Goal: Task Accomplishment & Management: Manage account settings

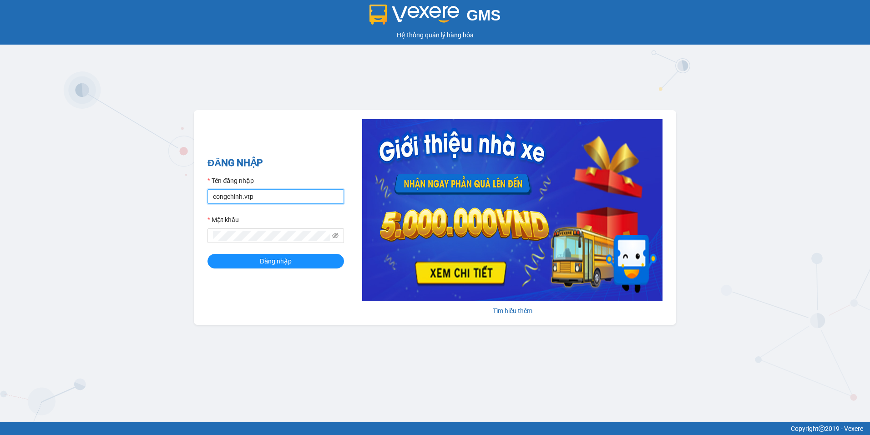
drag, startPoint x: 254, startPoint y: 197, endPoint x: 186, endPoint y: 212, distance: 69.4
click at [187, 211] on div "GMS Hệ thống quản lý hàng hóa ĐĂNG NHẬP Tên đăng nhập congchinh.vtp Mật khẩu Đă…" at bounding box center [435, 211] width 870 height 422
type input "nguyenthanhdung.vtp"
click at [274, 261] on span "Đăng nhập" at bounding box center [276, 261] width 32 height 10
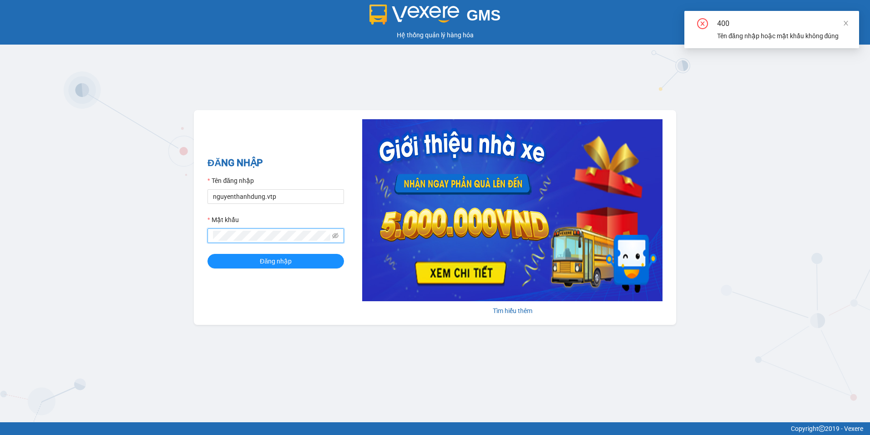
click at [179, 244] on div "GMS Hệ thống quản lý hàng hóa ĐĂNG NHẬP Tên đăng nhập nguyenthanhdung.vtp Mật k…" at bounding box center [435, 211] width 870 height 422
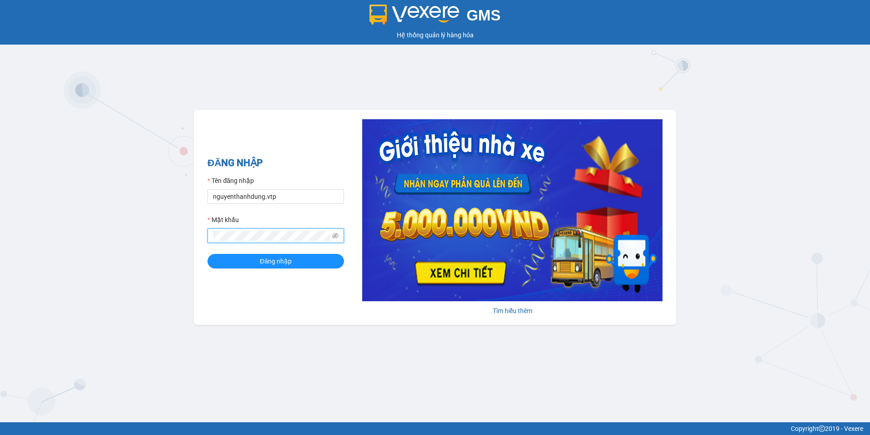
click at [207, 254] on button "Đăng nhập" at bounding box center [275, 261] width 137 height 15
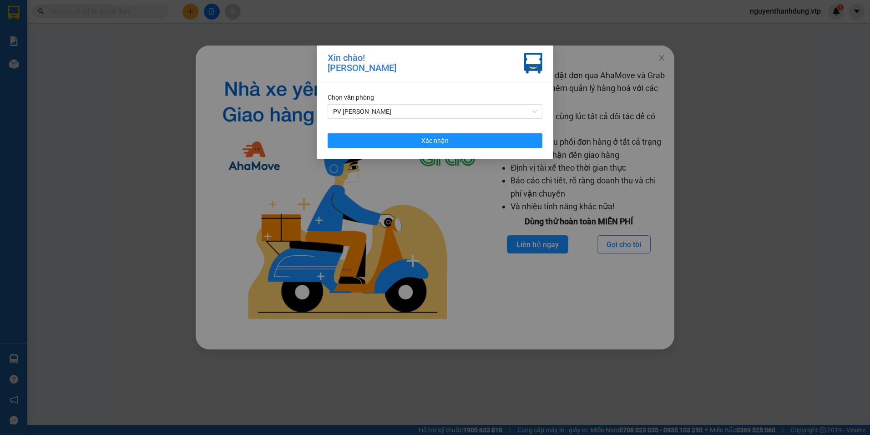
click at [470, 149] on div "Chọn văn phòng PV [PERSON_NAME] nhận" at bounding box center [435, 119] width 237 height 77
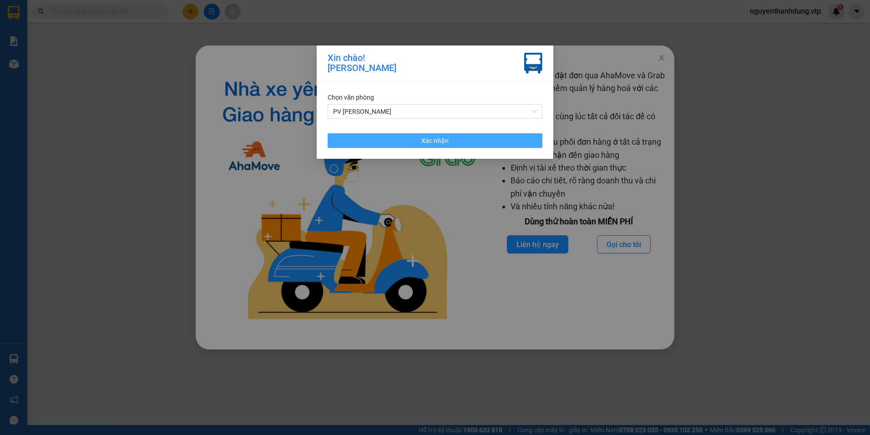
click at [470, 142] on button "Xác nhận" at bounding box center [435, 140] width 215 height 15
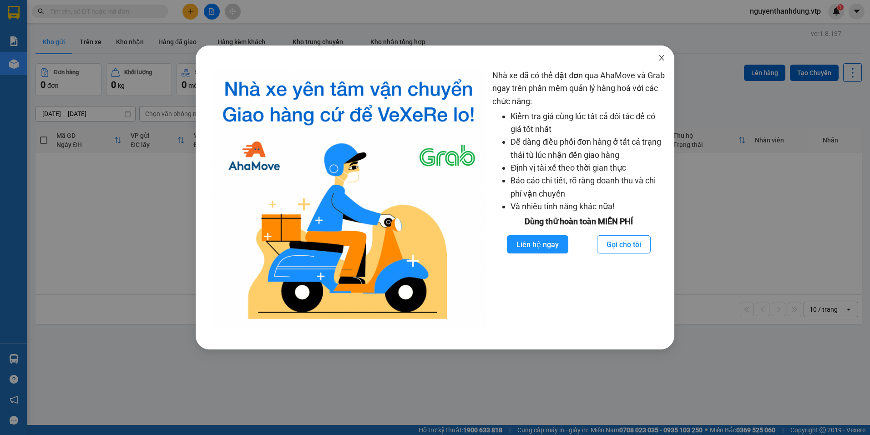
click at [668, 57] on span "Close" at bounding box center [661, 58] width 25 height 25
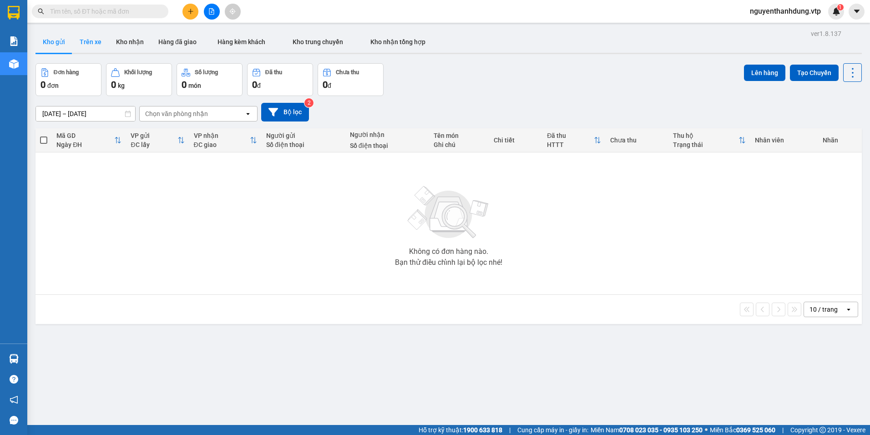
click at [97, 48] on button "Trên xe" at bounding box center [90, 42] width 36 height 22
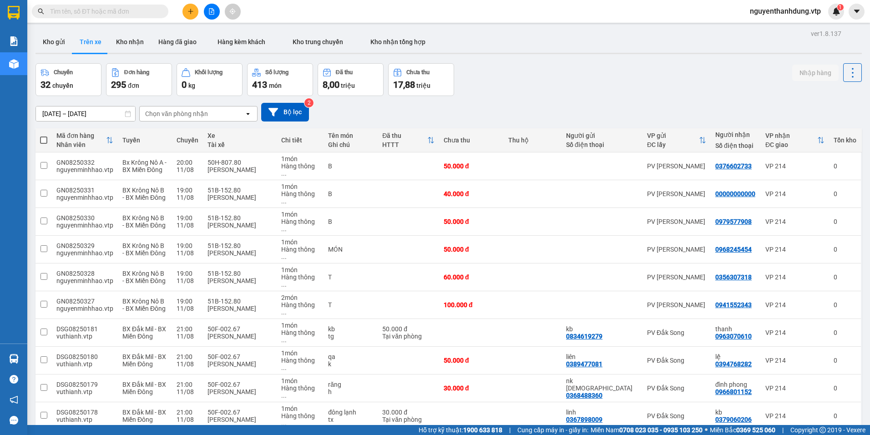
click at [189, 110] on div "Chọn văn phòng nhận" at bounding box center [176, 113] width 63 height 9
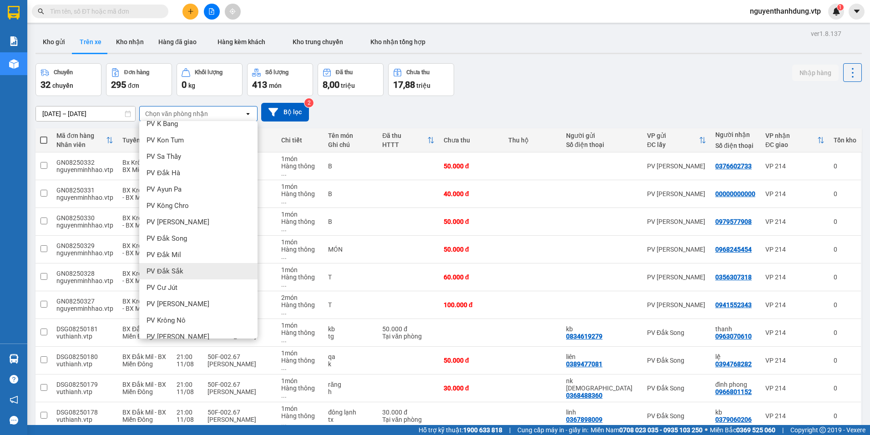
scroll to position [137, 0]
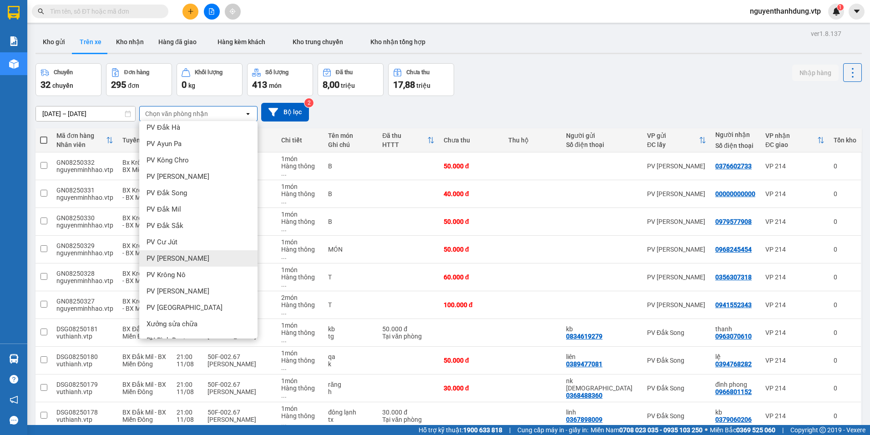
click at [183, 258] on span "PV [PERSON_NAME]" at bounding box center [178, 258] width 63 height 9
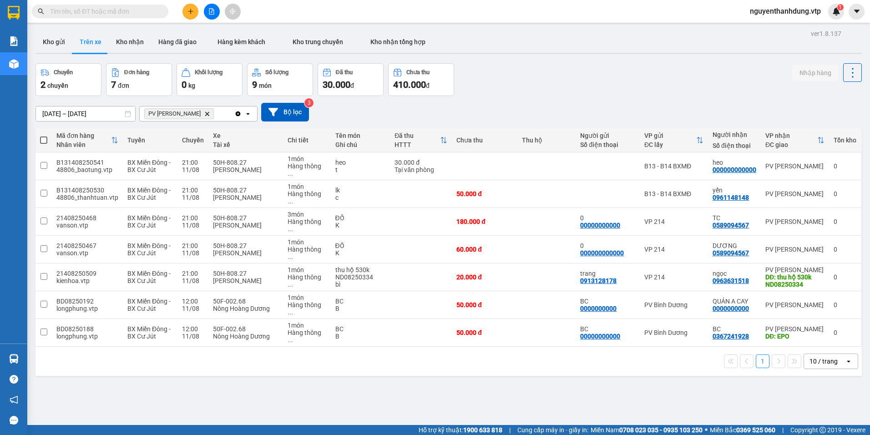
click at [129, 116] on icon at bounding box center [127, 114] width 5 height 6
click at [128, 113] on icon at bounding box center [127, 114] width 5 height 6
click at [124, 115] on input "[DATE] – [DATE]" at bounding box center [85, 113] width 99 height 15
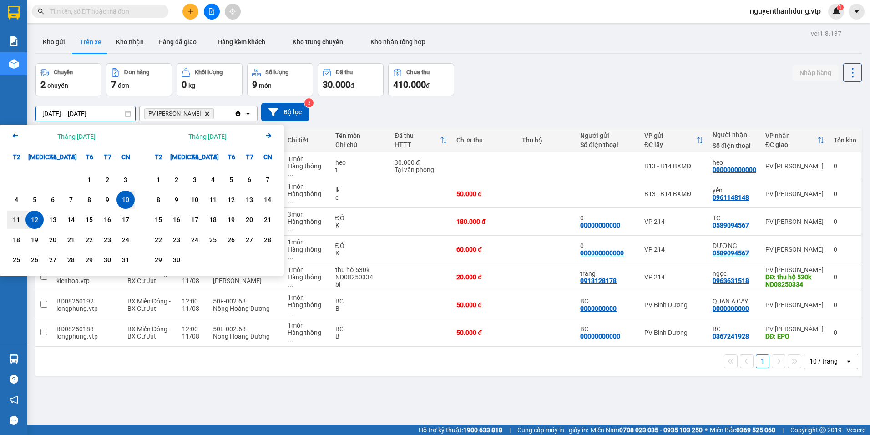
click at [13, 135] on icon "Previous month." at bounding box center [15, 135] width 5 height 5
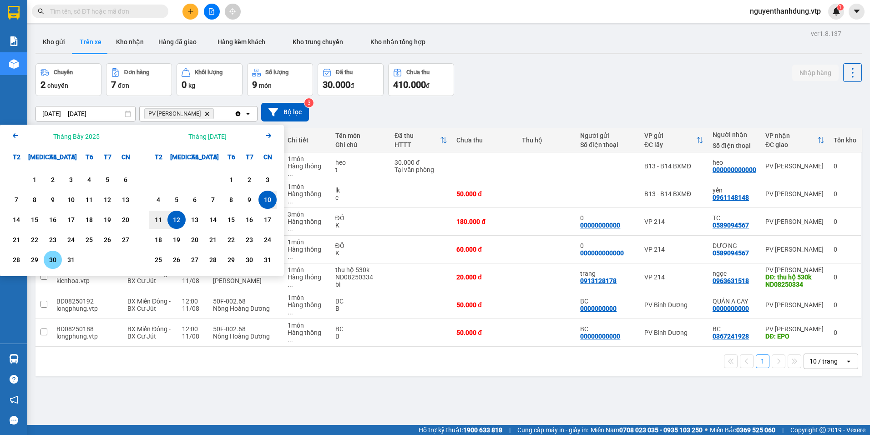
click at [47, 256] on div "30" at bounding box center [52, 259] width 13 height 11
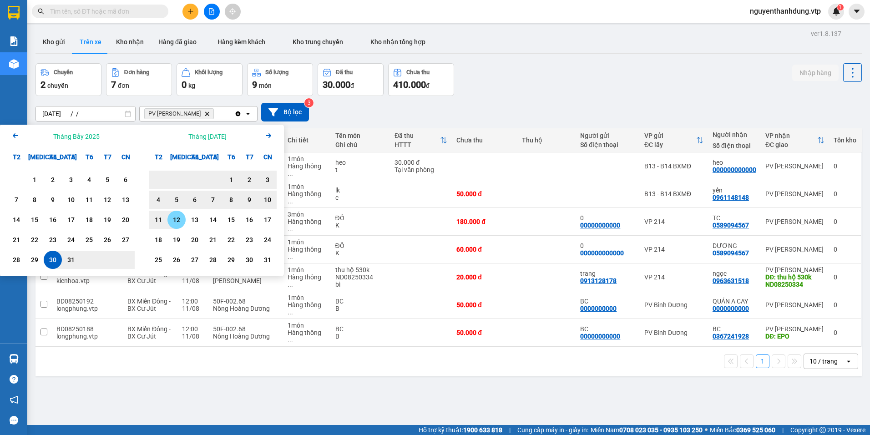
click at [180, 216] on div "12" at bounding box center [176, 219] width 13 height 11
type input "[DATE] – [DATE]"
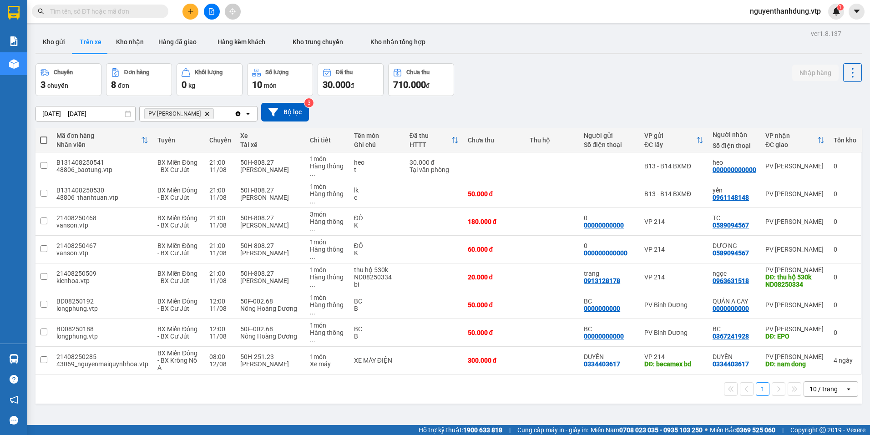
click at [824, 387] on div "10 / trang" at bounding box center [823, 388] width 28 height 9
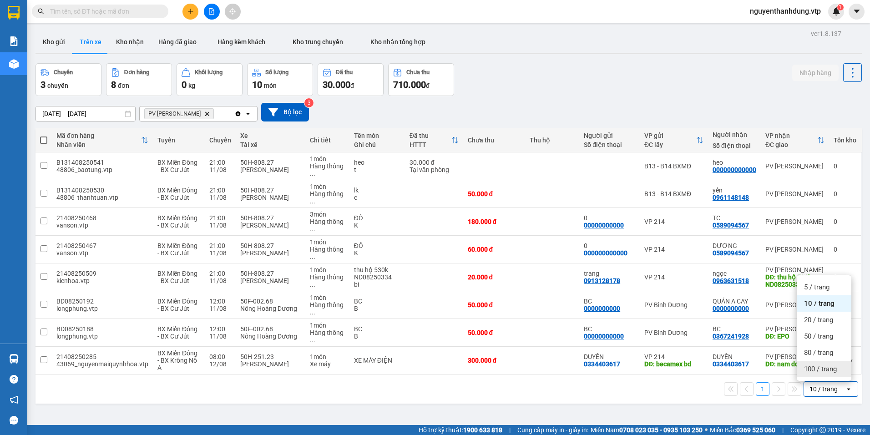
click at [821, 369] on span "100 / trang" at bounding box center [820, 368] width 33 height 9
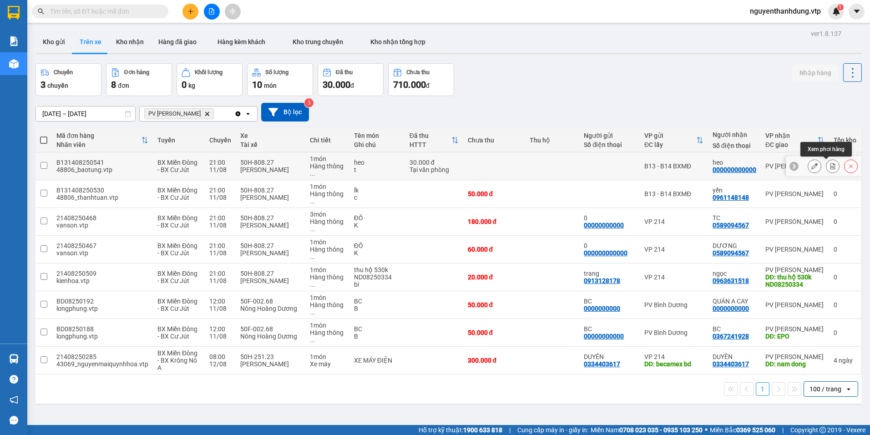
click at [830, 166] on icon at bounding box center [832, 166] width 5 height 6
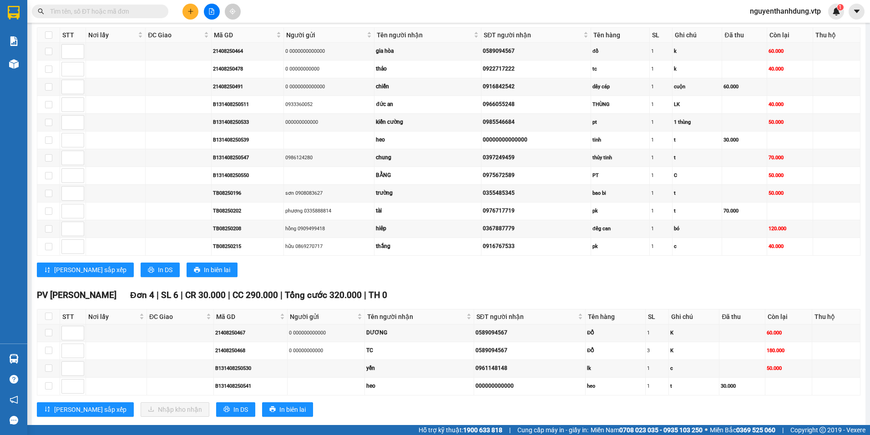
scroll to position [865, 0]
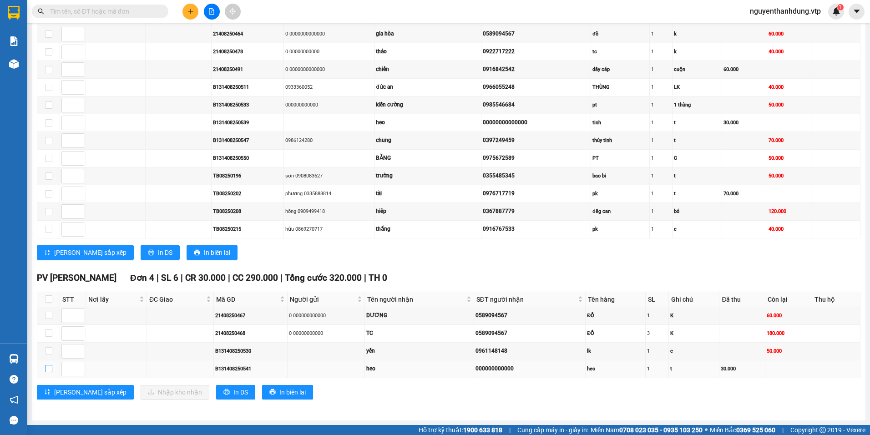
click at [48, 369] on input "checkbox" at bounding box center [48, 368] width 7 height 7
checkbox input "true"
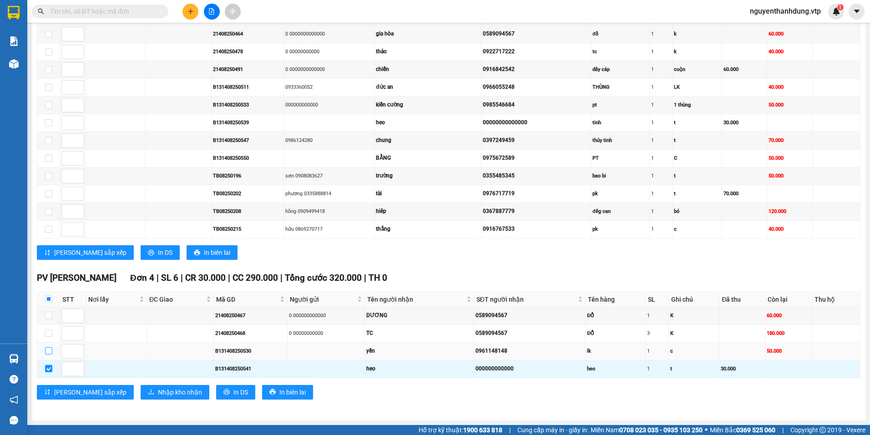
click at [49, 351] on input "checkbox" at bounding box center [48, 350] width 7 height 7
checkbox input "true"
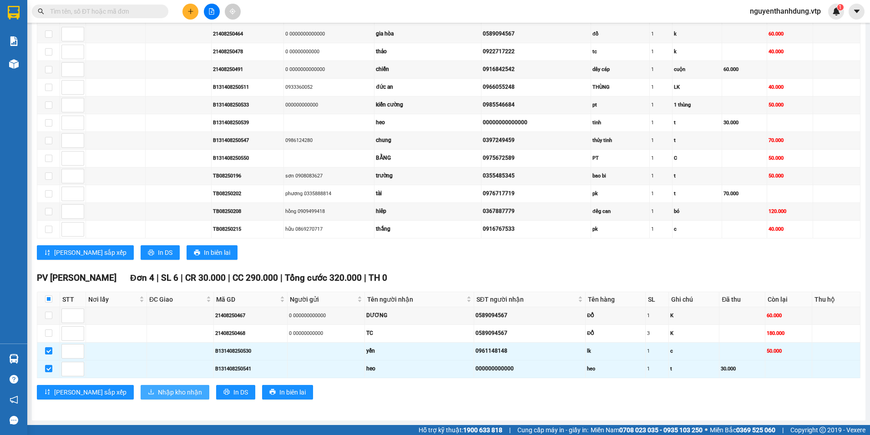
click at [158, 390] on span "Nhập kho nhận" at bounding box center [180, 392] width 44 height 10
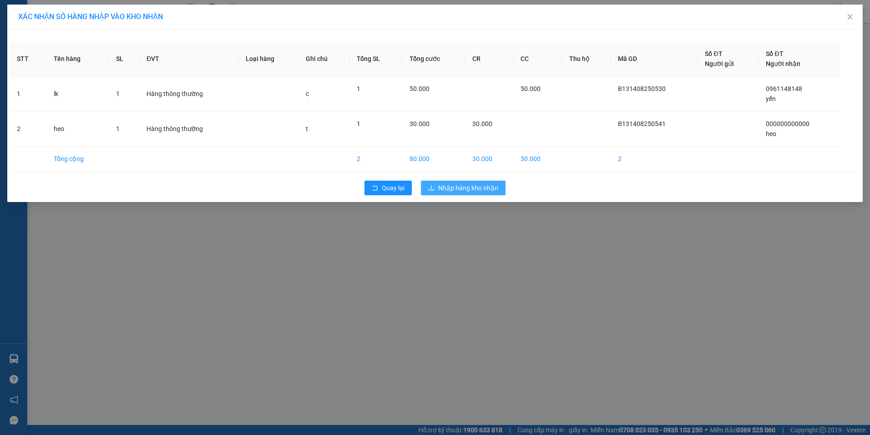
click at [467, 185] on span "Nhập hàng kho nhận" at bounding box center [468, 188] width 60 height 10
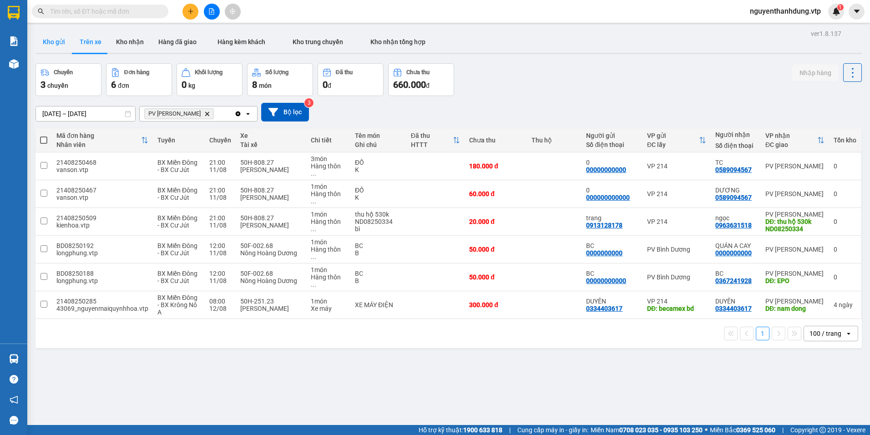
click at [52, 40] on button "Kho gửi" at bounding box center [53, 42] width 37 height 22
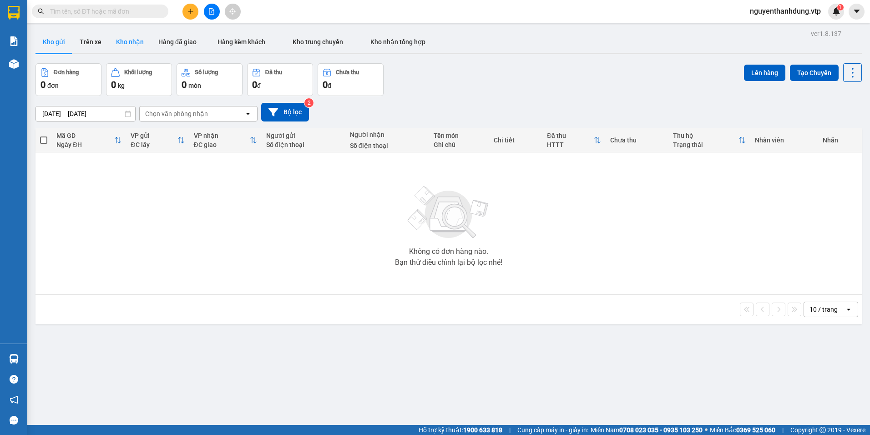
click at [134, 46] on button "Kho nhận" at bounding box center [130, 42] width 42 height 22
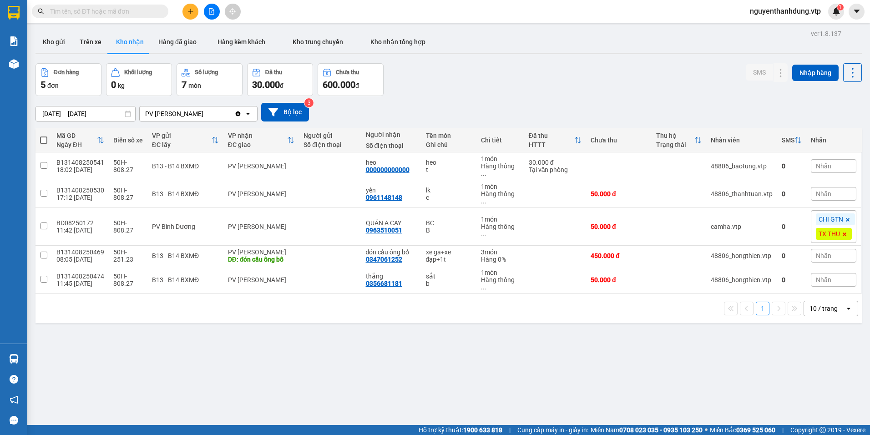
click at [143, 9] on input "text" at bounding box center [103, 11] width 107 height 10
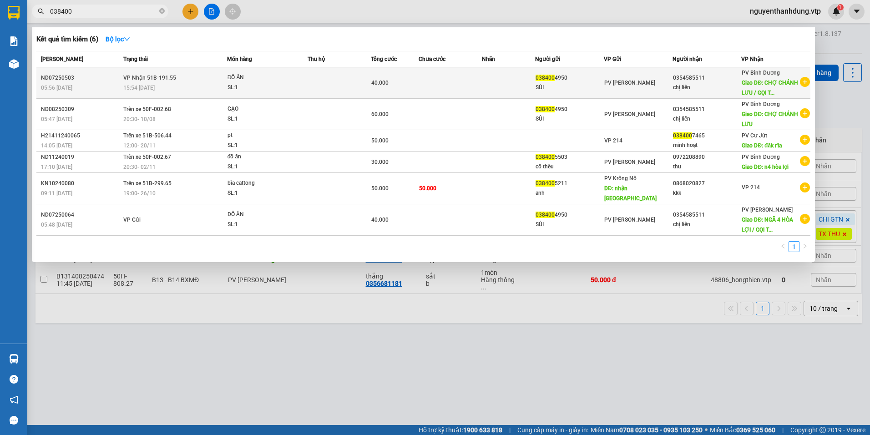
type input "038400"
click at [676, 88] on div "chị liên" at bounding box center [707, 88] width 68 height 10
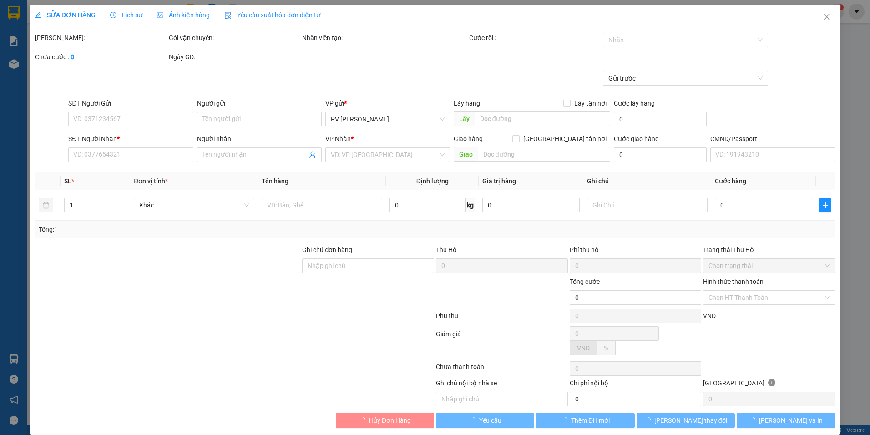
type input "0384004950"
type input "SỦI"
type input "0354585511"
type input "chị liên"
type input "CHỢ CHÁNH LƯU / GỌI TRC 30'"
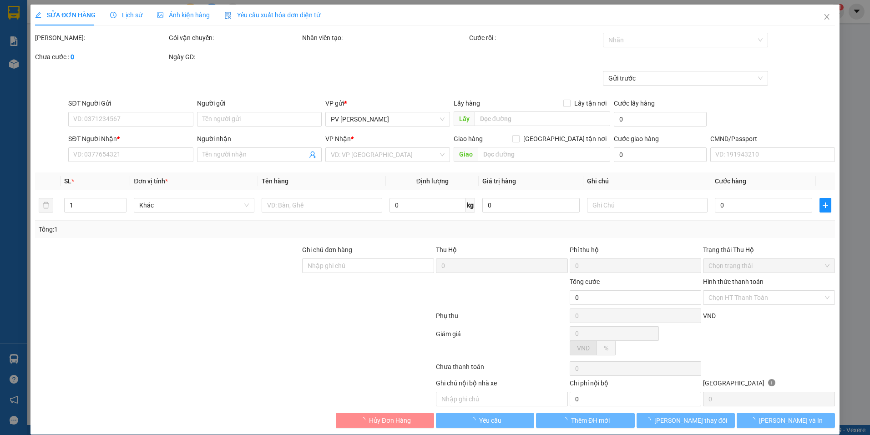
type input "40.000"
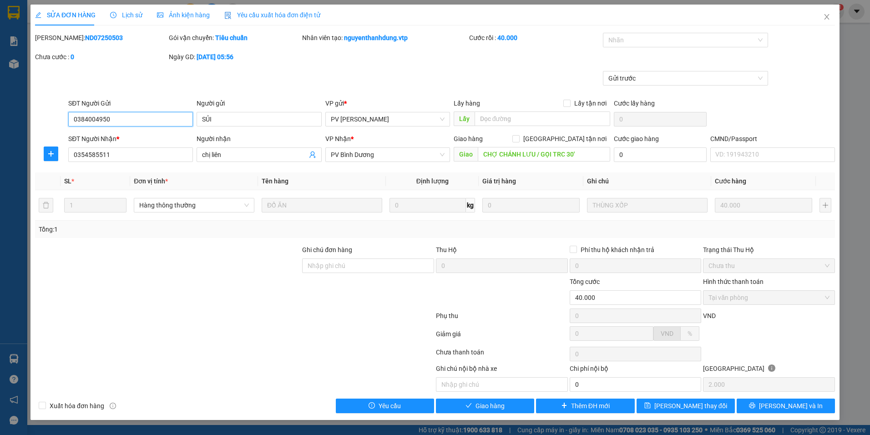
type input "2.000"
click at [485, 408] on span "Giao hàng" at bounding box center [490, 406] width 29 height 10
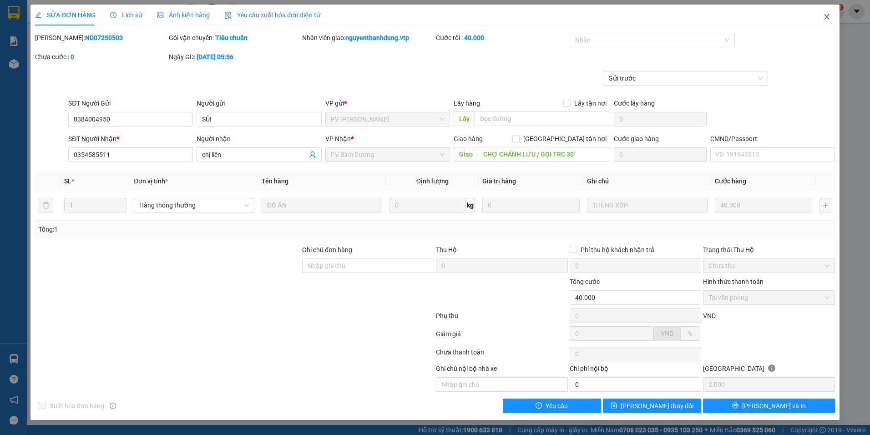
click at [830, 16] on icon "close" at bounding box center [826, 16] width 7 height 7
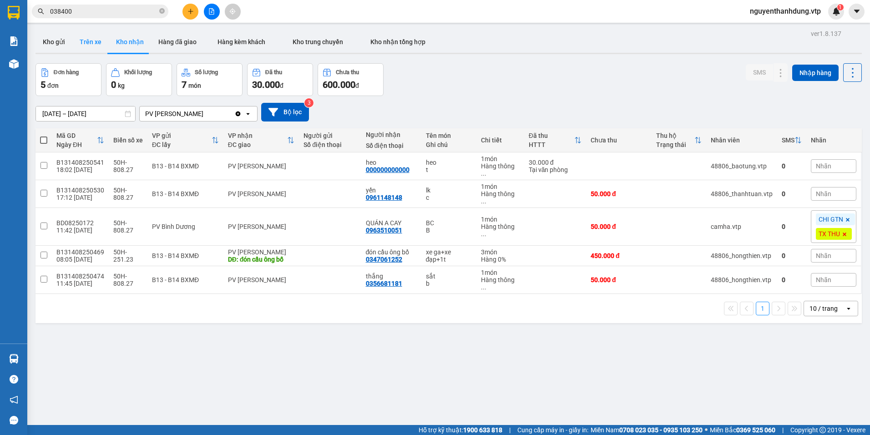
click at [100, 46] on button "Trên xe" at bounding box center [90, 42] width 36 height 22
type input "[DATE] – [DATE]"
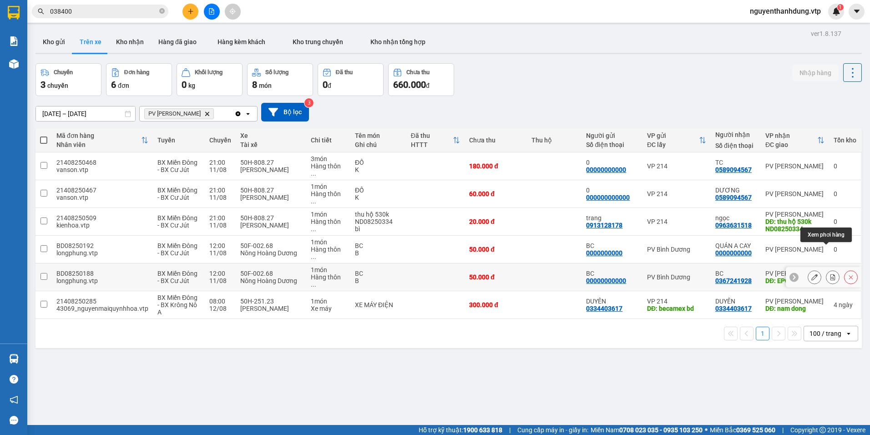
click at [830, 274] on icon at bounding box center [833, 277] width 6 height 6
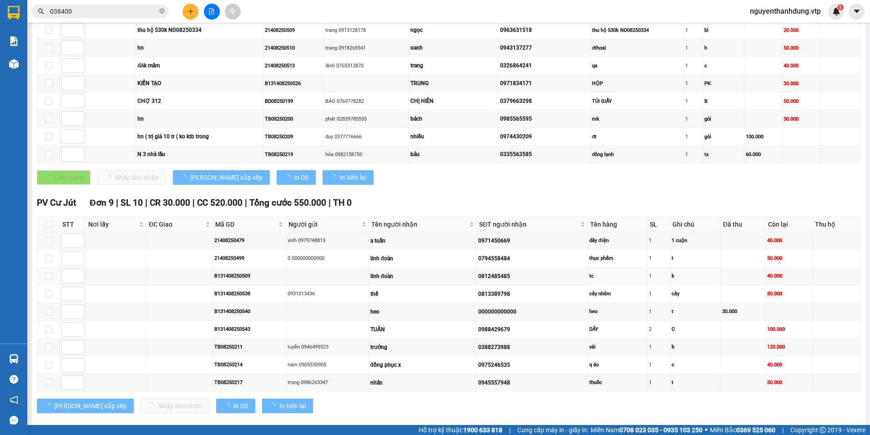
scroll to position [193, 0]
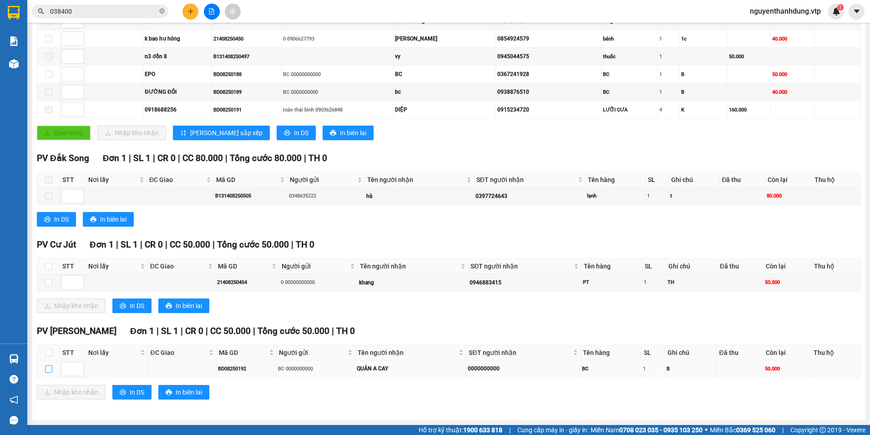
click at [46, 371] on input "checkbox" at bounding box center [48, 368] width 7 height 7
checkbox input "true"
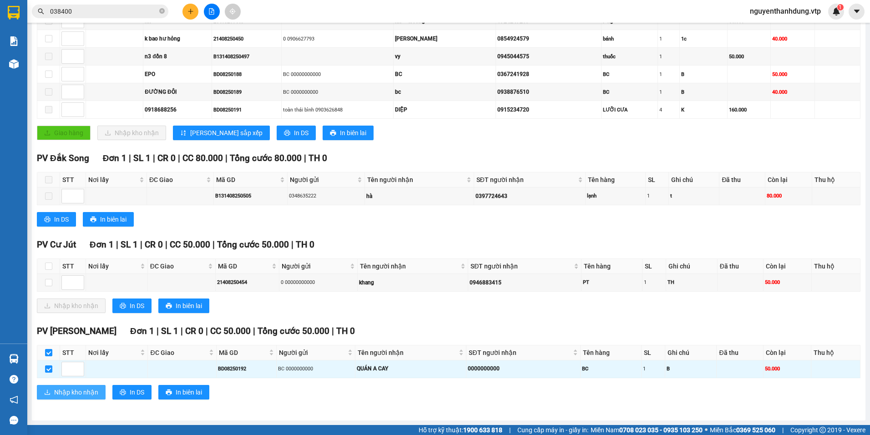
click at [85, 392] on span "Nhập kho nhận" at bounding box center [76, 392] width 44 height 10
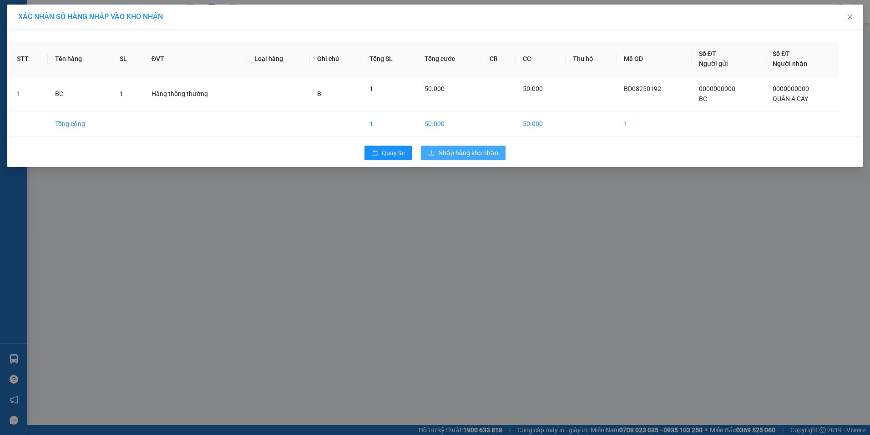
click at [492, 157] on span "Nhập hàng kho nhận" at bounding box center [468, 153] width 60 height 10
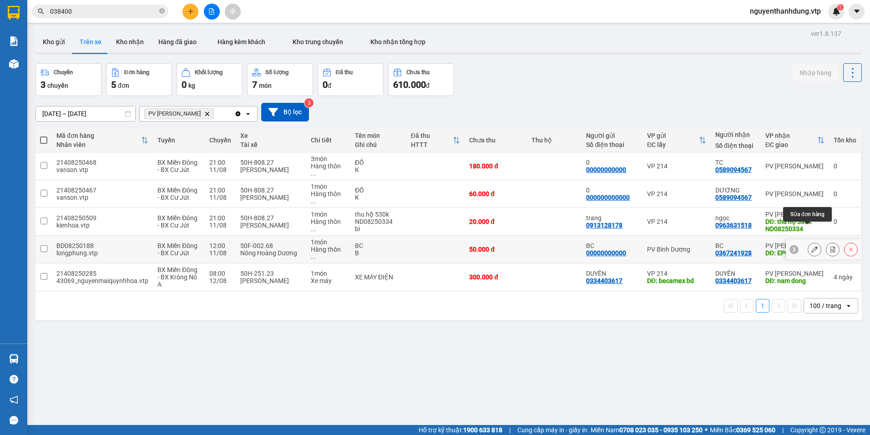
click at [811, 246] on icon at bounding box center [814, 249] width 6 height 6
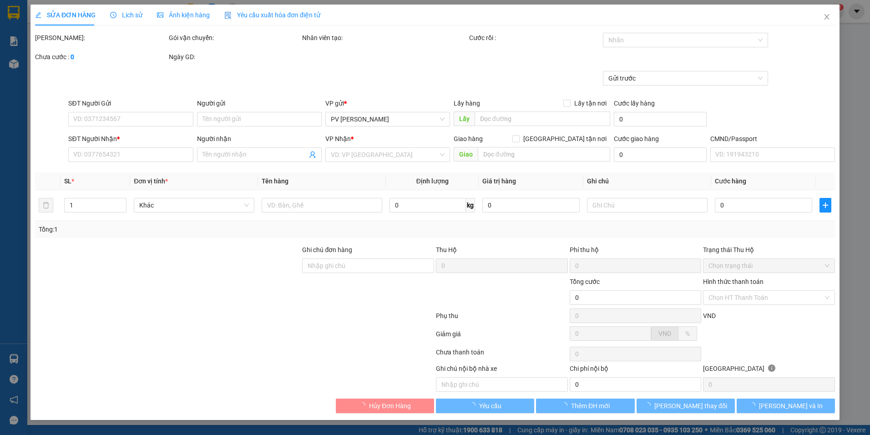
type input "2.500"
click at [829, 15] on span "Close" at bounding box center [826, 17] width 25 height 25
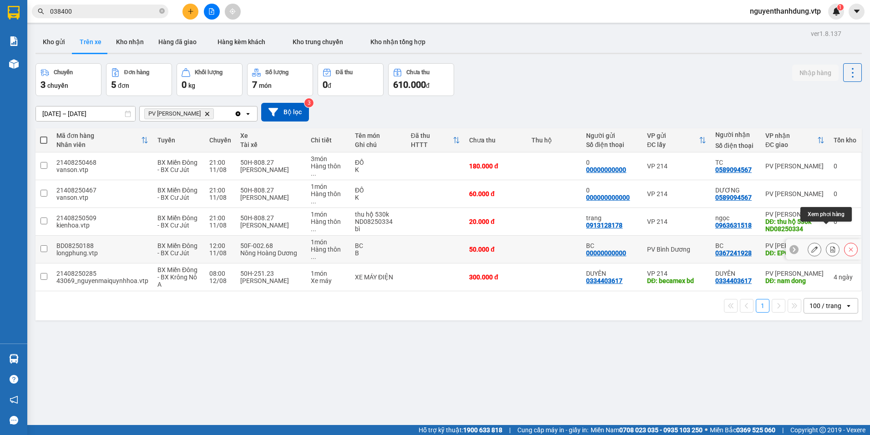
click at [830, 246] on icon at bounding box center [832, 249] width 5 height 6
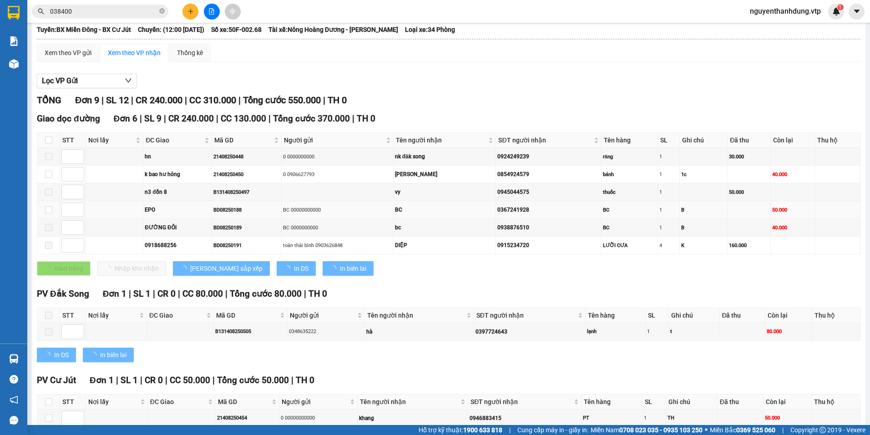
scroll to position [193, 0]
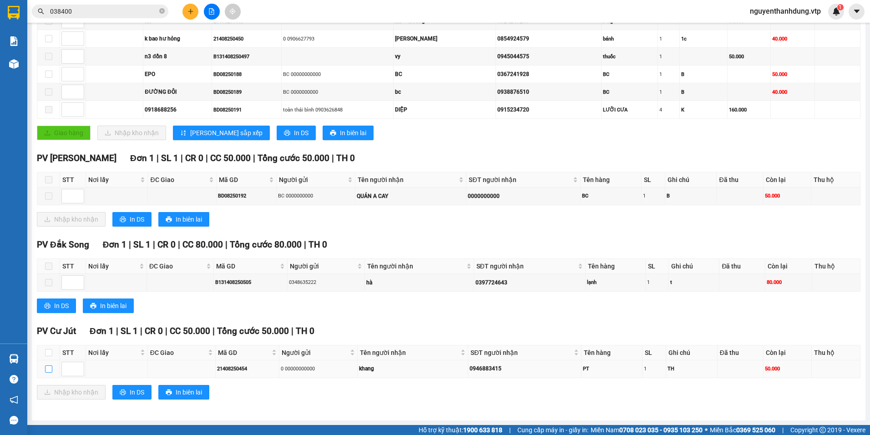
click at [49, 373] on label at bounding box center [48, 369] width 7 height 10
click at [49, 373] on input "checkbox" at bounding box center [48, 368] width 7 height 7
checkbox input "true"
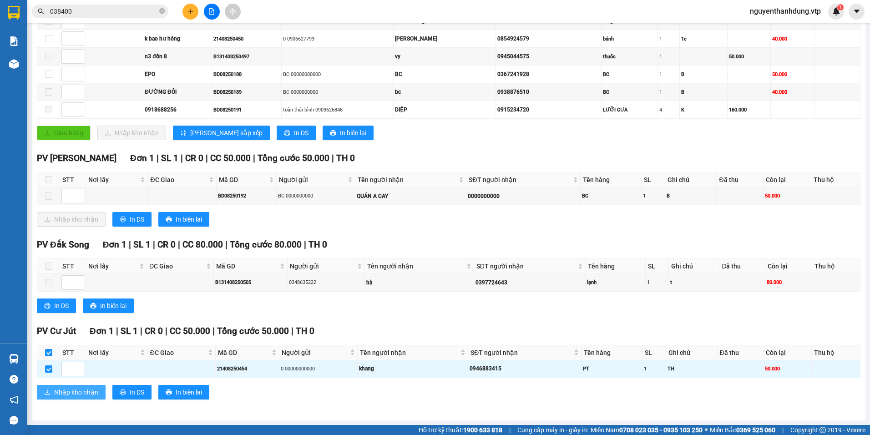
click at [93, 394] on span "Nhập kho nhận" at bounding box center [76, 392] width 44 height 10
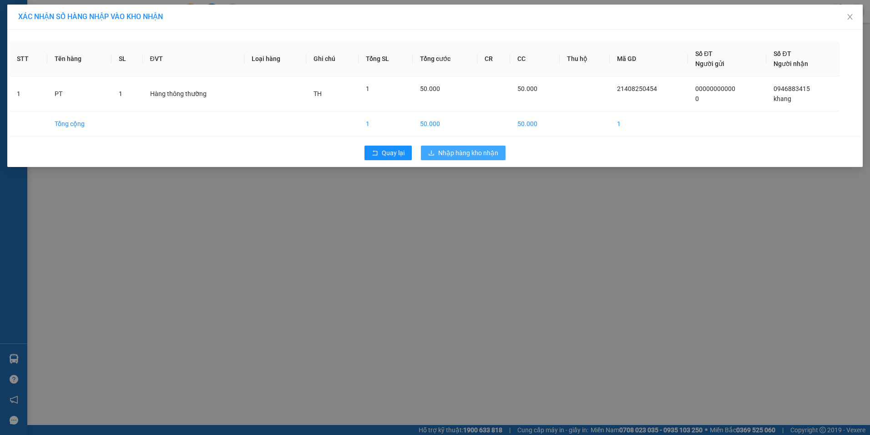
click at [495, 159] on button "Nhập hàng kho nhận" at bounding box center [463, 153] width 85 height 15
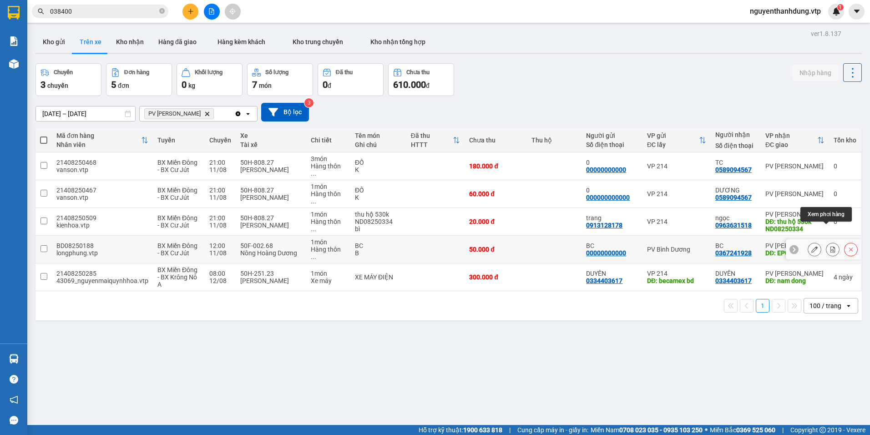
click at [830, 246] on icon at bounding box center [833, 249] width 6 height 6
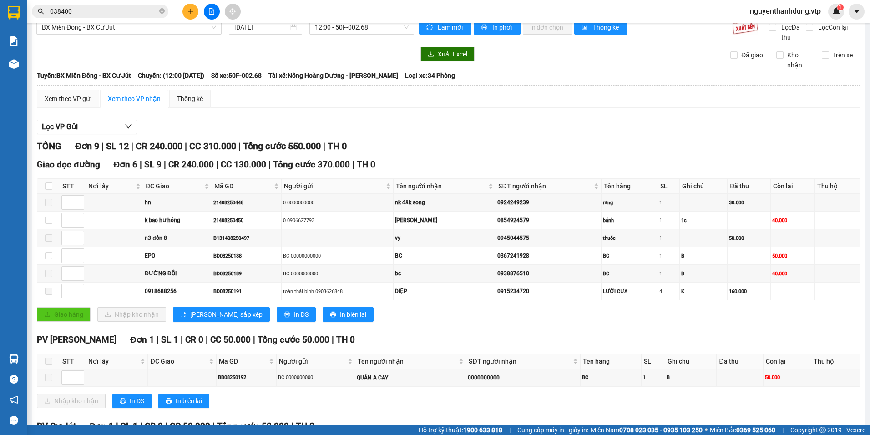
scroll to position [11, 0]
click at [48, 257] on input "checkbox" at bounding box center [48, 256] width 7 height 7
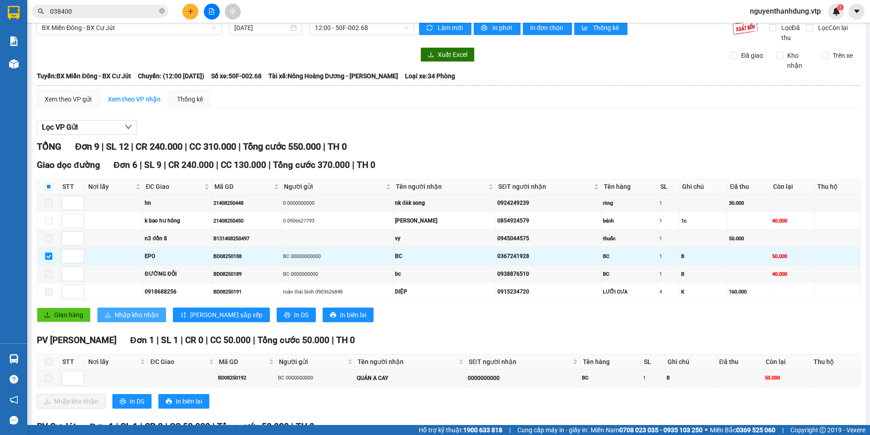
click at [131, 313] on span "Nhập kho nhận" at bounding box center [137, 315] width 44 height 10
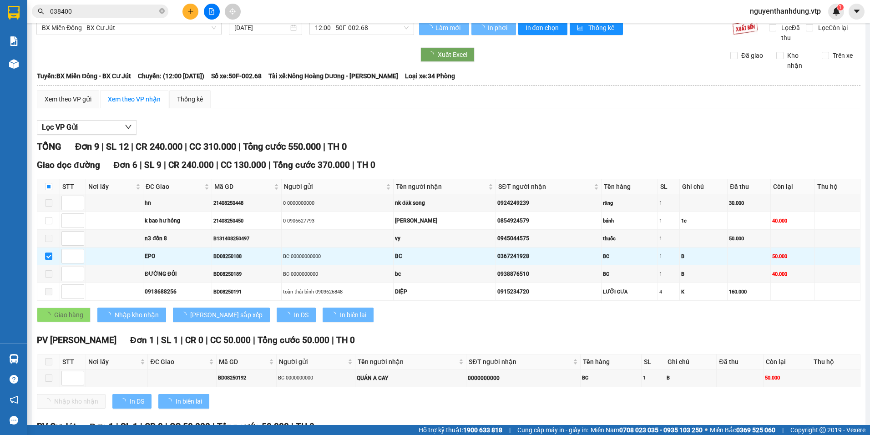
checkbox input "false"
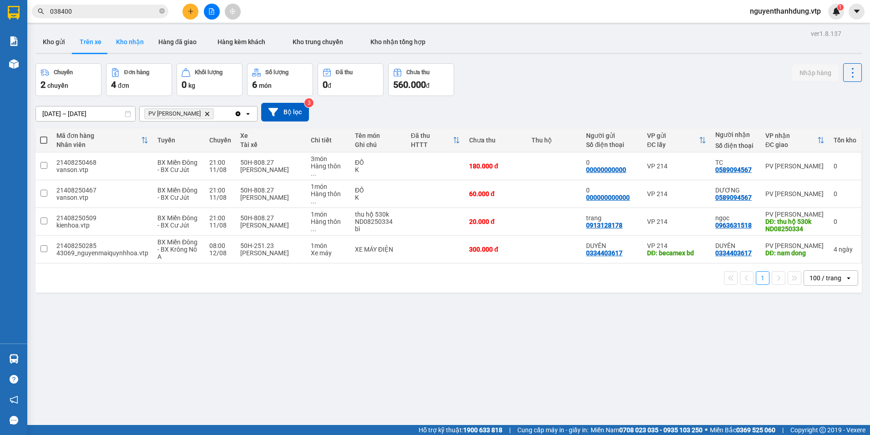
click at [121, 43] on button "Kho nhận" at bounding box center [130, 42] width 42 height 22
type input "[DATE] – [DATE]"
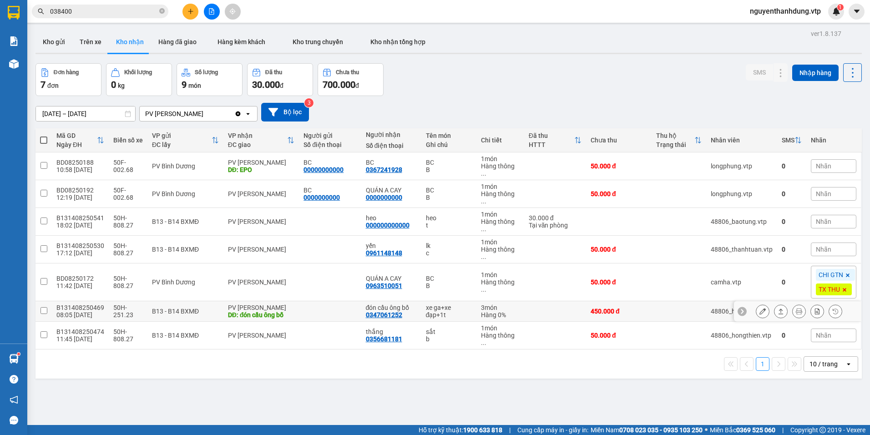
click at [759, 308] on icon at bounding box center [762, 311] width 6 height 6
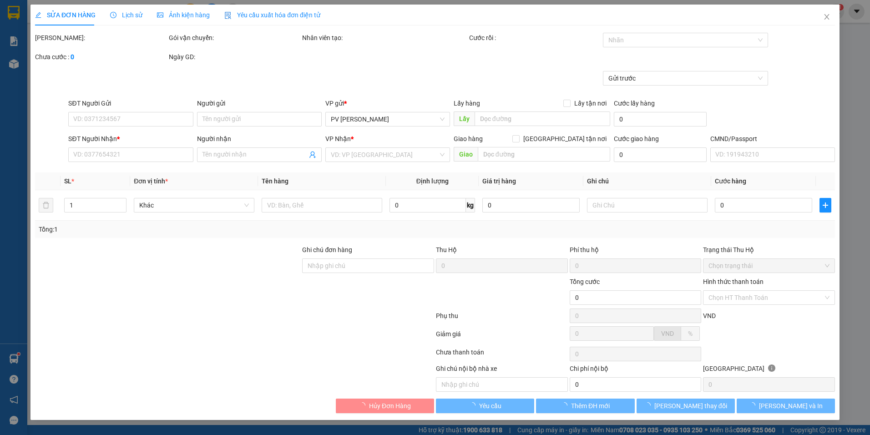
type input "0347061252"
type input "đón cầu ông bố"
type input "ko có hàng /khách hủy"
type input "450.000"
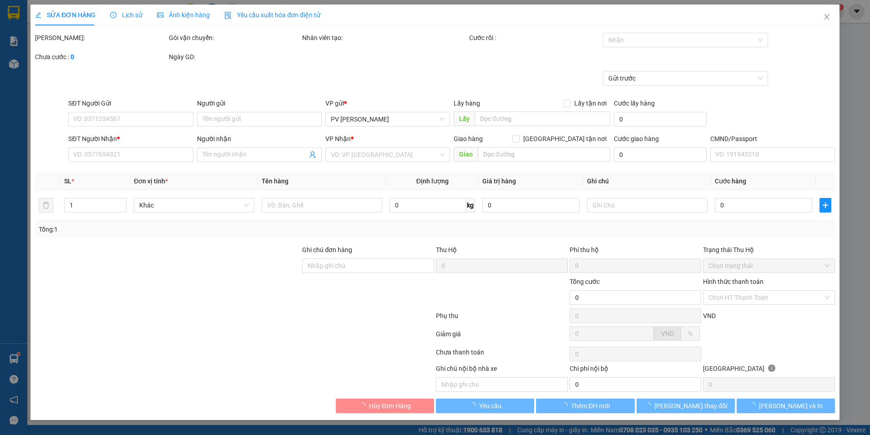
type input "450.000"
type input "ko chở"
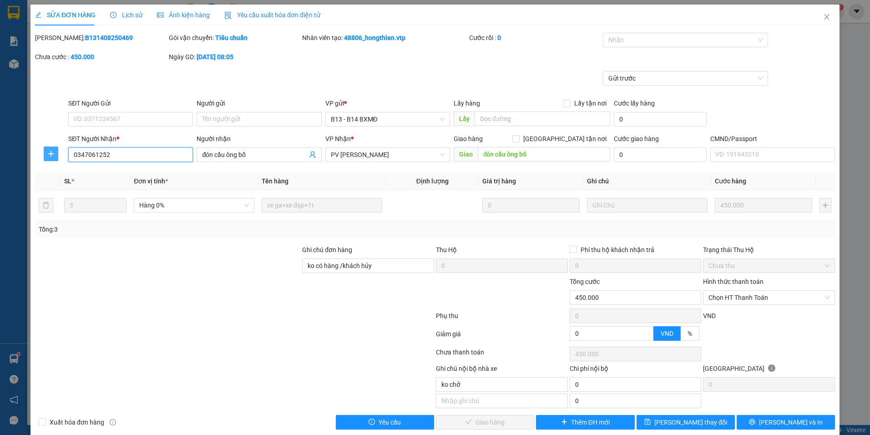
drag, startPoint x: 111, startPoint y: 152, endPoint x: 43, endPoint y: 155, distance: 68.8
click at [43, 155] on div "SĐT Người Nhận * 0347061252 0347061252 Người nhận đón cầu ông bố VP Nhận * PV N…" at bounding box center [435, 150] width 802 height 32
click at [824, 20] on icon "close" at bounding box center [826, 16] width 5 height 5
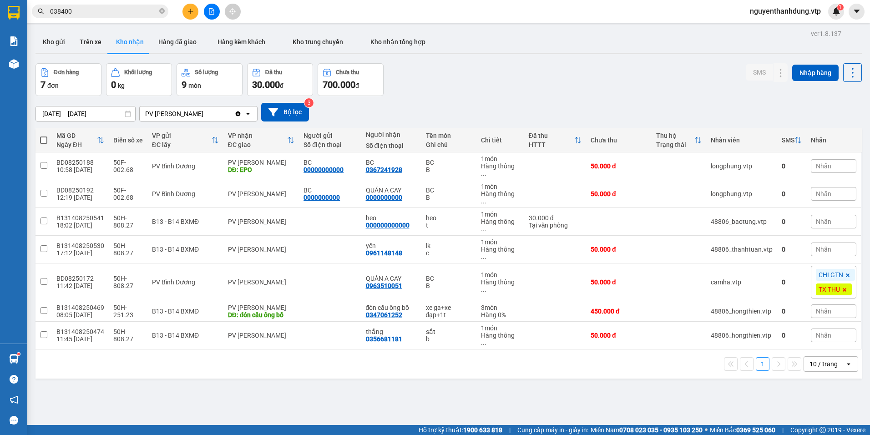
click at [813, 266] on div "CHI GTN TX THU" at bounding box center [834, 282] width 46 height 33
click at [664, 263] on td at bounding box center [679, 282] width 55 height 38
checkbox input "true"
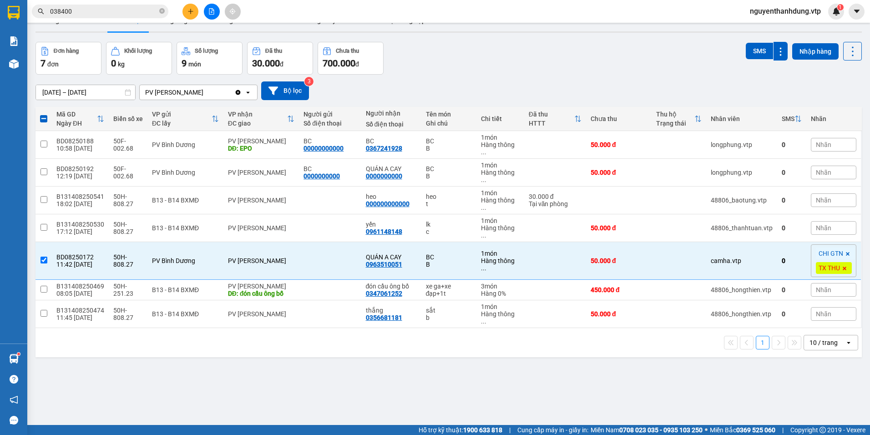
scroll to position [42, 0]
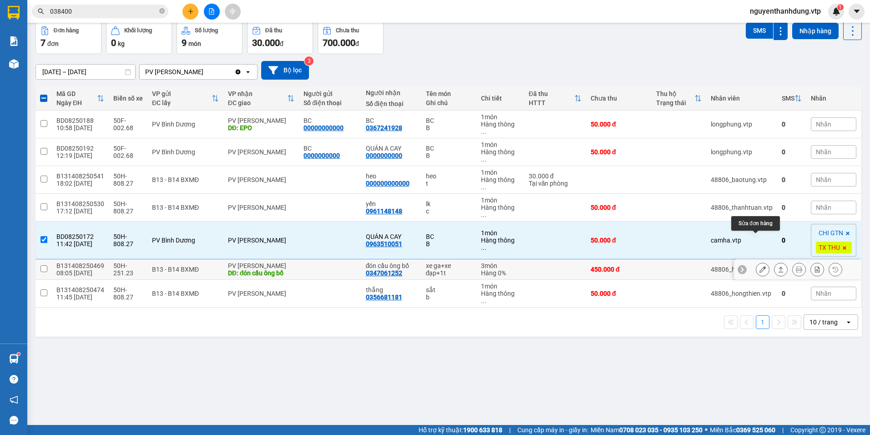
click at [759, 266] on icon at bounding box center [762, 269] width 6 height 6
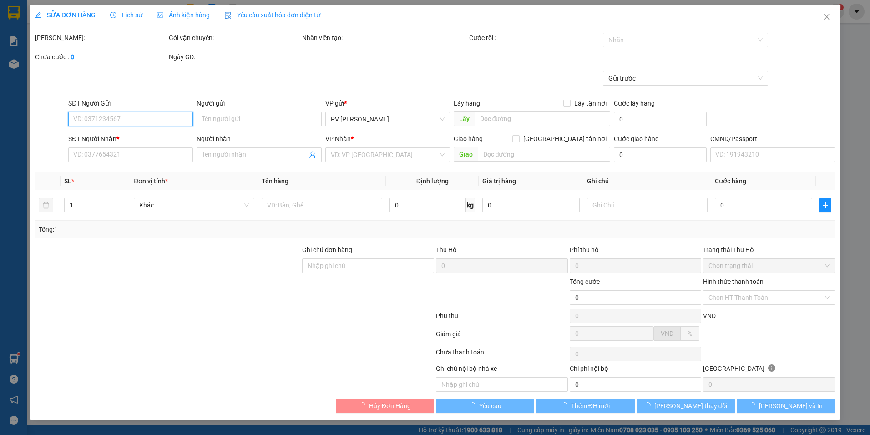
type input "0347061252"
type input "đón cầu ông bố"
type input "ko có hàng /khách hủy"
type input "450.000"
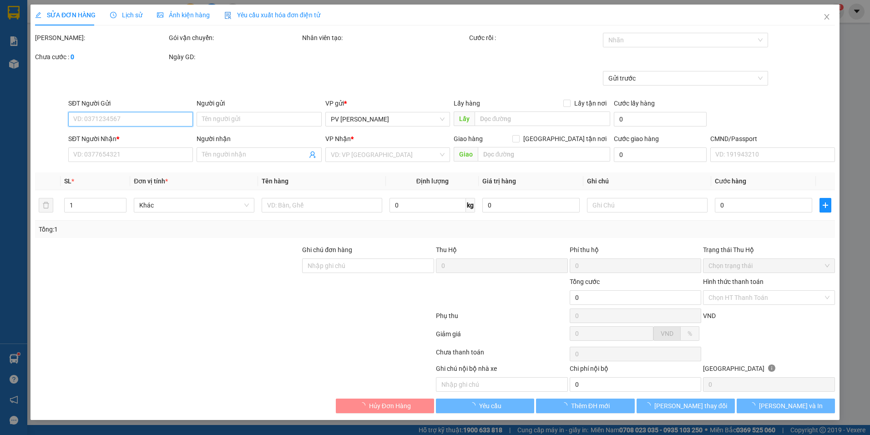
type input "450.000"
type input "ko chở"
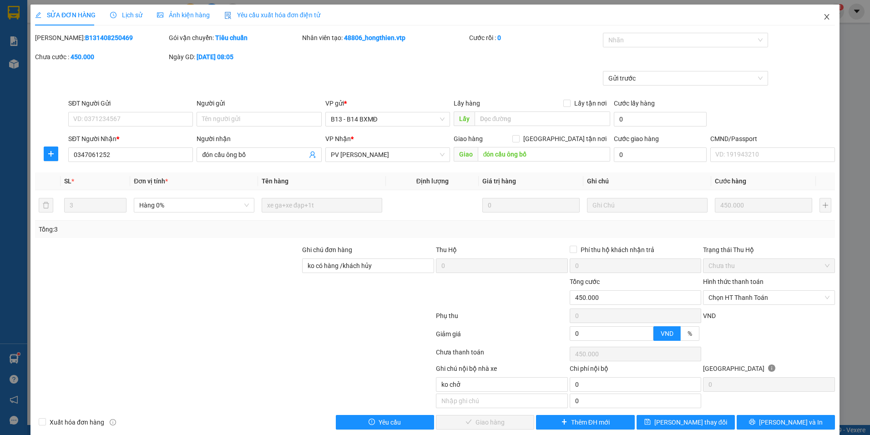
click at [823, 20] on icon "close" at bounding box center [826, 16] width 7 height 7
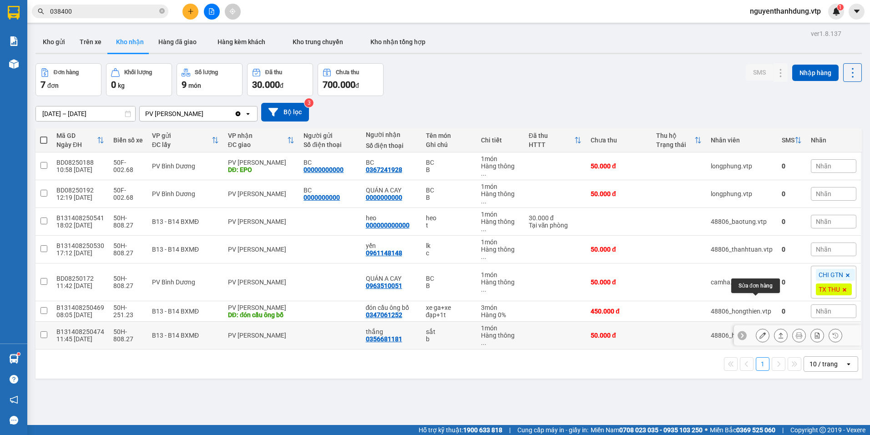
click at [759, 328] on button at bounding box center [762, 336] width 13 height 16
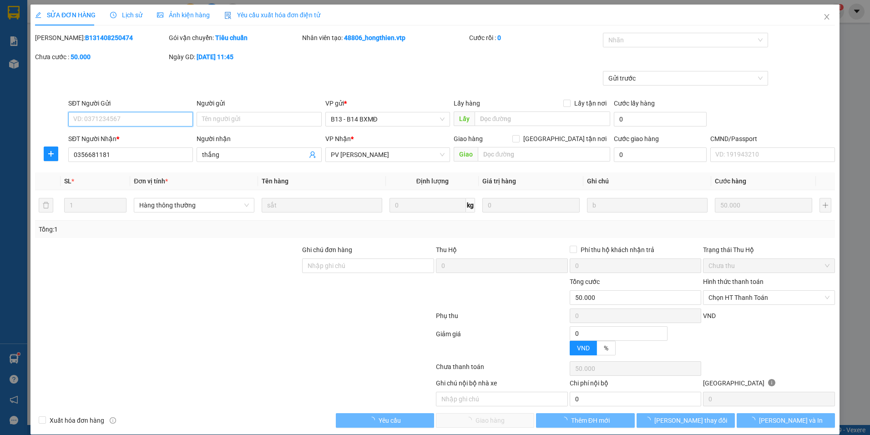
type input "2.500"
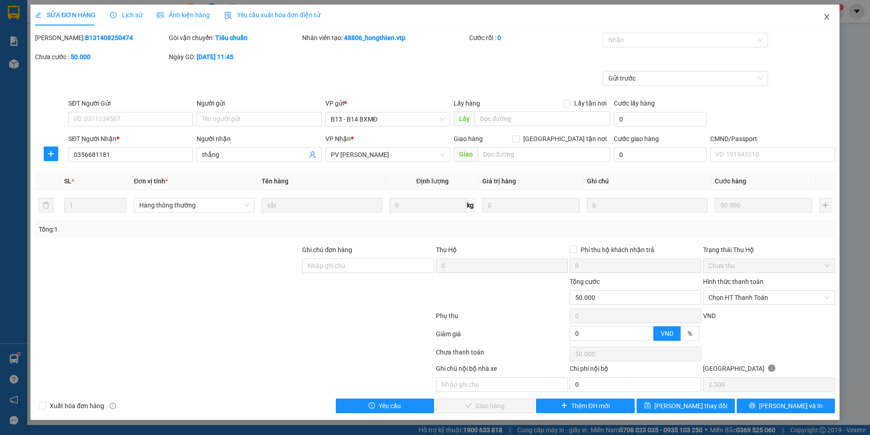
click at [823, 19] on span "Close" at bounding box center [826, 17] width 25 height 25
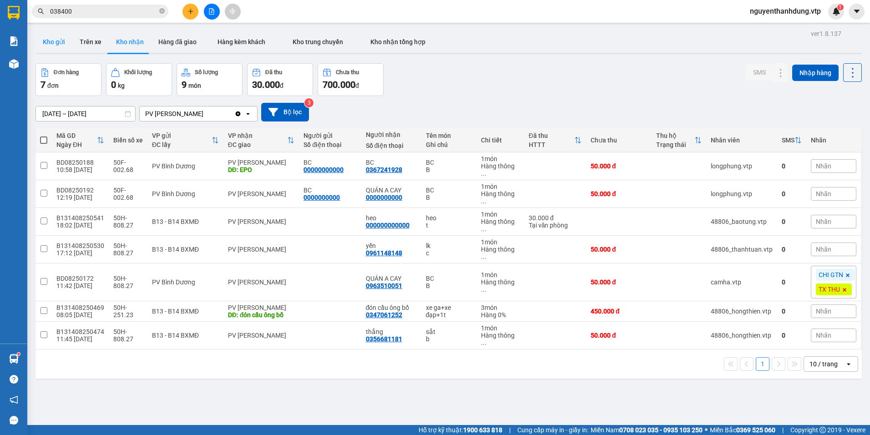
click at [42, 41] on button "Kho gửi" at bounding box center [53, 42] width 37 height 22
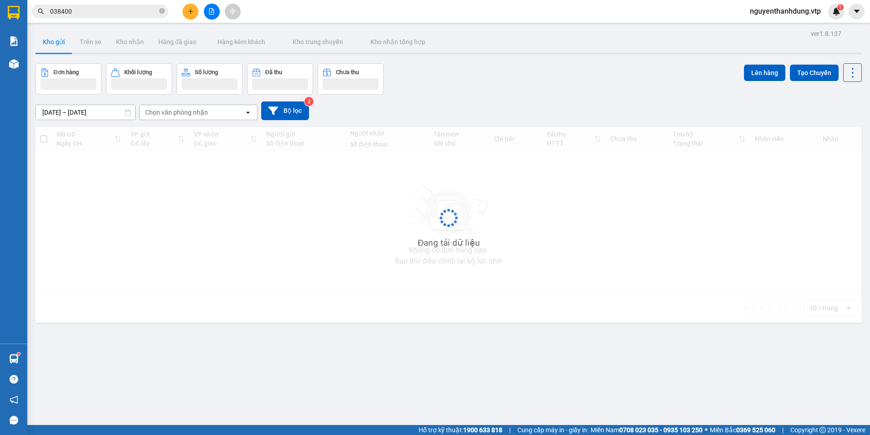
click at [217, 115] on div "Chọn văn phòng nhận" at bounding box center [192, 112] width 105 height 15
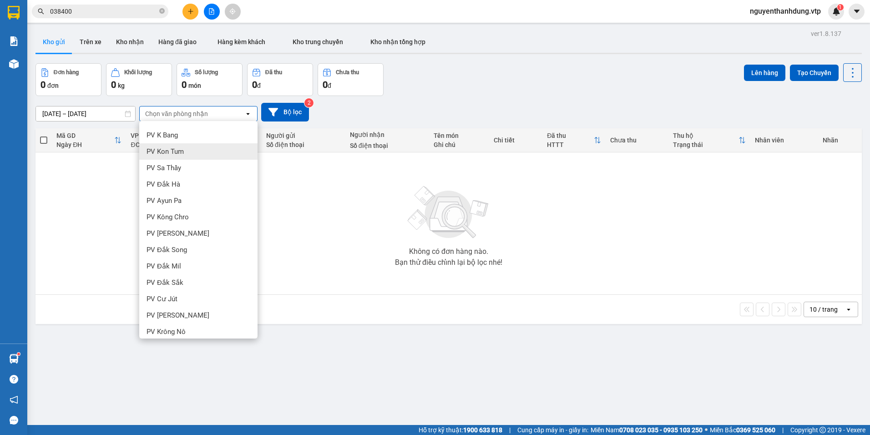
scroll to position [91, 0]
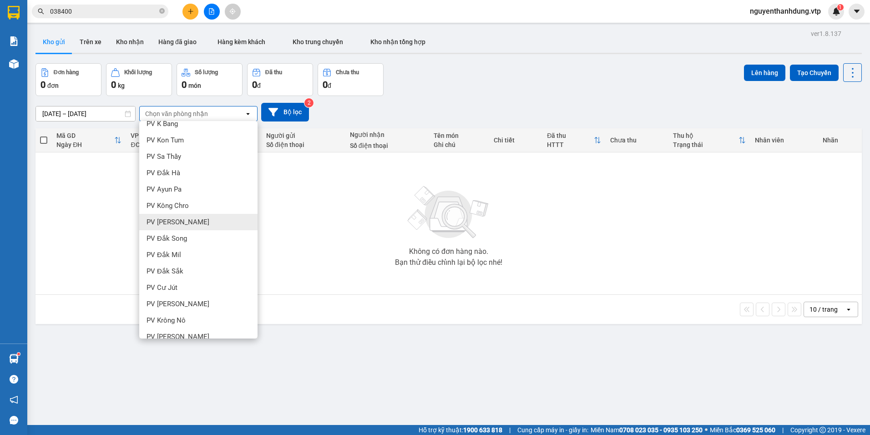
click at [191, 221] on div "PV [PERSON_NAME]" at bounding box center [198, 222] width 118 height 16
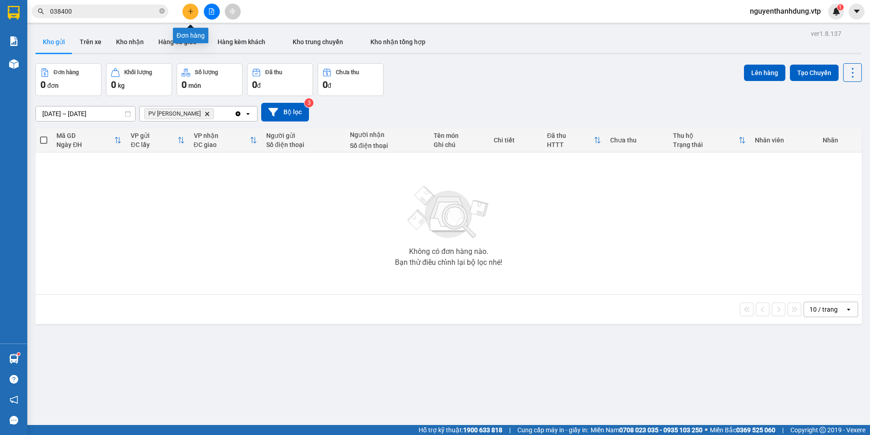
click at [190, 4] on button at bounding box center [190, 12] width 16 height 16
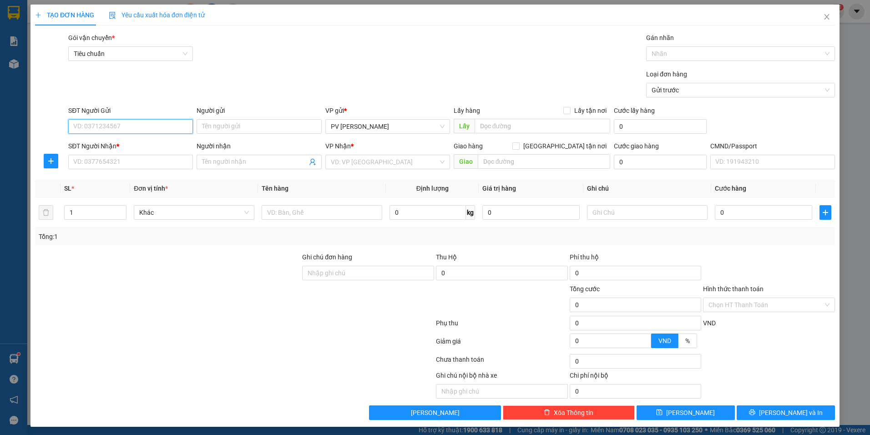
click at [105, 127] on input "SĐT Người Gửi" at bounding box center [130, 126] width 125 height 15
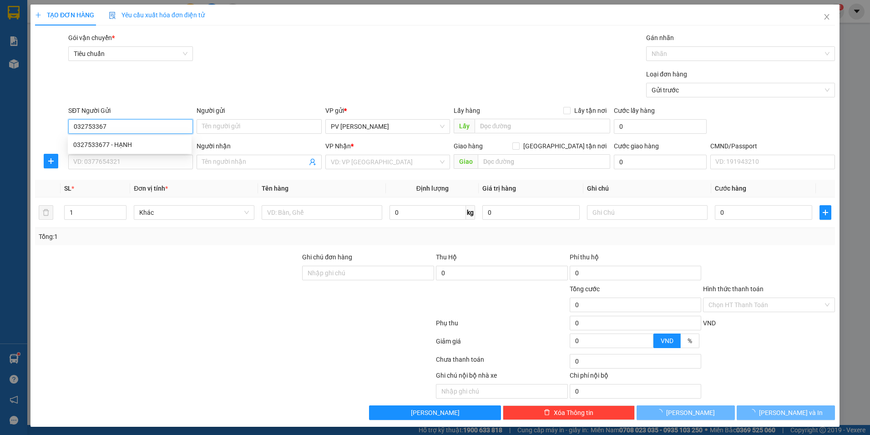
type input "0327533677"
click at [111, 142] on div "0327533677 - HẠNH" at bounding box center [129, 145] width 113 height 10
type input "HẠNH"
type input "0782782519"
type input "quán cơm 119"
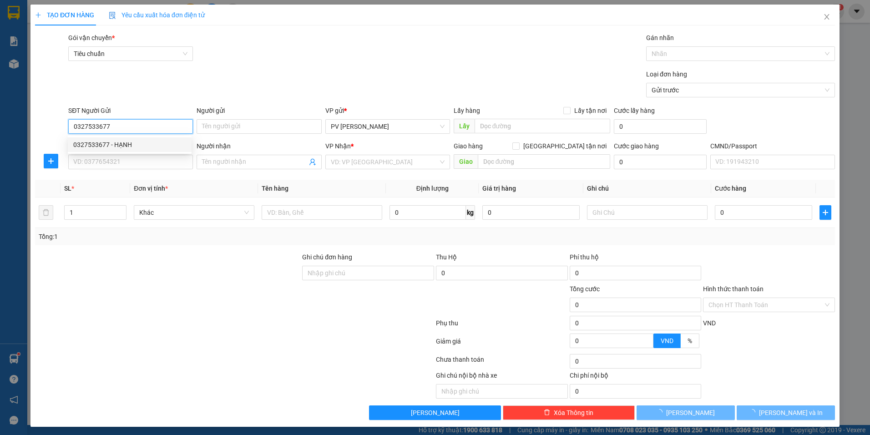
type input "NHÂN CƠ"
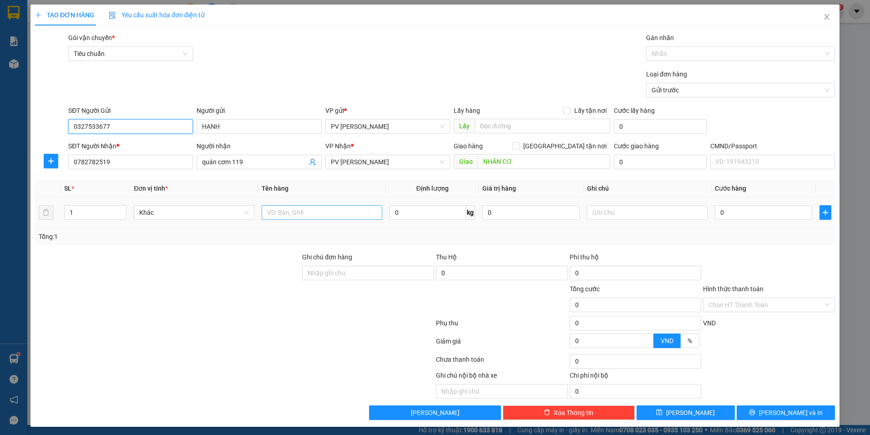
type input "0327533677"
click at [323, 211] on input "text" at bounding box center [322, 212] width 121 height 15
type input "rau"
click at [625, 213] on input "text" at bounding box center [647, 212] width 121 height 15
type input "bịch"
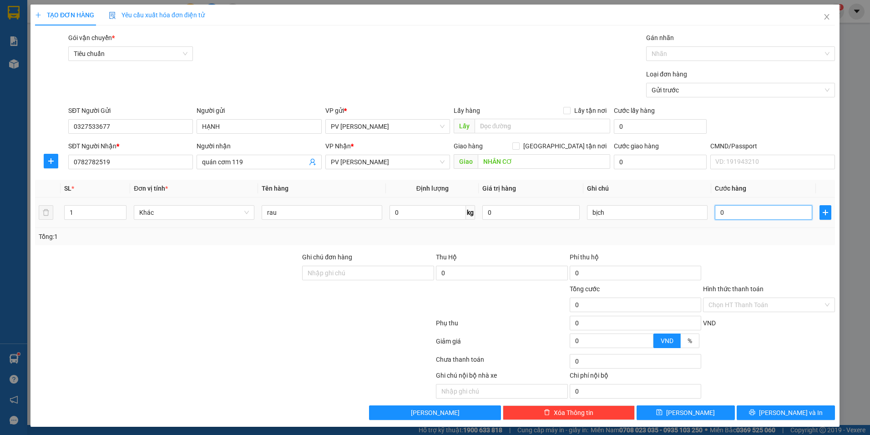
click at [767, 216] on input "0" at bounding box center [763, 212] width 97 height 15
type input "4"
type input "40"
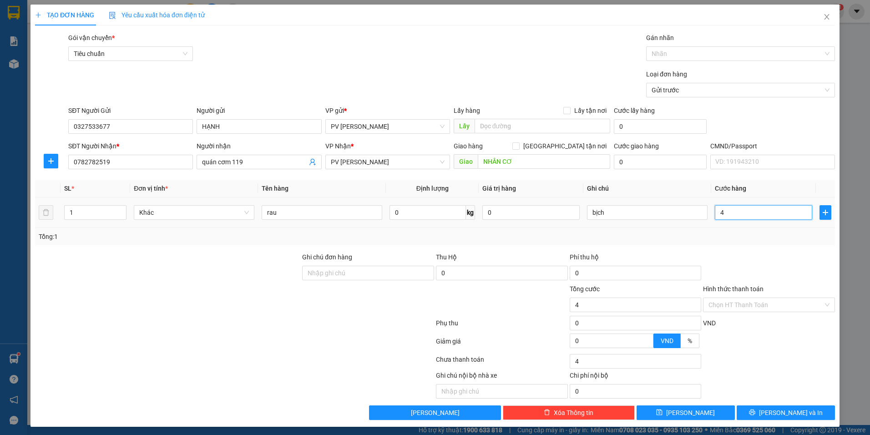
type input "40"
type input "400"
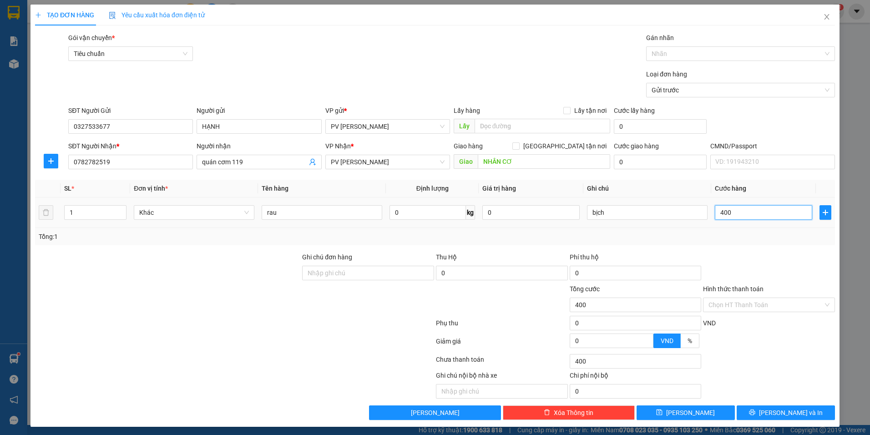
type input "4.000"
type input "40.000"
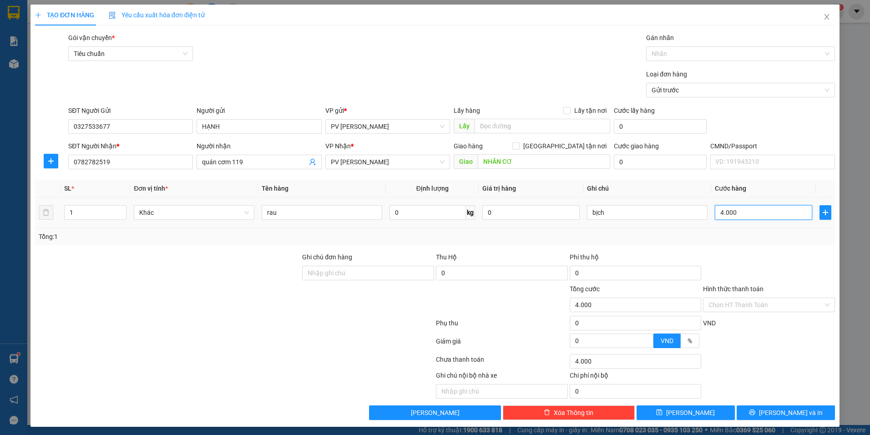
type input "40.000"
click at [761, 309] on input "Hình thức thanh toán" at bounding box center [765, 305] width 115 height 14
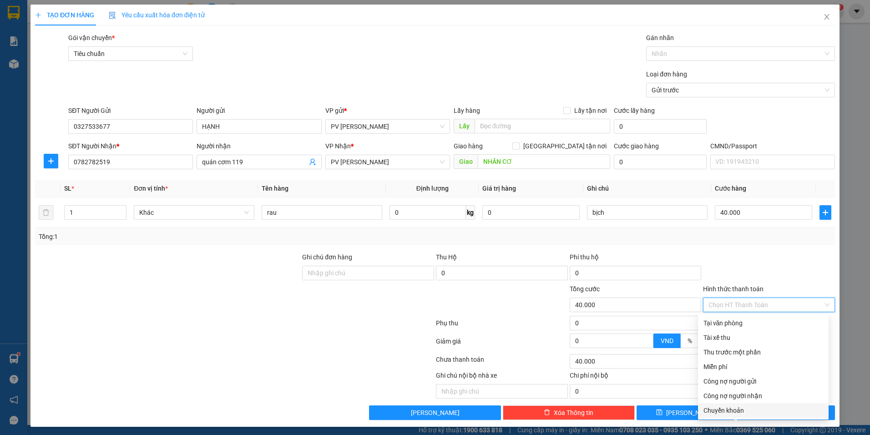
click at [733, 408] on div "Chuyển khoản" at bounding box center [763, 410] width 120 height 10
type input "0"
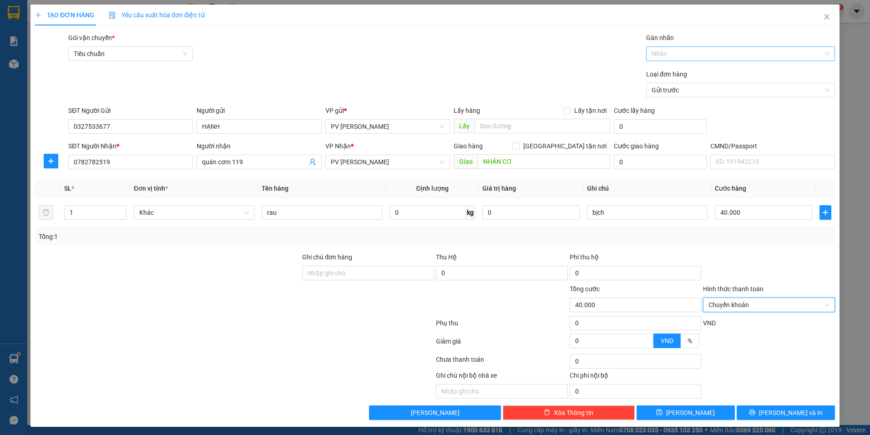
click at [699, 51] on div at bounding box center [735, 53] width 175 height 11
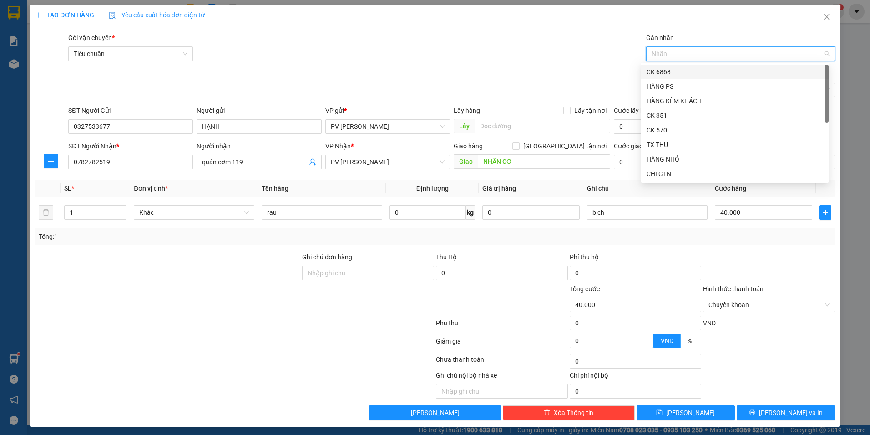
click at [696, 73] on div "CK 6868" at bounding box center [735, 72] width 177 height 10
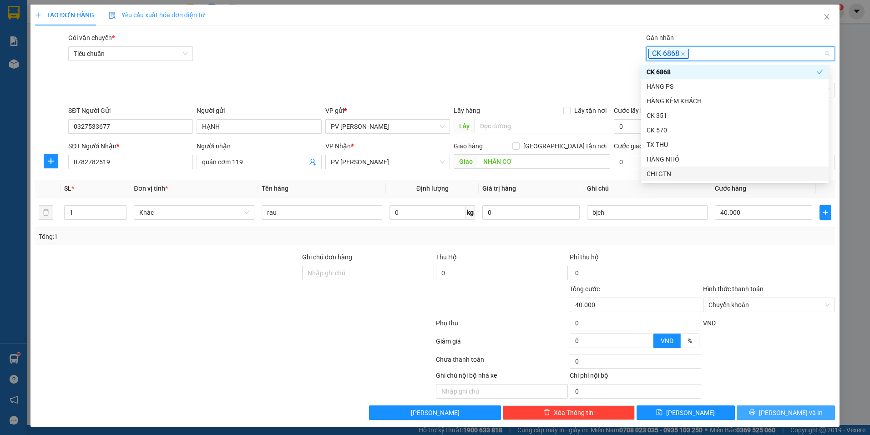
click at [764, 418] on button "[PERSON_NAME] và In" at bounding box center [786, 412] width 98 height 15
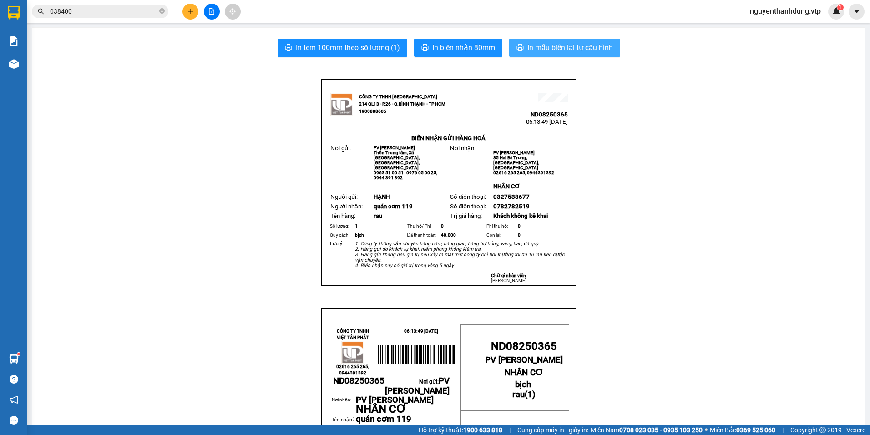
click at [559, 47] on span "In mẫu biên lai tự cấu hình" at bounding box center [570, 47] width 86 height 11
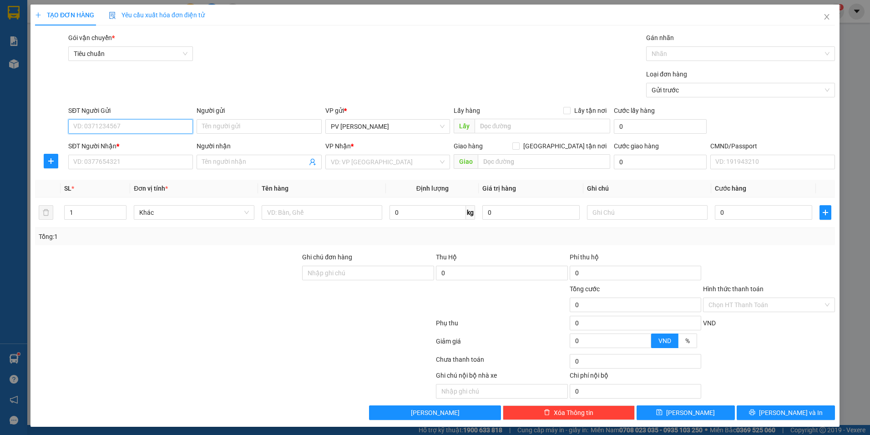
click at [168, 126] on input "SĐT Người Gửi" at bounding box center [130, 126] width 125 height 15
type input "0824263289"
click at [283, 128] on input "Người gửi" at bounding box center [259, 126] width 125 height 15
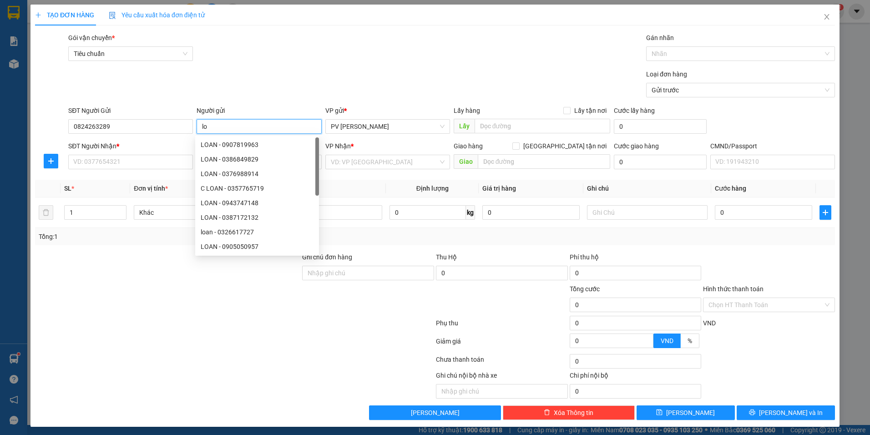
type input "l"
type input "LOAN"
click at [107, 163] on input "SĐT Người Nhận *" at bounding box center [130, 162] width 125 height 15
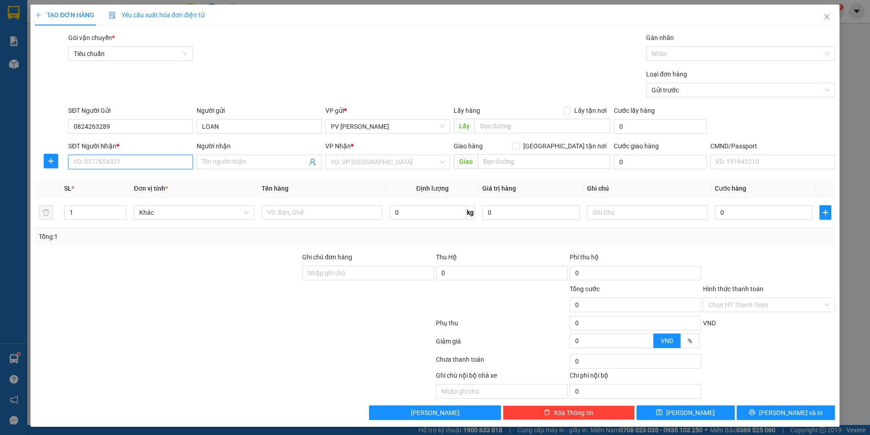
click at [106, 162] on input "SĐT Người Nhận *" at bounding box center [130, 162] width 125 height 15
type input "0985536905"
click at [232, 165] on input "Người nhận" at bounding box center [254, 162] width 105 height 10
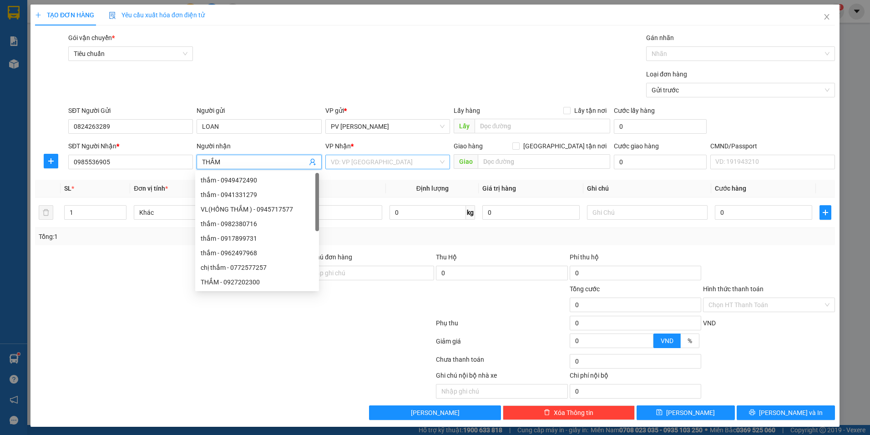
type input "THẮM"
click at [359, 161] on input "search" at bounding box center [384, 162] width 107 height 14
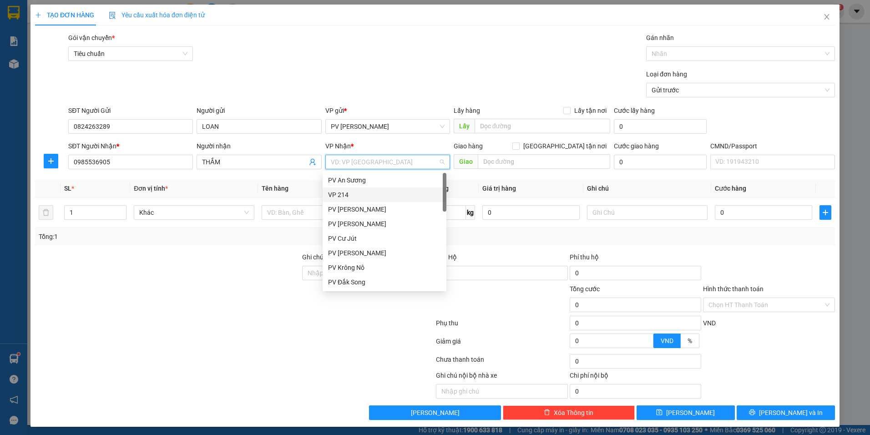
click at [355, 198] on div "VP 214" at bounding box center [384, 195] width 113 height 10
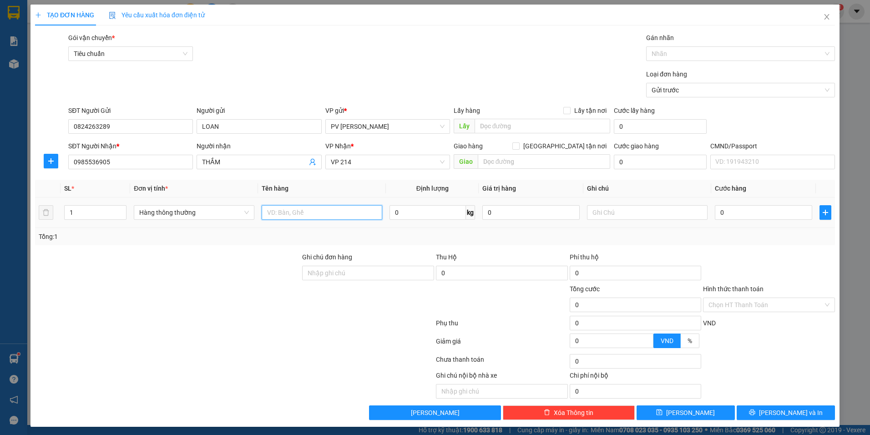
click at [281, 214] on input "text" at bounding box center [322, 212] width 121 height 15
type input "SẦU RIÊNG"
click at [630, 217] on input "text" at bounding box center [647, 212] width 121 height 15
type input "BAO"
click at [726, 209] on input "0" at bounding box center [763, 212] width 97 height 15
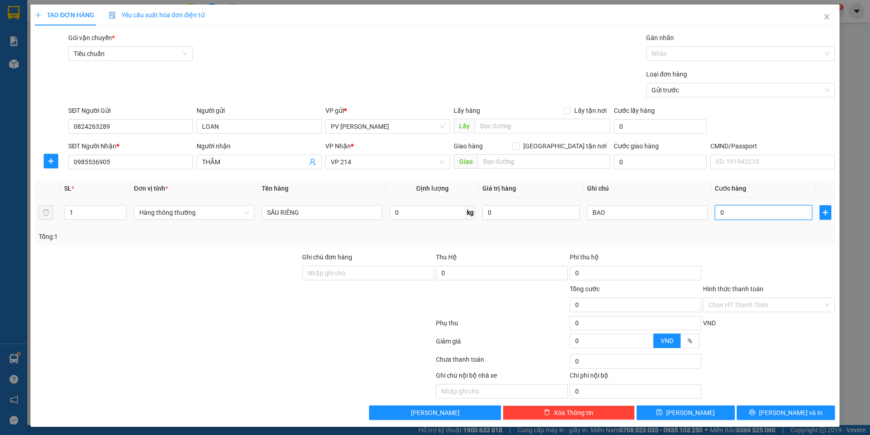
type input "5"
type input "50"
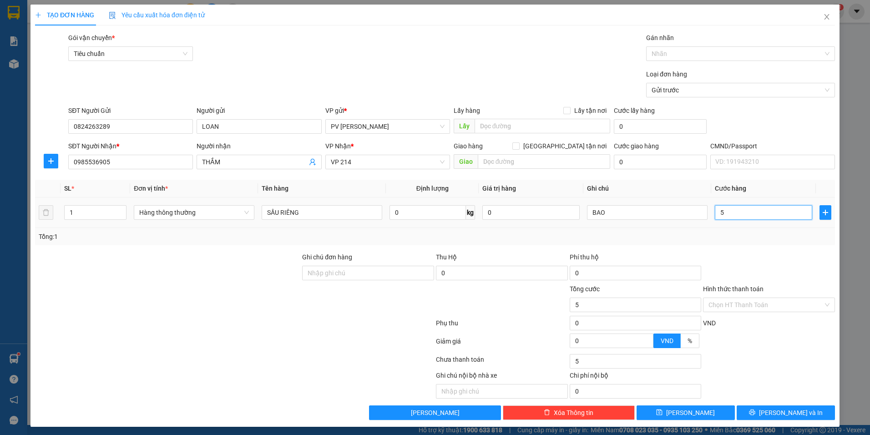
type input "50"
type input "500"
type input "5.000"
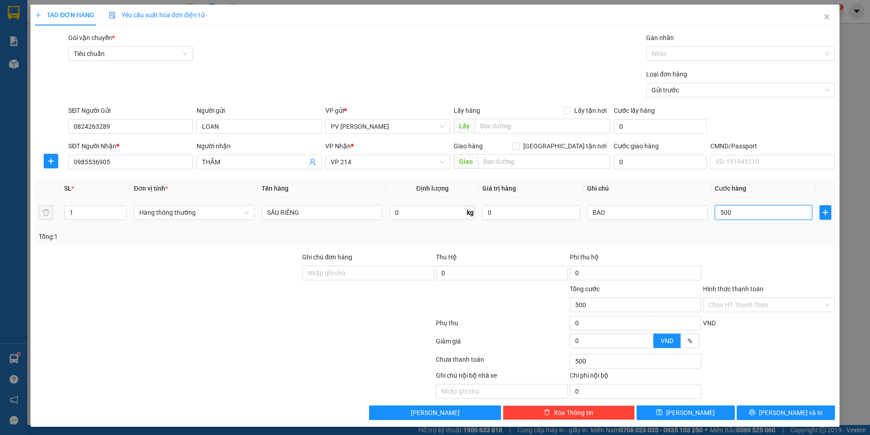
type input "5.000"
type input "50.000"
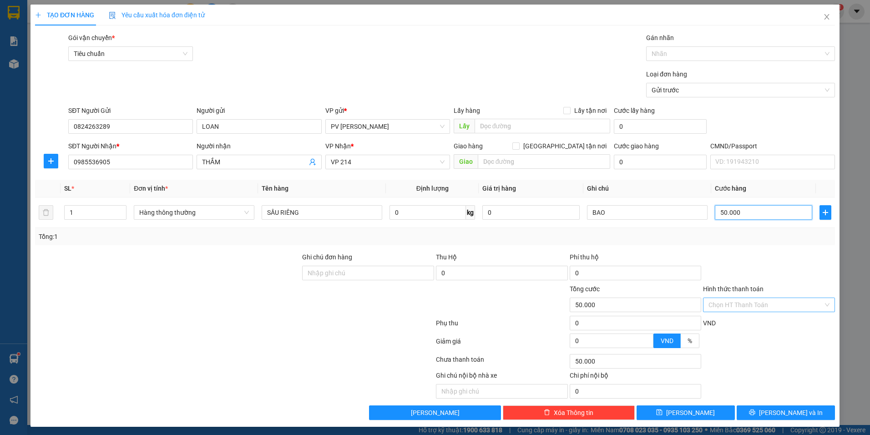
type input "50.000"
click at [754, 311] on input "Hình thức thanh toán" at bounding box center [765, 305] width 115 height 14
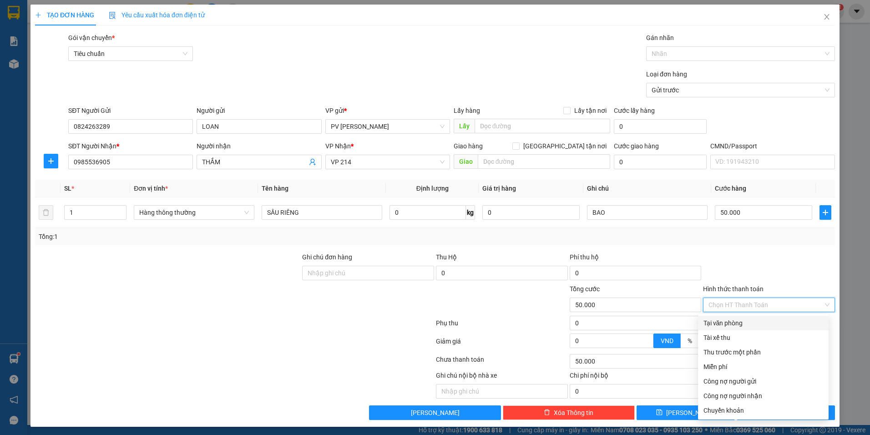
click at [751, 320] on div "Tại văn phòng" at bounding box center [763, 323] width 120 height 10
type input "0"
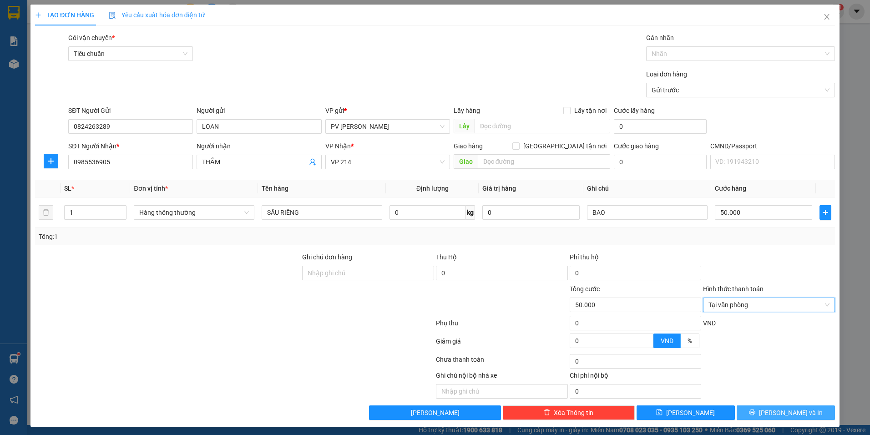
click at [755, 410] on icon "printer" at bounding box center [752, 412] width 6 height 6
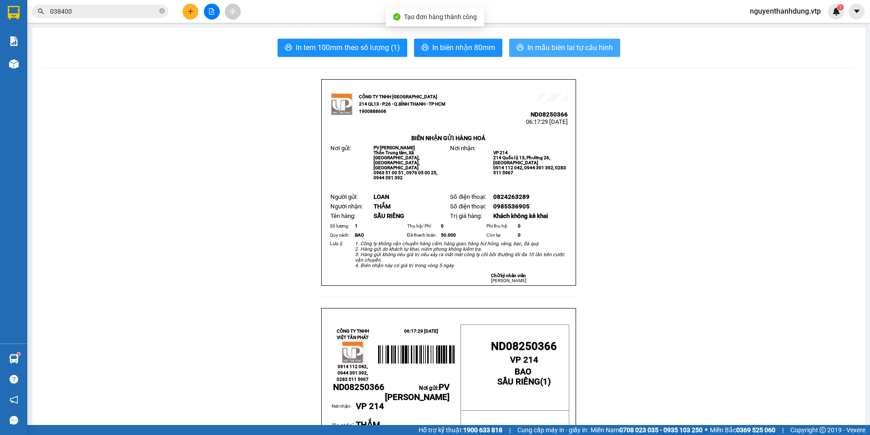
click at [567, 46] on span "In mẫu biên lai tự cấu hình" at bounding box center [570, 47] width 86 height 11
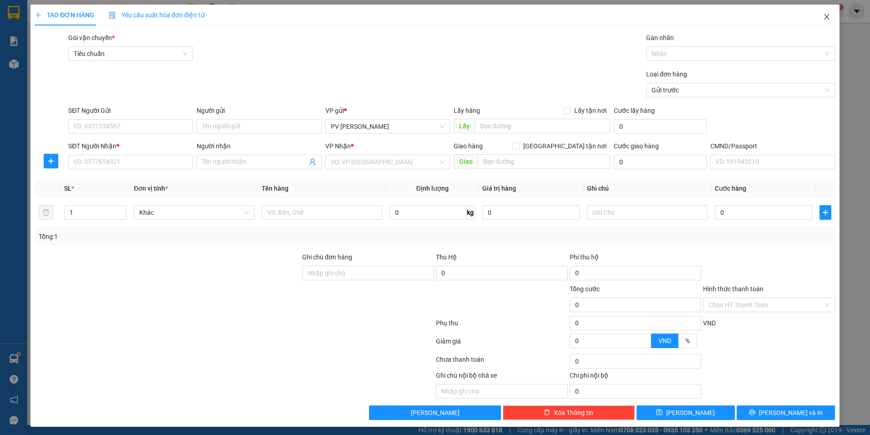
click at [820, 22] on span "Close" at bounding box center [826, 17] width 25 height 25
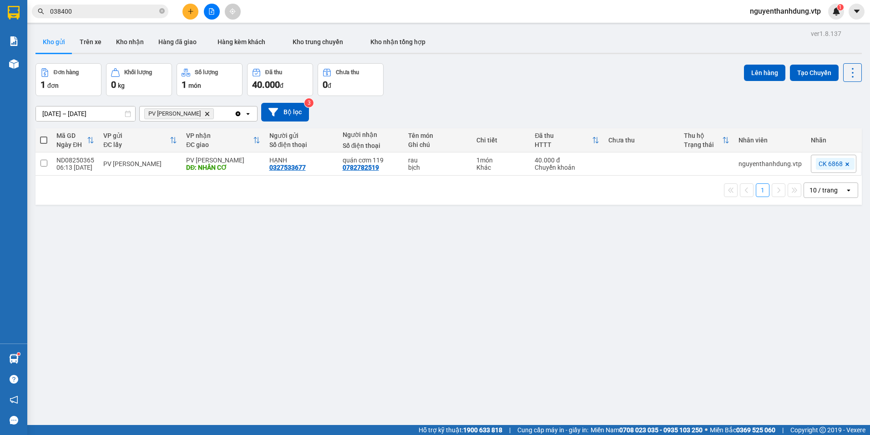
click at [216, 115] on div "PV [PERSON_NAME]" at bounding box center [187, 113] width 95 height 15
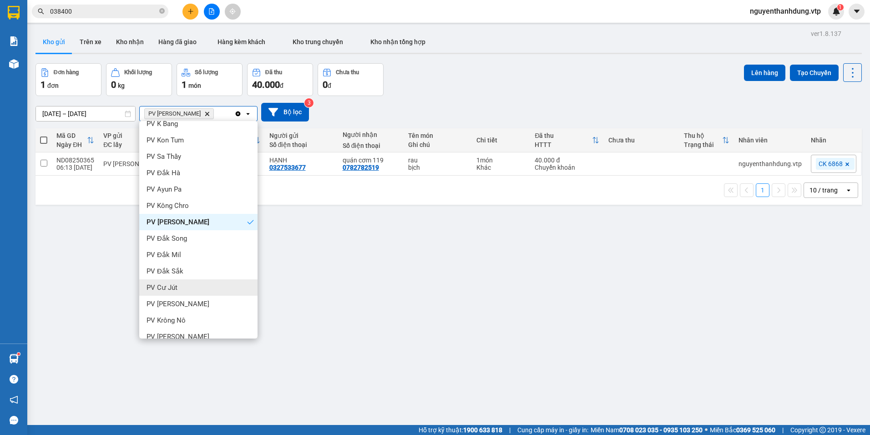
scroll to position [182, 0]
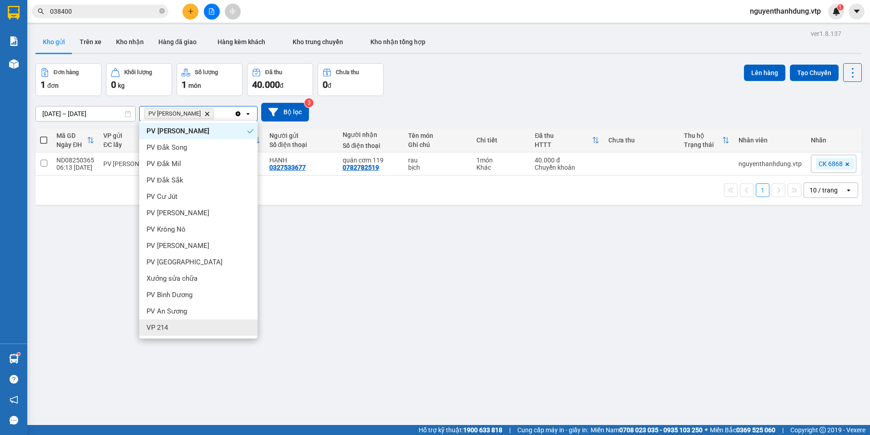
click at [170, 327] on div "VP 214" at bounding box center [198, 327] width 118 height 16
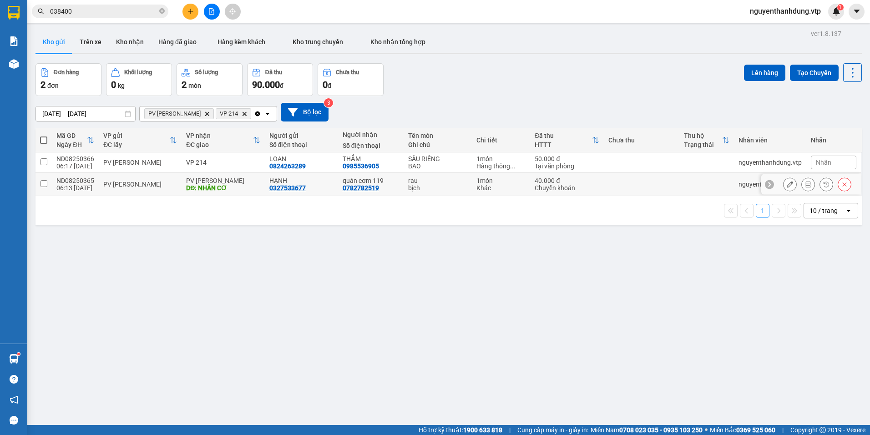
click at [118, 181] on div "PV [PERSON_NAME]" at bounding box center [140, 184] width 74 height 7
checkbox input "true"
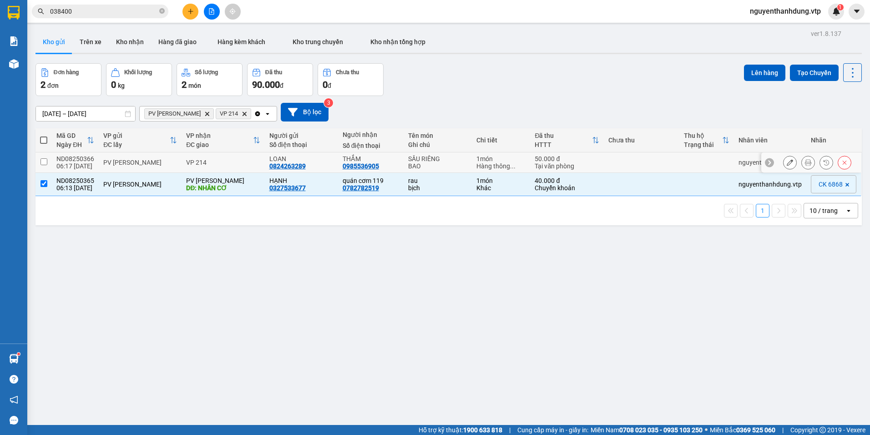
click at [135, 162] on div "PV [PERSON_NAME]" at bounding box center [140, 162] width 74 height 7
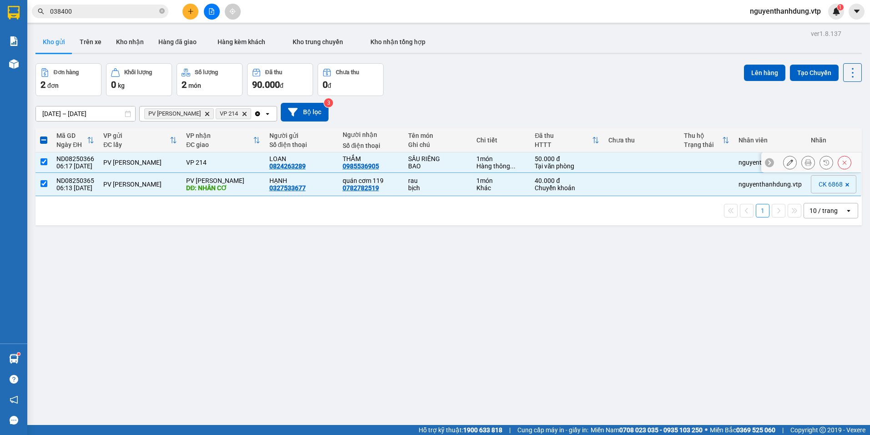
checkbox input "true"
click at [759, 71] on button "Lên hàng" at bounding box center [764, 73] width 41 height 16
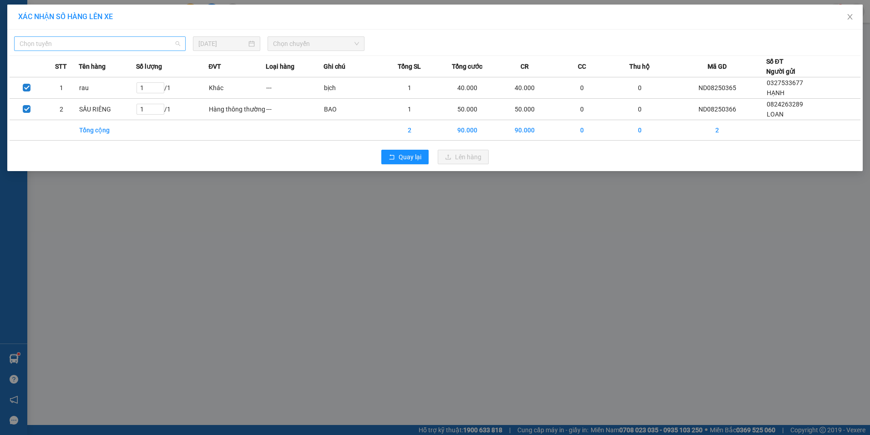
click at [112, 43] on span "Chọn tuyến" at bounding box center [100, 44] width 161 height 14
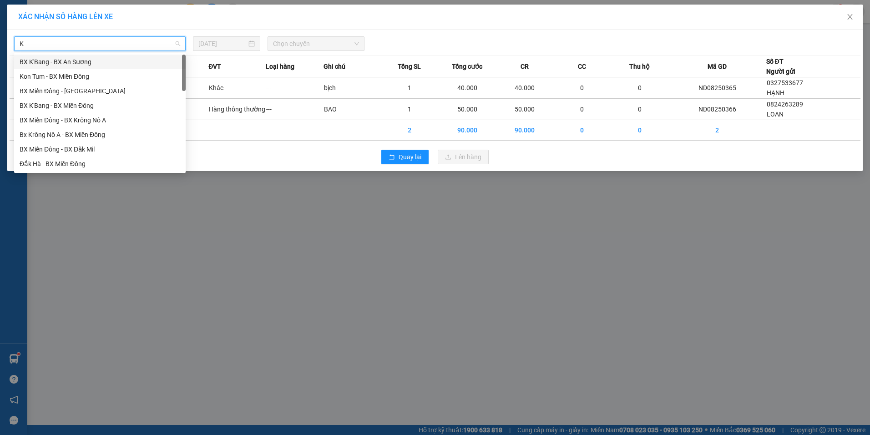
type input "KN"
click at [67, 78] on div "Bx Krông Nô A - BX Miền Đông" at bounding box center [100, 76] width 161 height 10
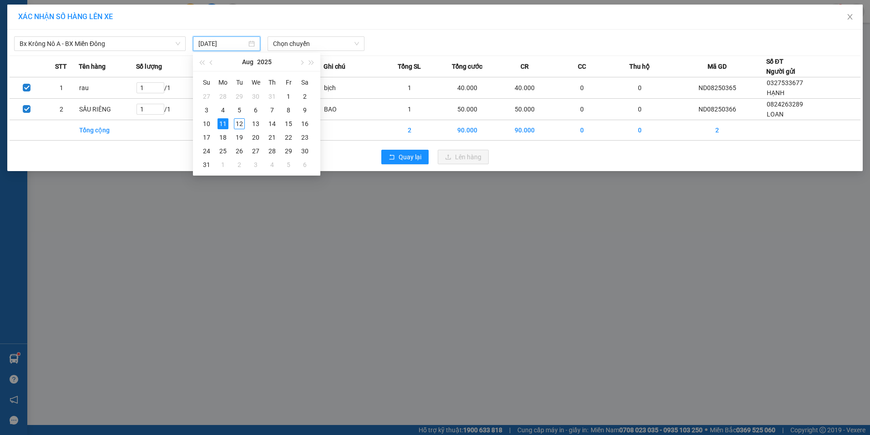
click at [241, 41] on input "[DATE]" at bounding box center [222, 44] width 48 height 10
click at [236, 122] on div "12" at bounding box center [239, 123] width 11 height 11
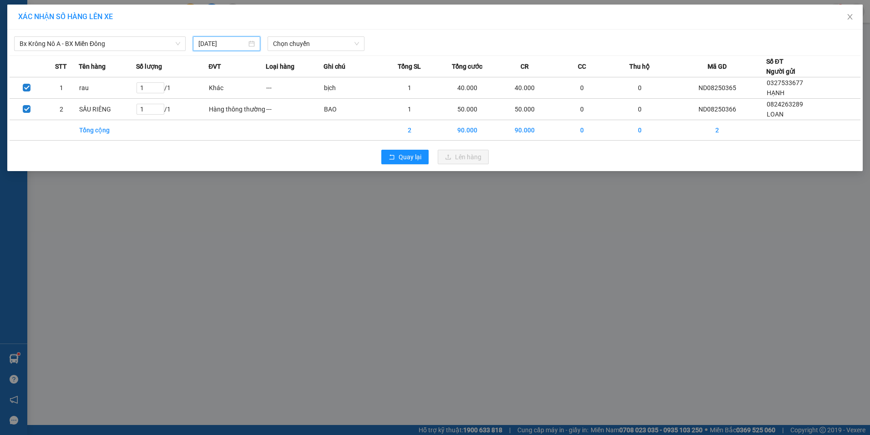
type input "[DATE]"
click at [321, 48] on span "Chọn chuyến" at bounding box center [316, 44] width 86 height 14
click at [314, 78] on div "07:00 - 51B-191.55" at bounding box center [308, 76] width 71 height 10
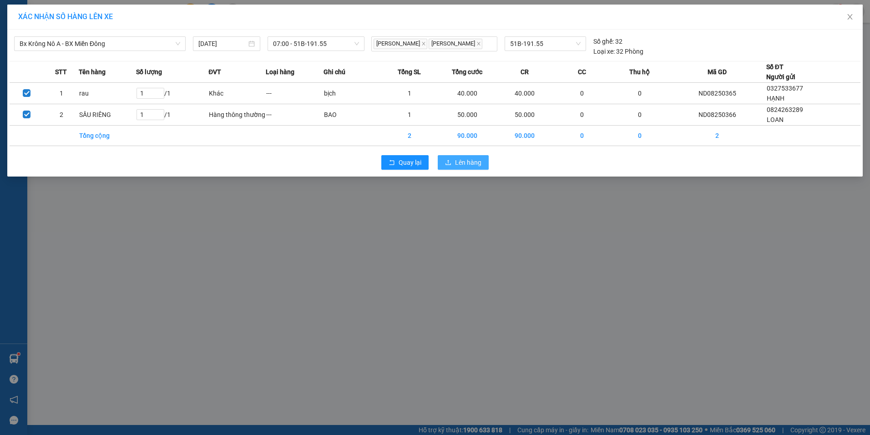
click at [458, 164] on span "Lên hàng" at bounding box center [468, 162] width 26 height 10
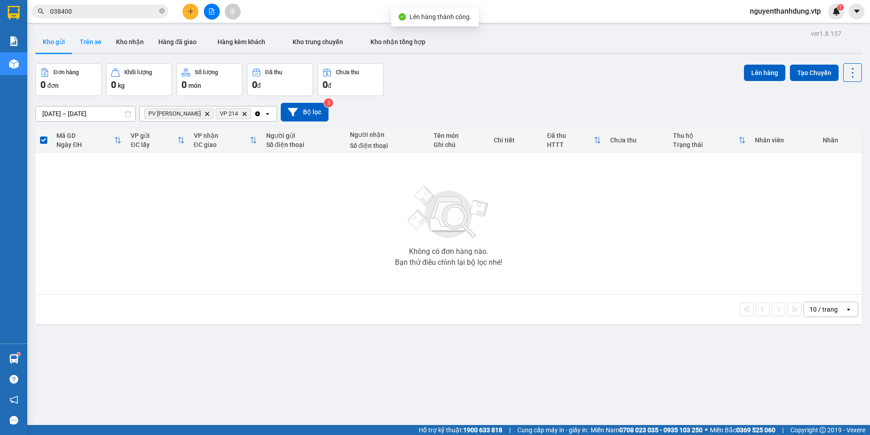
click at [95, 46] on button "Trên xe" at bounding box center [90, 42] width 36 height 22
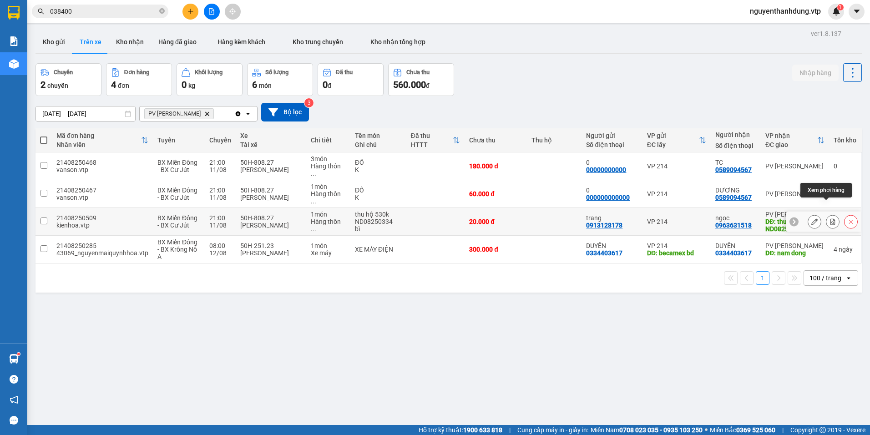
click at [826, 214] on button at bounding box center [832, 222] width 13 height 16
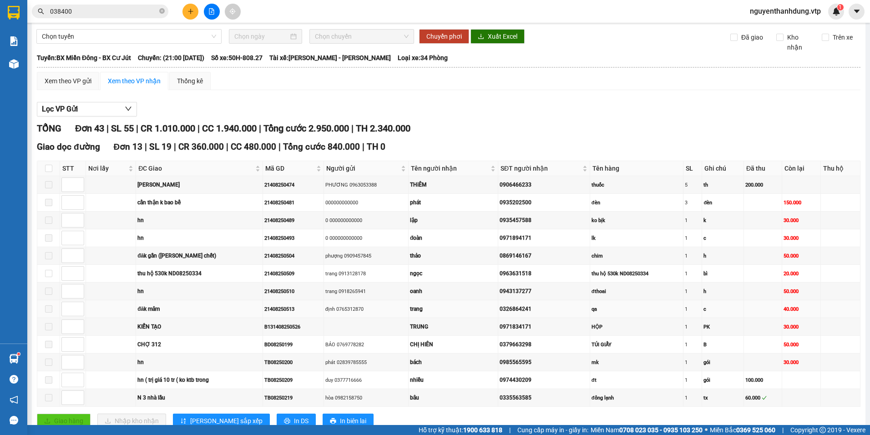
scroll to position [46, 0]
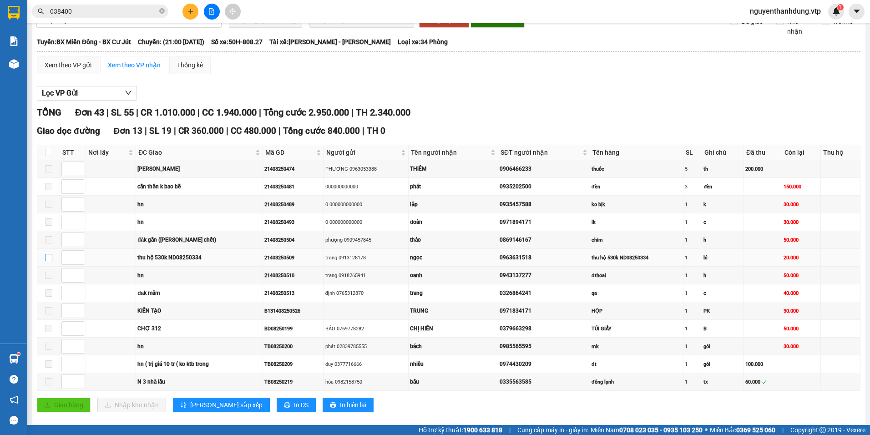
click at [51, 258] on input "checkbox" at bounding box center [48, 257] width 7 height 7
checkbox input "true"
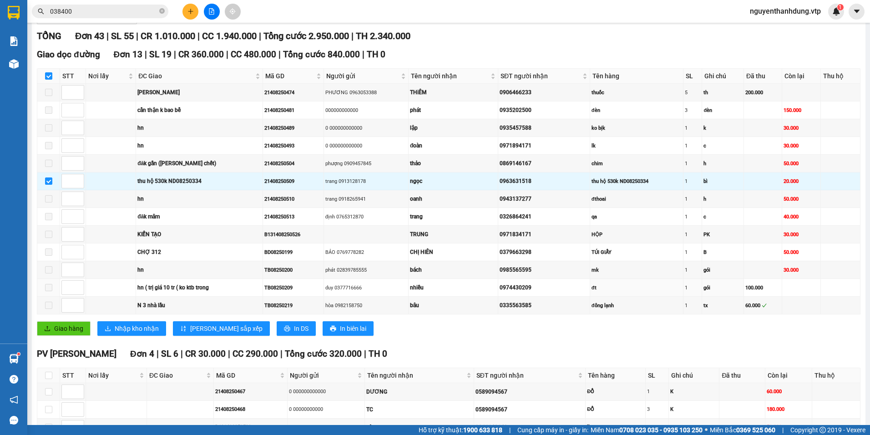
scroll to position [137, 0]
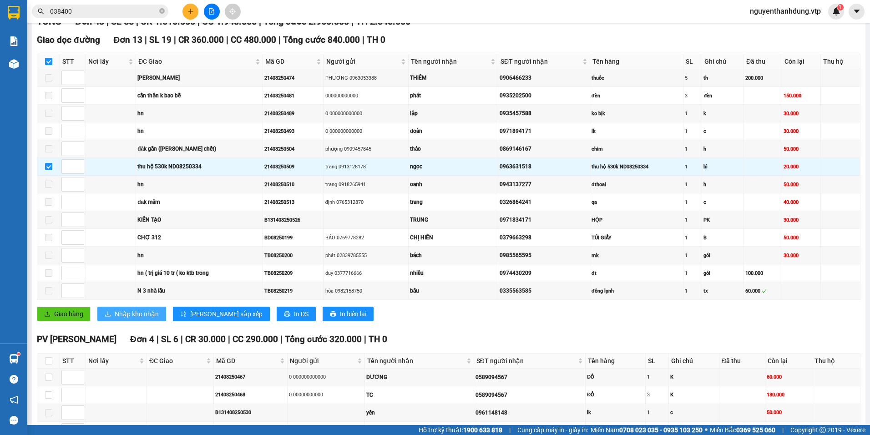
click at [154, 319] on span "Nhập kho nhận" at bounding box center [137, 314] width 44 height 10
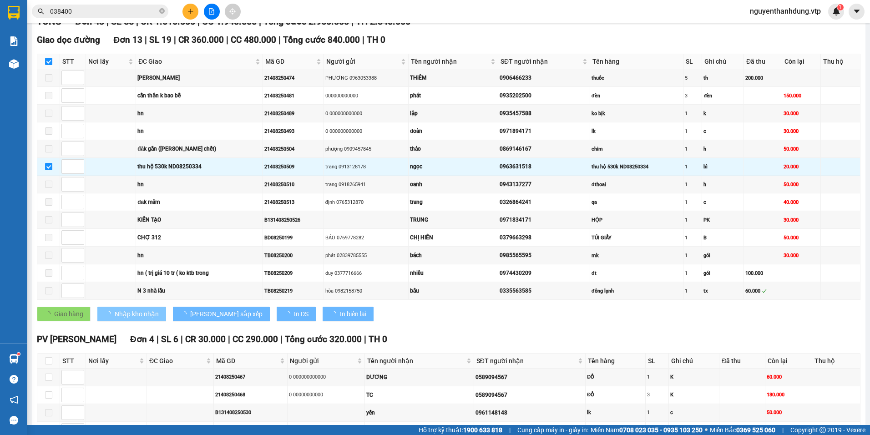
checkbox input "false"
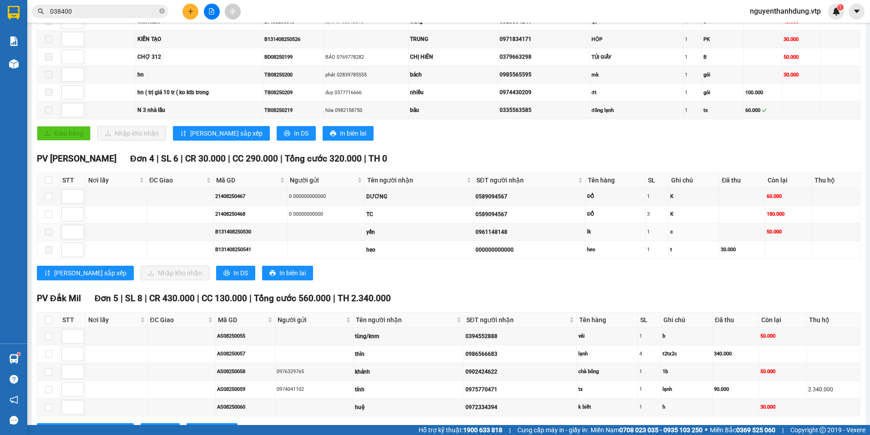
scroll to position [319, 0]
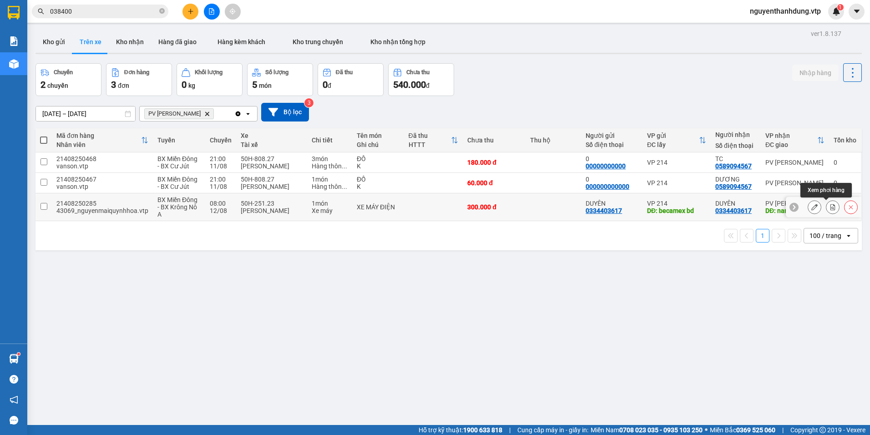
click at [826, 206] on button at bounding box center [832, 207] width 13 height 16
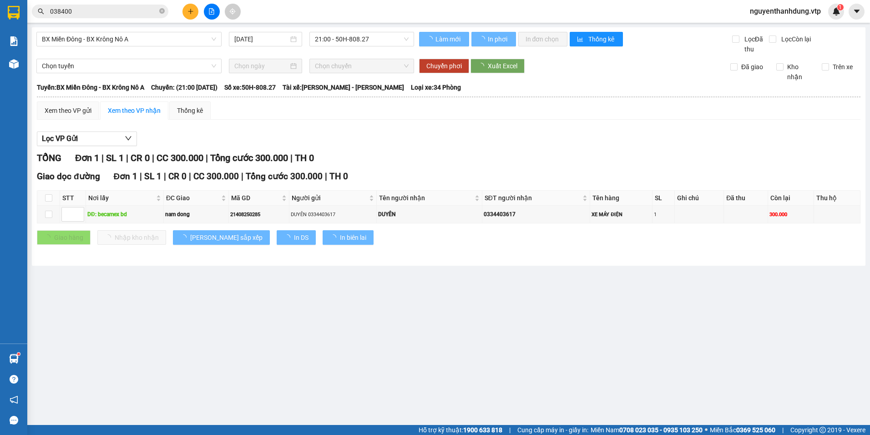
type input "[DATE]"
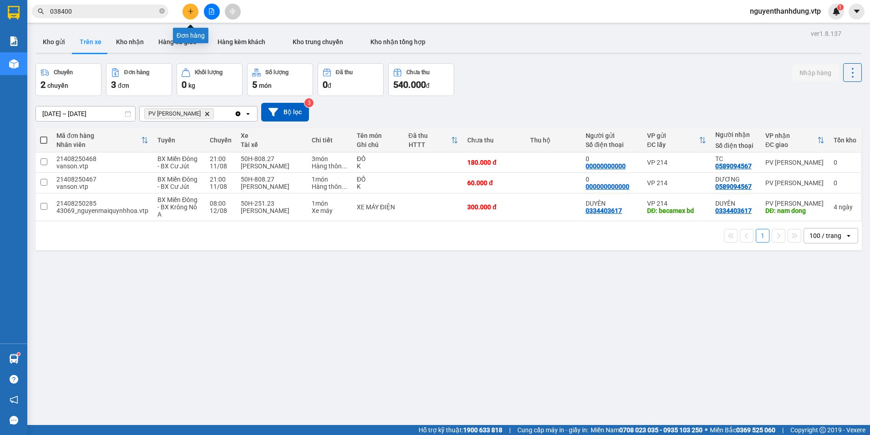
click at [192, 15] on button at bounding box center [190, 12] width 16 height 16
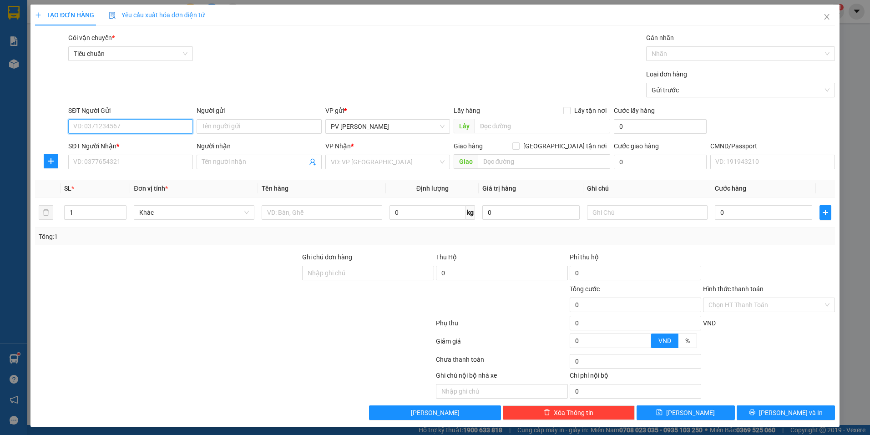
click at [167, 131] on input "SĐT Người Gửi" at bounding box center [130, 126] width 125 height 15
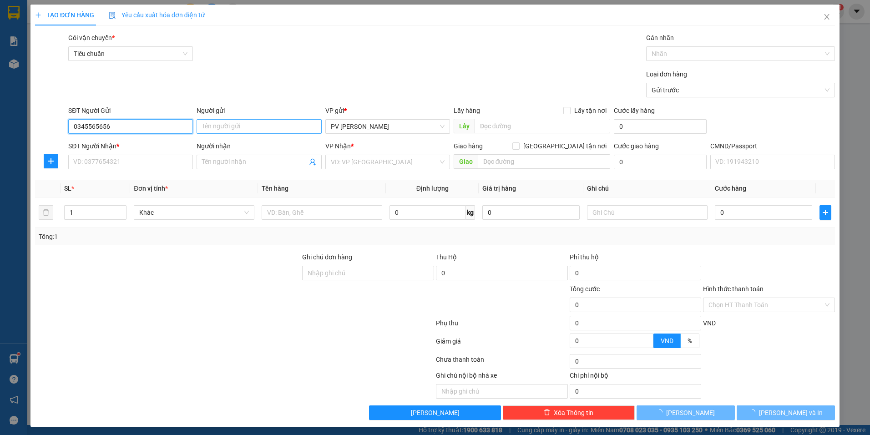
type input "0345565656"
click at [269, 129] on input "Người gửi" at bounding box center [259, 126] width 125 height 15
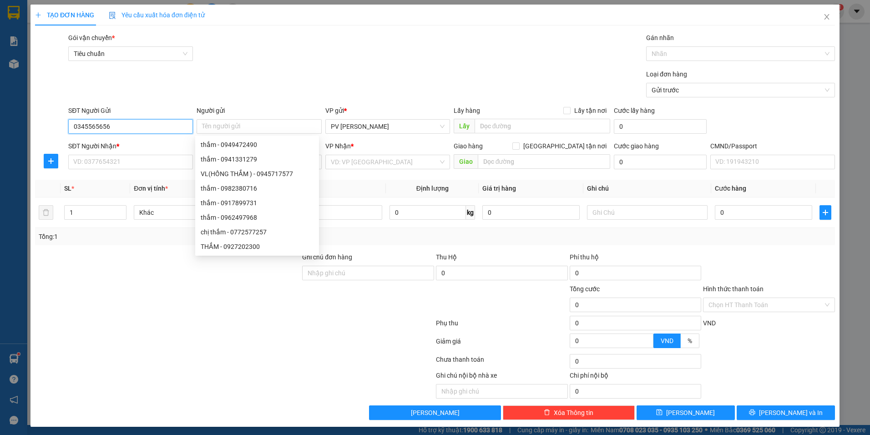
drag, startPoint x: 95, startPoint y: 125, endPoint x: 27, endPoint y: 128, distance: 67.9
click at [27, 128] on div "TẠO ĐƠN HÀNG Yêu cầu xuất hóa đơn điện tử Transit Pickup Surcharge Ids Transit …" at bounding box center [435, 217] width 870 height 435
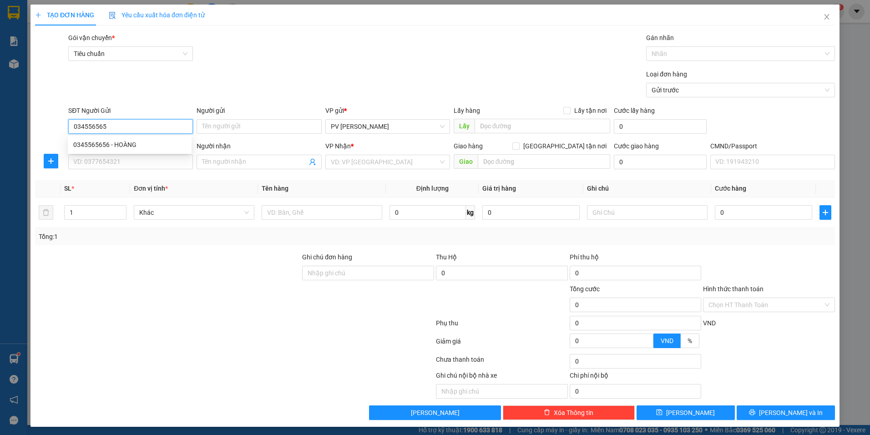
type input "0345565656"
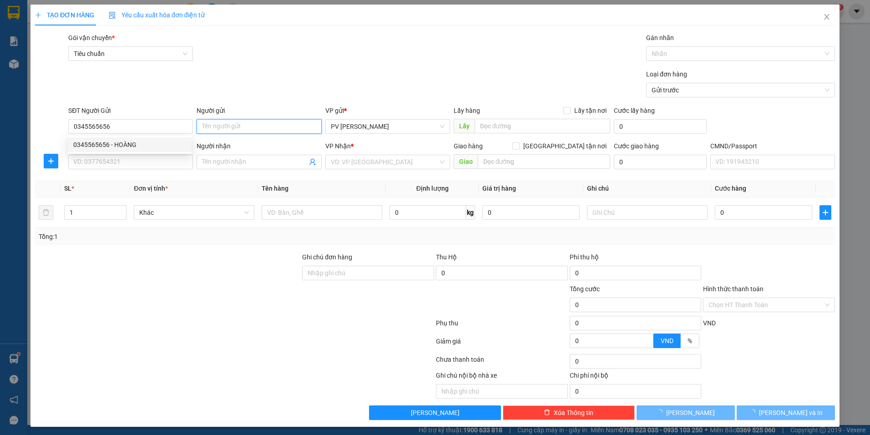
click at [245, 130] on input "Người gửi" at bounding box center [259, 126] width 125 height 15
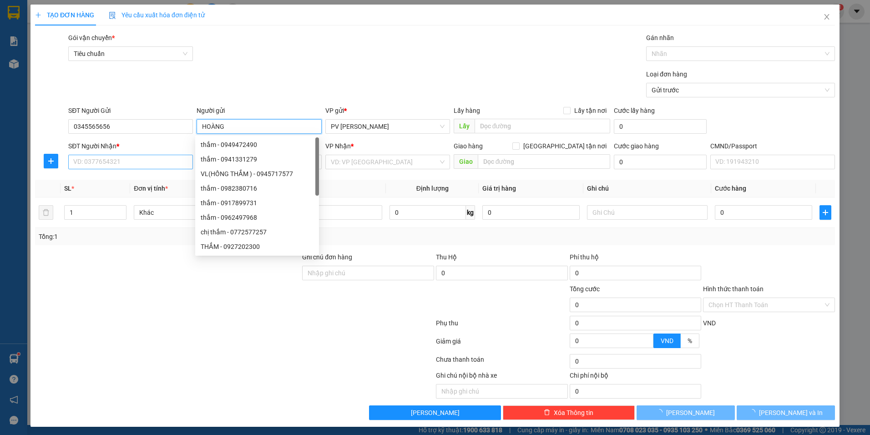
type input "HOÀNG"
click at [147, 164] on input "SĐT Người Nhận *" at bounding box center [130, 162] width 125 height 15
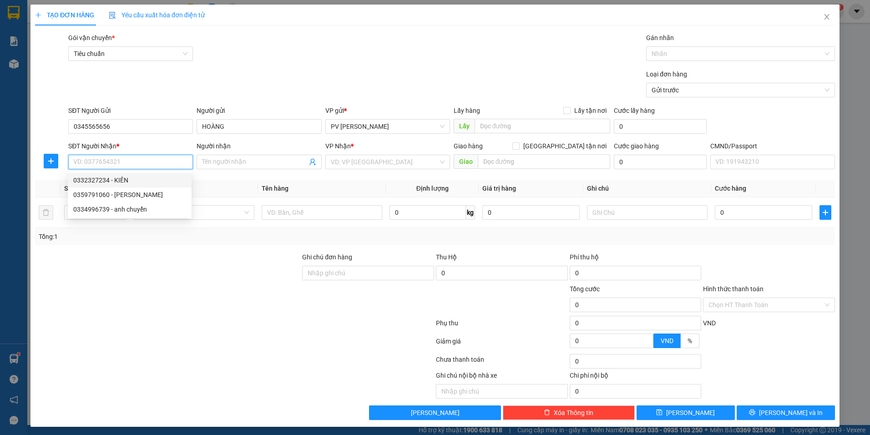
click at [121, 176] on div "0332327234 - KIÊN" at bounding box center [129, 180] width 113 height 10
type input "0332327234"
type input "KIÊN"
type input "NGÃ 4 ĐỒNG XOÀI"
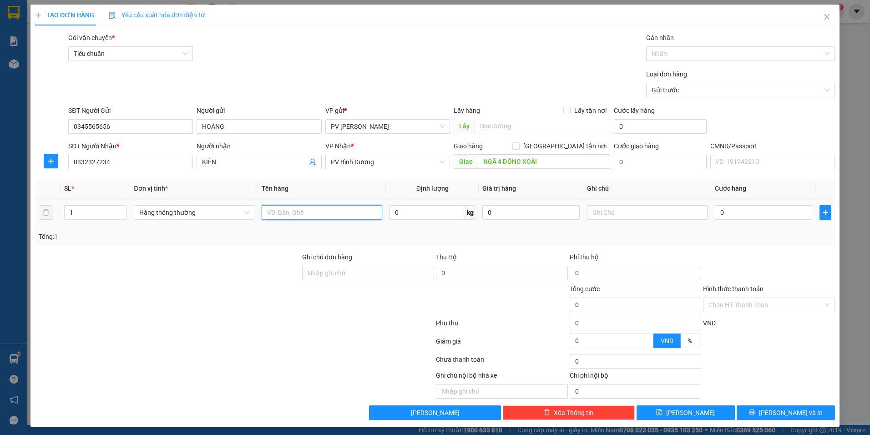
click at [314, 211] on input "text" at bounding box center [322, 212] width 121 height 15
drag, startPoint x: 76, startPoint y: 210, endPoint x: 60, endPoint y: 218, distance: 17.7
click at [61, 218] on td "1" at bounding box center [96, 212] width 70 height 30
type input "2"
click at [295, 215] on input "text" at bounding box center [322, 212] width 121 height 15
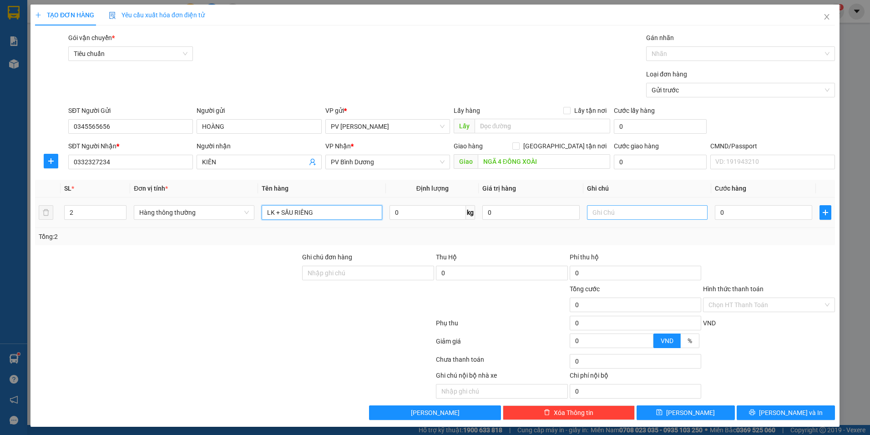
type input "LK + SẦU RIÊNG"
click at [676, 212] on input "text" at bounding box center [647, 212] width 121 height 15
type input "THÙNG"
click at [744, 214] on input "0" at bounding box center [763, 212] width 97 height 15
type input "1"
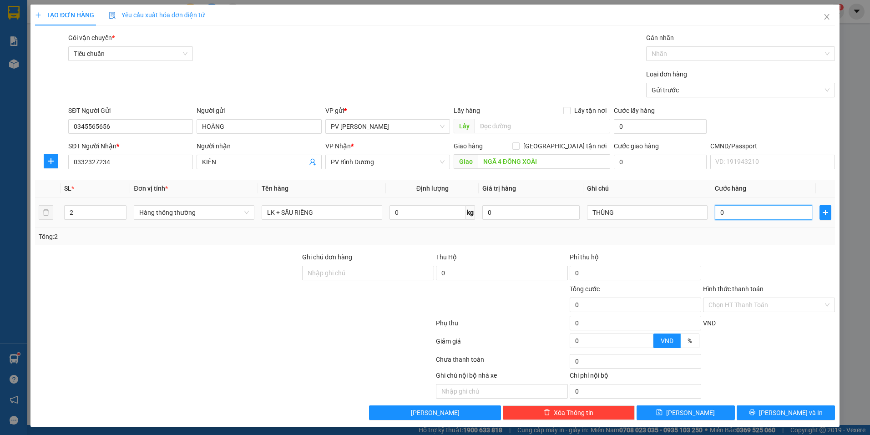
type input "1"
type input "10"
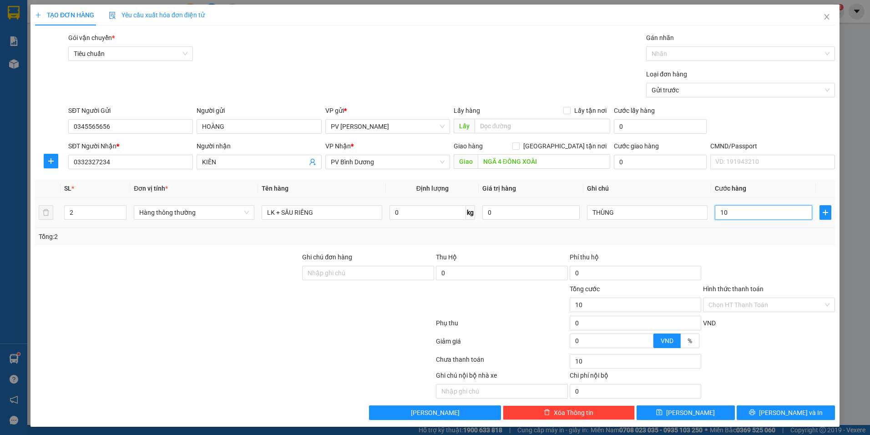
type input "100"
type input "1.000"
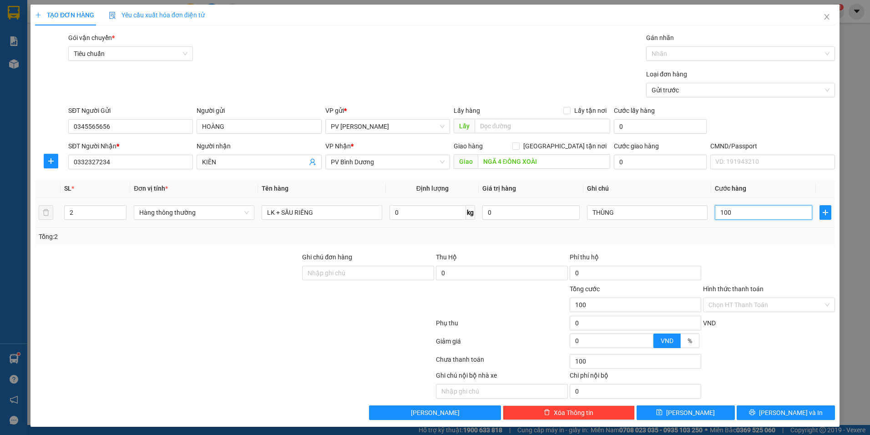
type input "1.000"
type input "10.000"
type input "100.000"
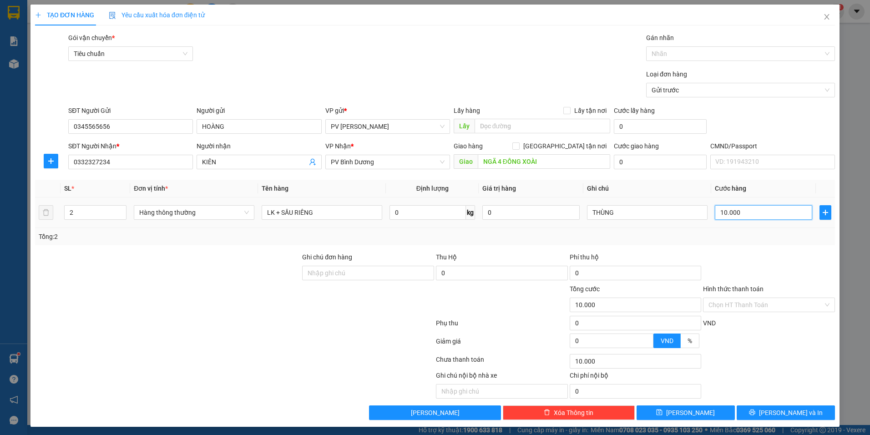
type input "100.000"
click at [772, 416] on span "[PERSON_NAME] và In" at bounding box center [791, 413] width 64 height 10
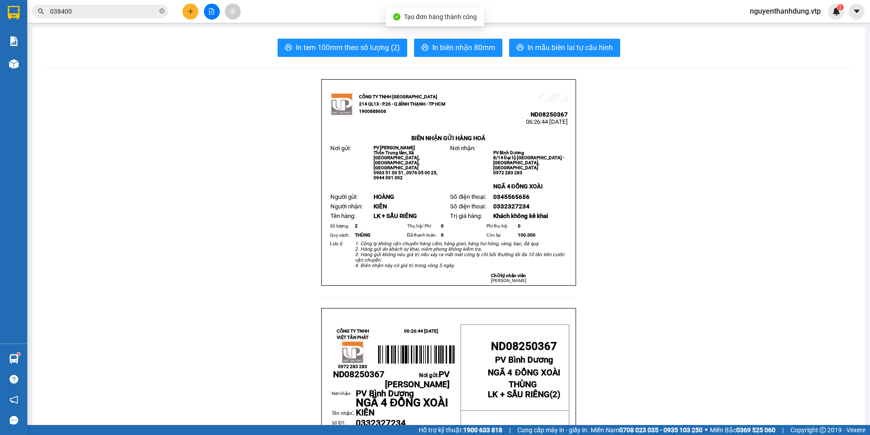
click at [589, 45] on span "In mẫu biên lai tự cấu hình" at bounding box center [570, 47] width 86 height 11
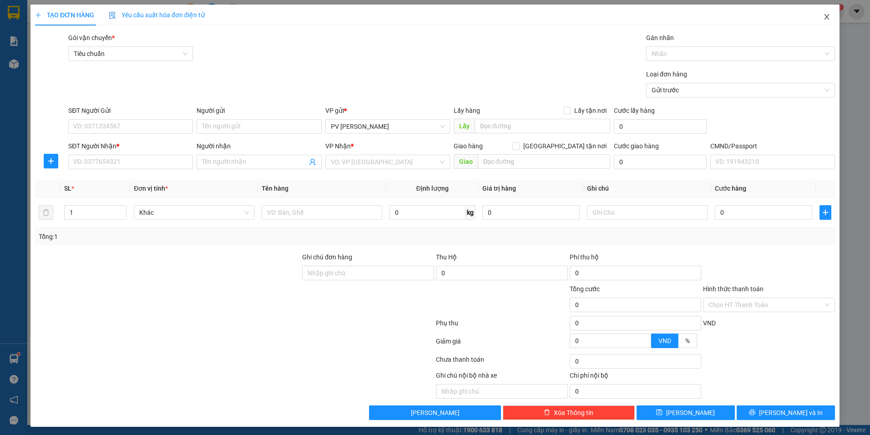
click at [825, 15] on span "Close" at bounding box center [826, 17] width 25 height 25
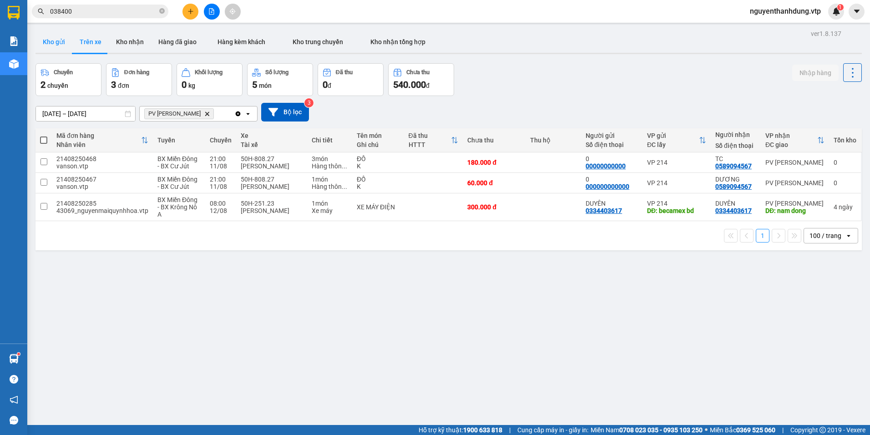
click at [62, 38] on button "Kho gửi" at bounding box center [53, 42] width 37 height 22
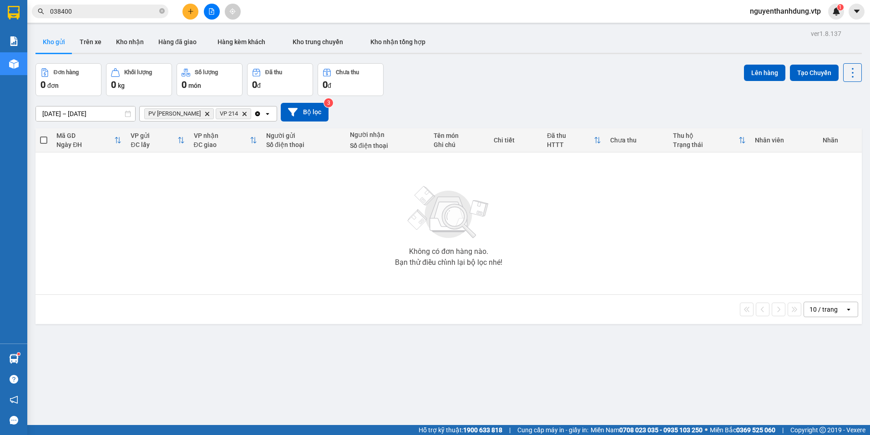
click at [264, 112] on icon "open" at bounding box center [267, 113] width 7 height 7
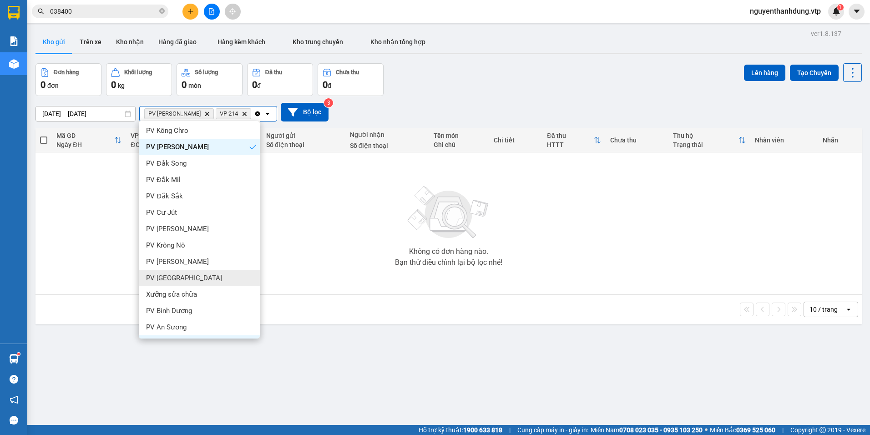
scroll to position [182, 0]
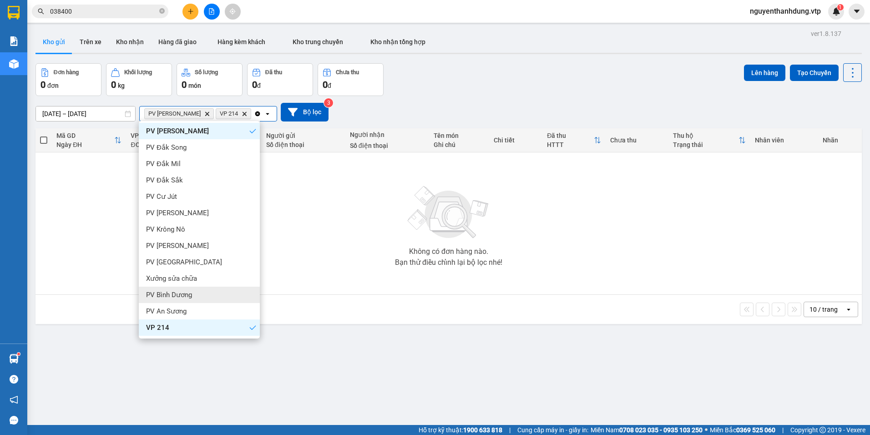
click at [191, 289] on div "PV Bình Dương" at bounding box center [199, 295] width 121 height 16
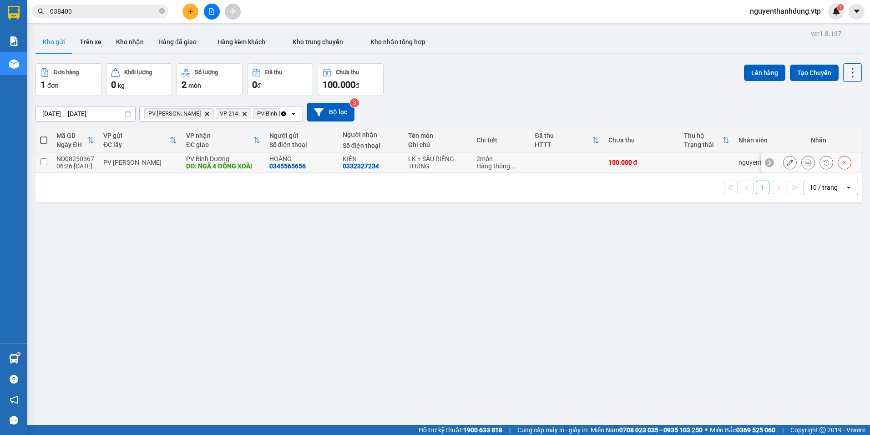
click at [347, 167] on div "0332327234" at bounding box center [361, 165] width 36 height 7
click at [82, 160] on div "ND08250367" at bounding box center [75, 158] width 38 height 7
checkbox input "true"
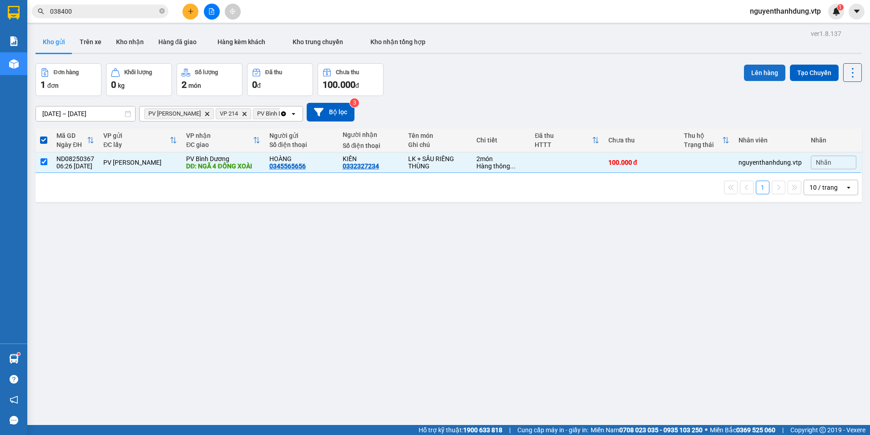
click at [754, 67] on button "Lên hàng" at bounding box center [764, 73] width 41 height 16
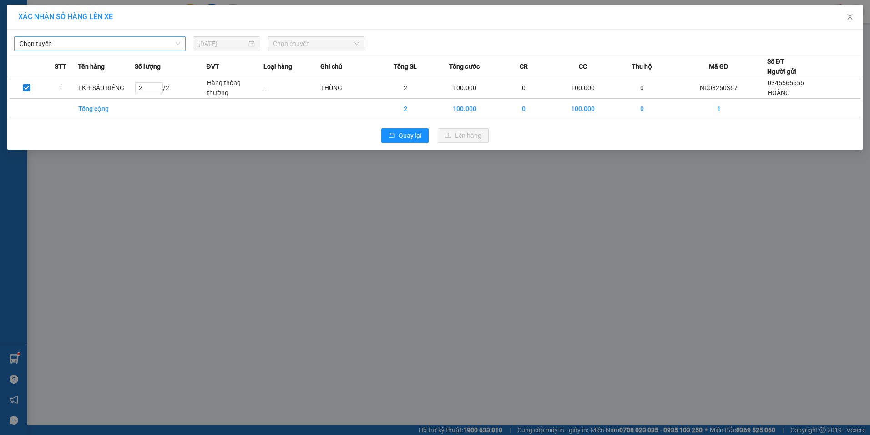
click at [62, 43] on span "Chọn tuyến" at bounding box center [100, 44] width 161 height 14
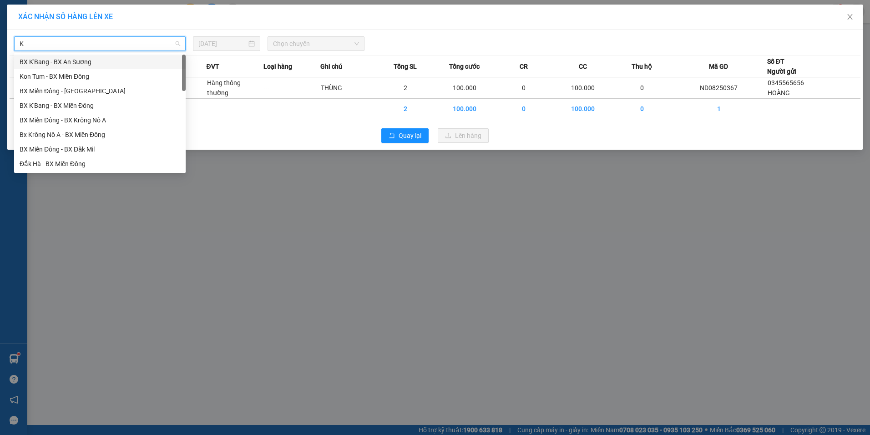
type input "KN"
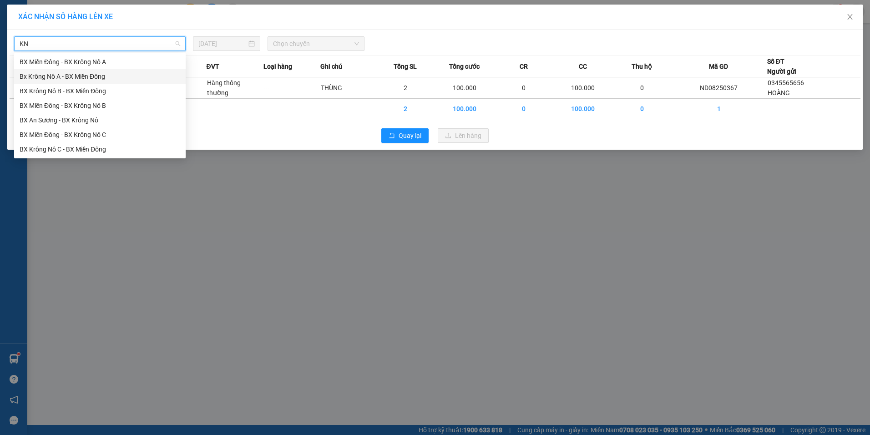
click at [68, 75] on div "Bx Krông Nô A - BX Miền Đông" at bounding box center [100, 76] width 161 height 10
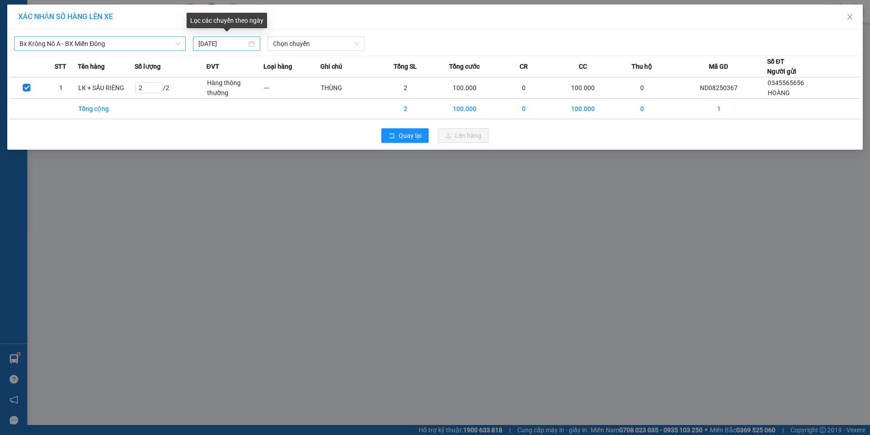
click at [253, 40] on div "[DATE]" at bounding box center [226, 44] width 56 height 10
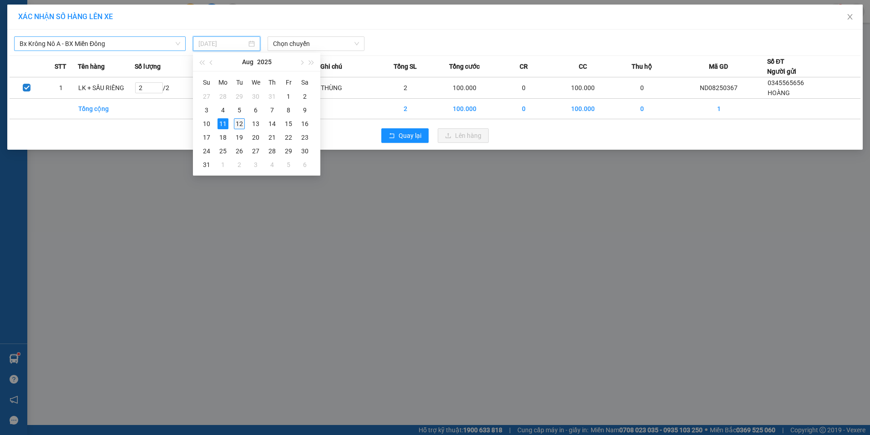
click at [243, 121] on div "12" at bounding box center [239, 123] width 11 height 11
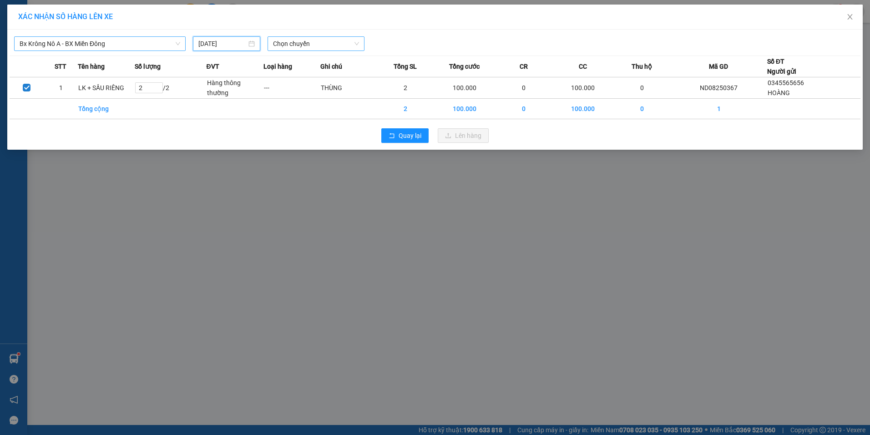
type input "[DATE]"
click at [326, 38] on span "Chọn chuyến" at bounding box center [316, 44] width 86 height 14
click at [298, 73] on div "07:00 - 51B-191.55" at bounding box center [308, 76] width 71 height 10
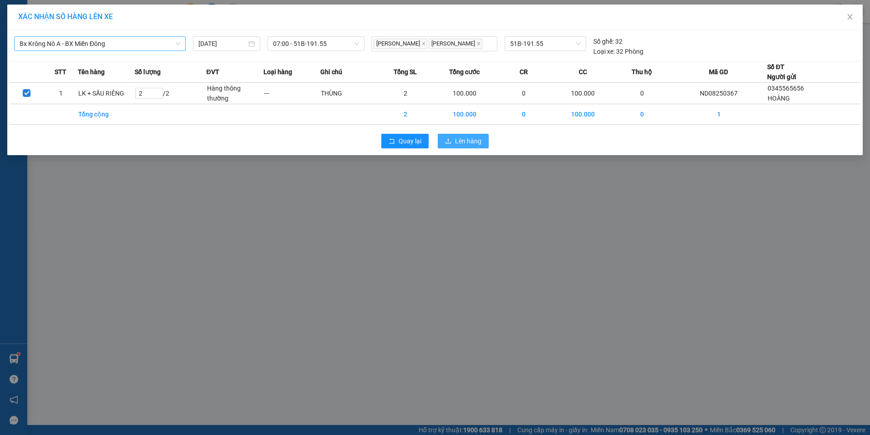
click at [455, 141] on span "Lên hàng" at bounding box center [468, 141] width 26 height 10
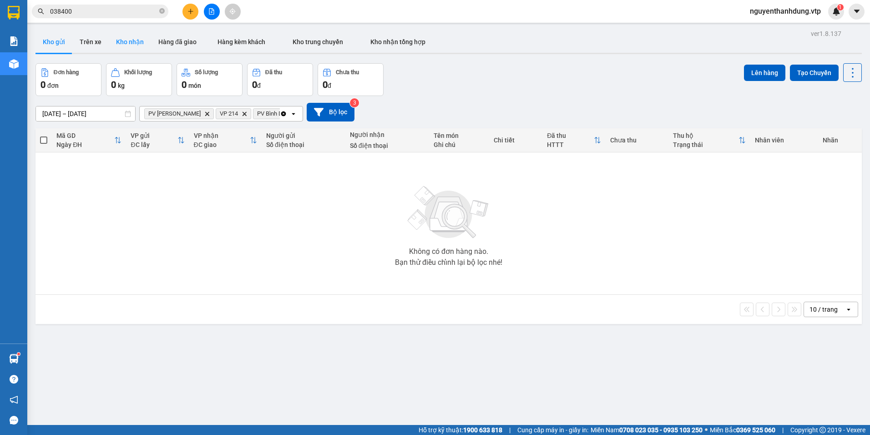
click at [127, 41] on button "Kho nhận" at bounding box center [130, 42] width 42 height 22
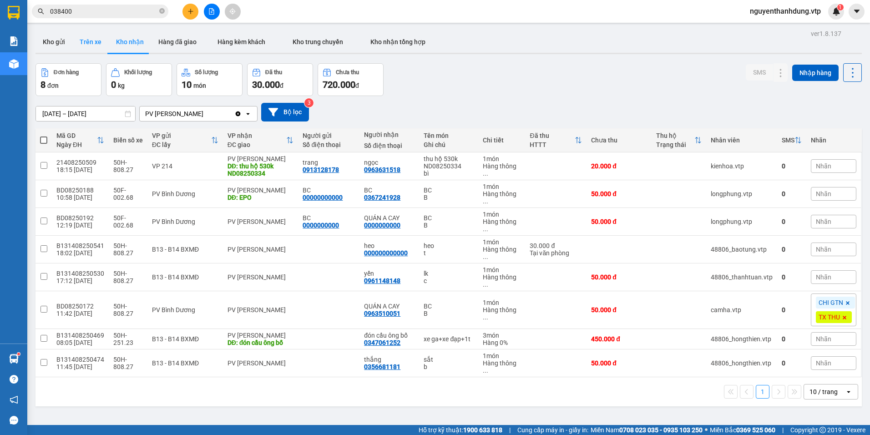
click at [83, 41] on button "Trên xe" at bounding box center [90, 42] width 36 height 22
type input "[DATE] – [DATE]"
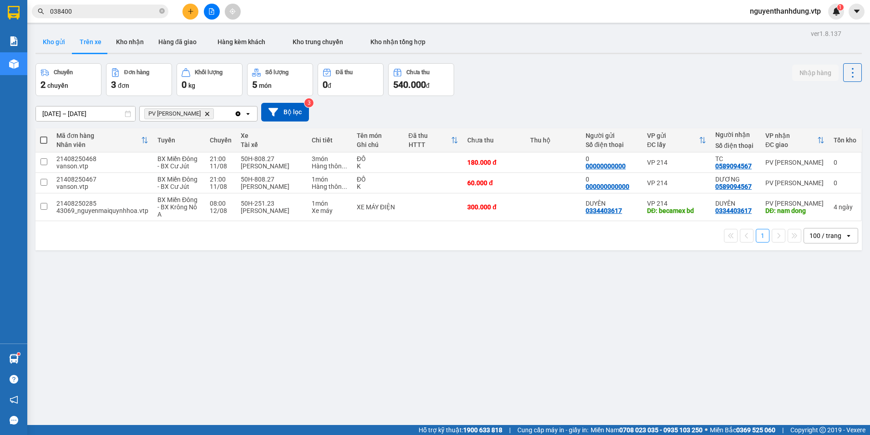
click at [67, 47] on button "Kho gửi" at bounding box center [53, 42] width 37 height 22
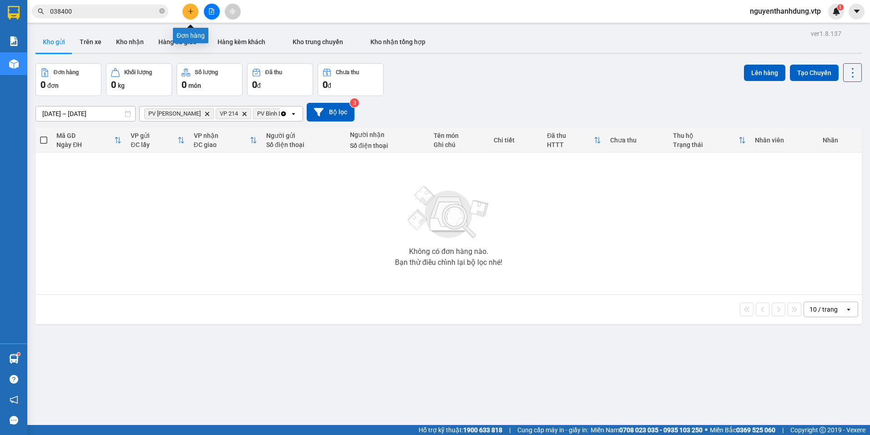
click at [187, 9] on icon "plus" at bounding box center [190, 11] width 6 height 6
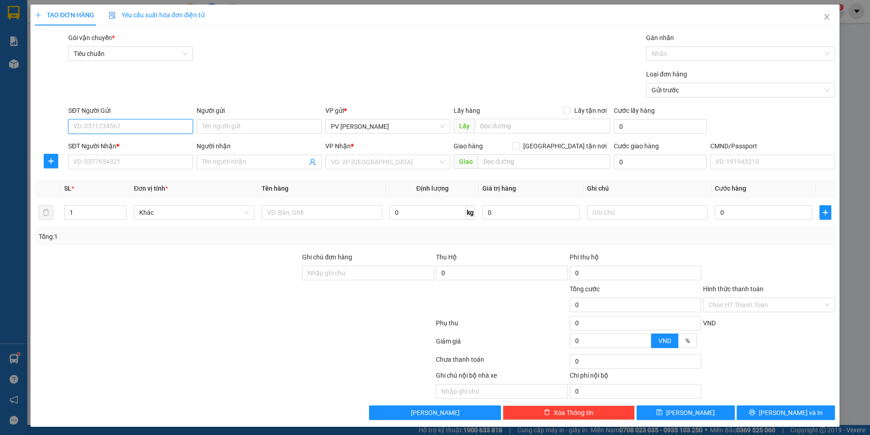
click at [146, 123] on input "SĐT Người Gửi" at bounding box center [130, 126] width 125 height 15
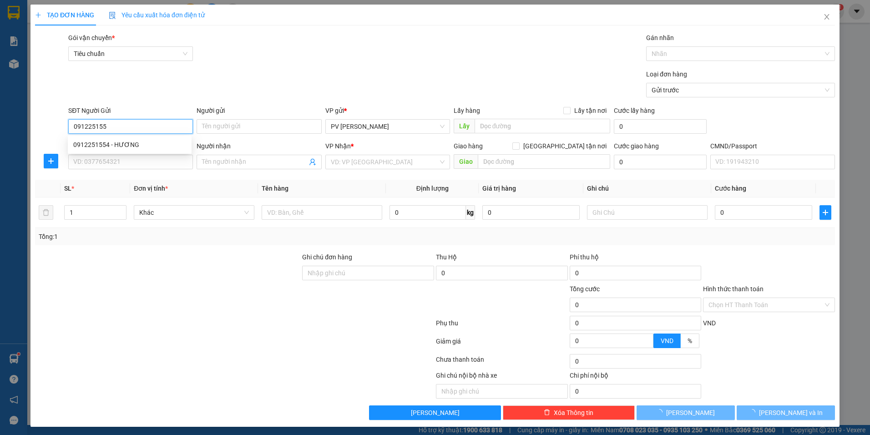
type input "0912251554"
click at [148, 139] on div "0912251554 - HƯƠNG" at bounding box center [130, 144] width 124 height 15
type input "HƯƠNG"
type input "0904521348"
type input "xe thồ"
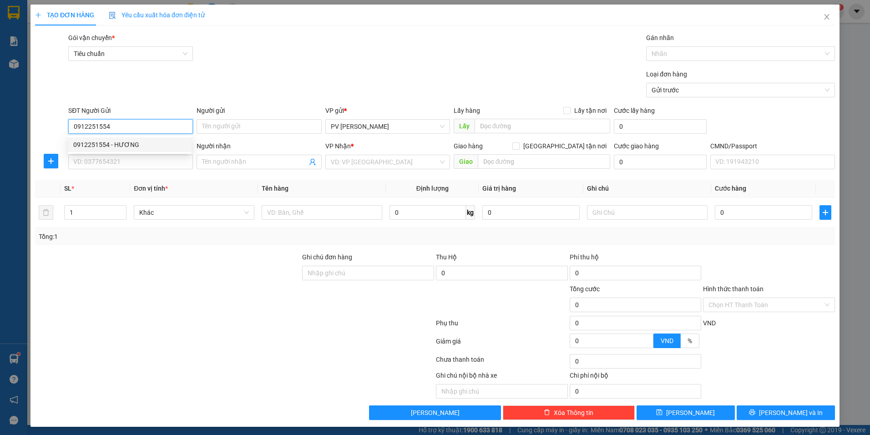
type input "NGÃ 4 ĐỒNG XOÀI / SÁNG MAI ĐI"
type input "0912251554"
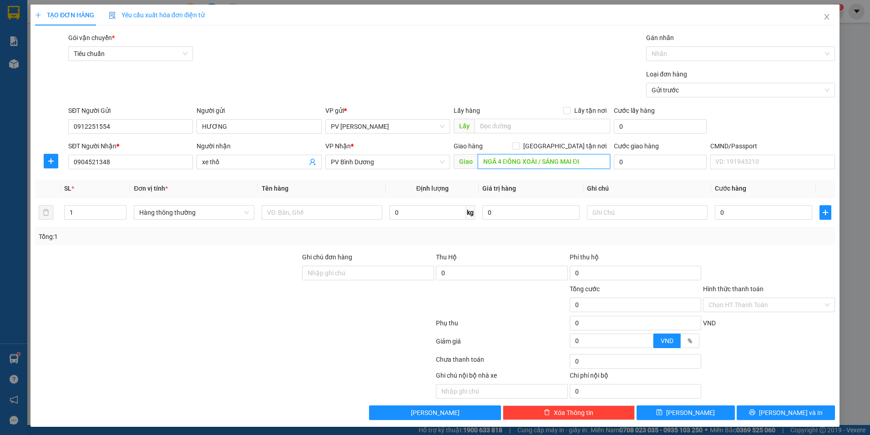
click at [599, 164] on input "NGÃ 4 ĐỒNG XOÀI / SÁNG MAI ĐI" at bounding box center [544, 161] width 133 height 15
type input "NGÃ 4 ĐỒNG XOÀI"
drag, startPoint x: 79, startPoint y: 216, endPoint x: 42, endPoint y: 235, distance: 41.1
click at [42, 235] on div "SL * Đơn vị tính * Tên hàng Định lượng Giá trị hàng Ghi chú Cước hàng 1 Hàng th…" at bounding box center [435, 213] width 800 height 66
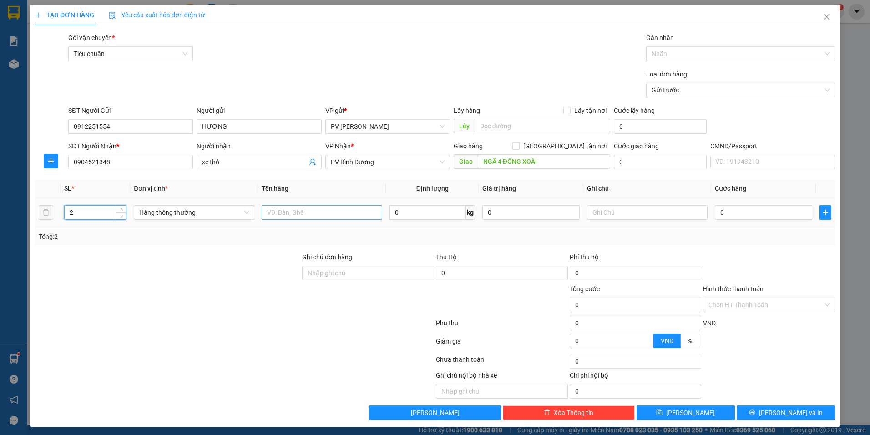
type input "2"
click at [348, 212] on input "text" at bounding box center [322, 212] width 121 height 15
type input "MẪU"
click at [621, 211] on input "text" at bounding box center [647, 212] width 121 height 15
type input "THÙNG XỐP"
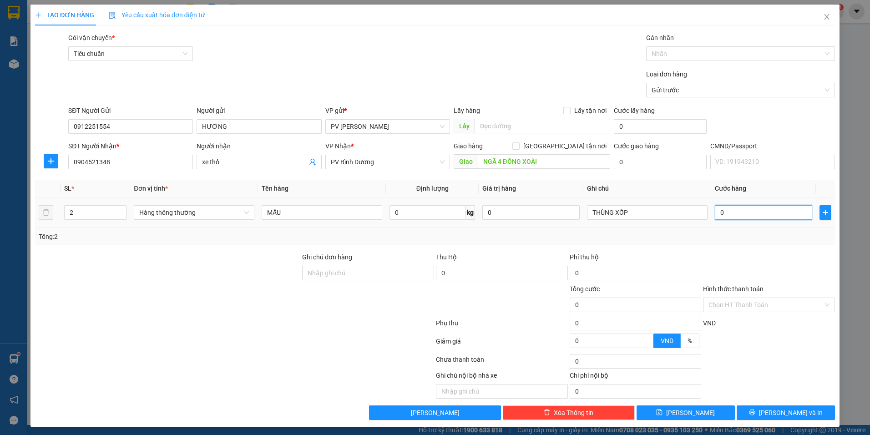
click at [780, 217] on input "0" at bounding box center [763, 212] width 97 height 15
type input "8"
type input "80"
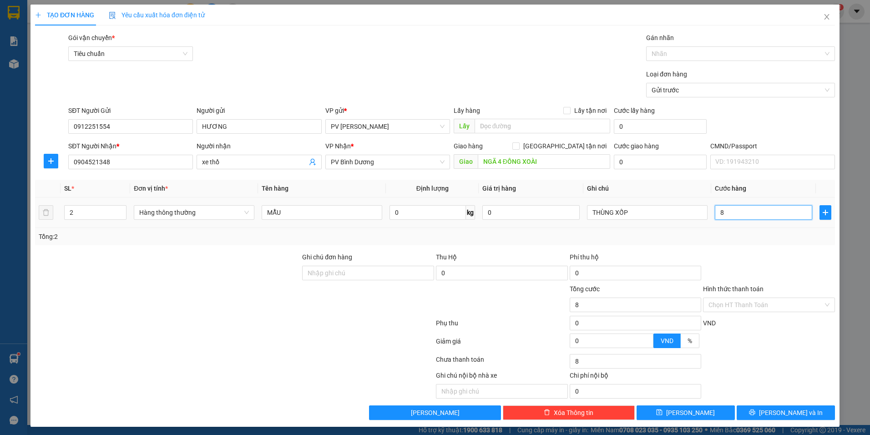
type input "80"
type input "800"
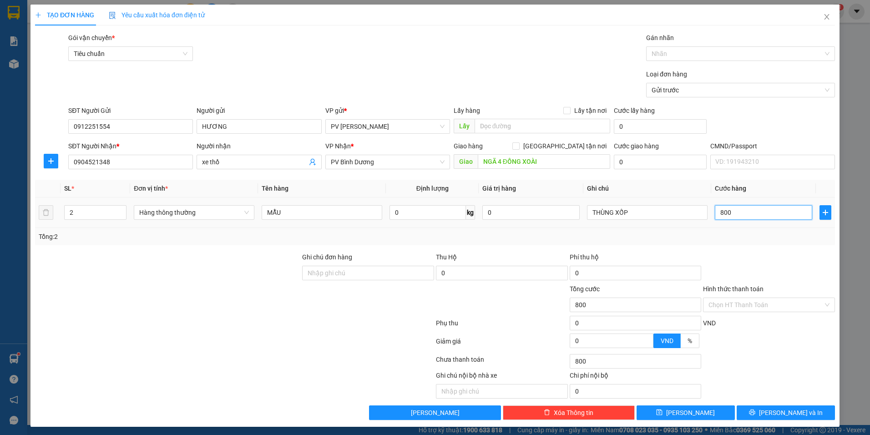
type input "8.000"
type input "80.000"
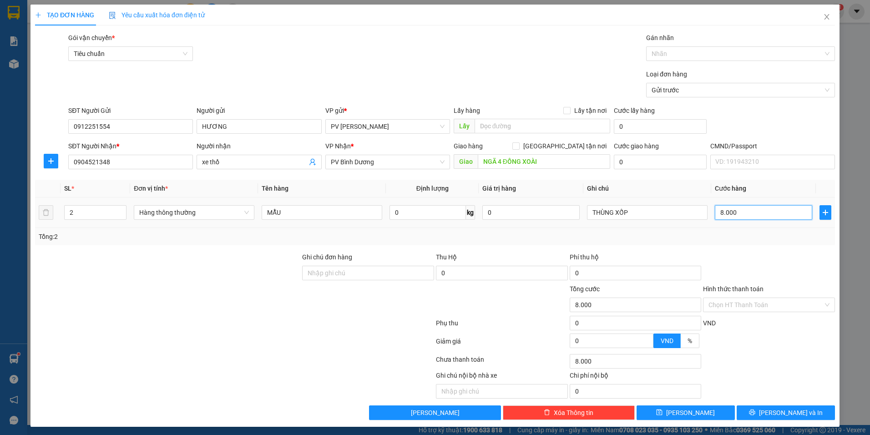
type input "80.000"
click at [775, 306] on input "Hình thức thanh toán" at bounding box center [765, 305] width 115 height 14
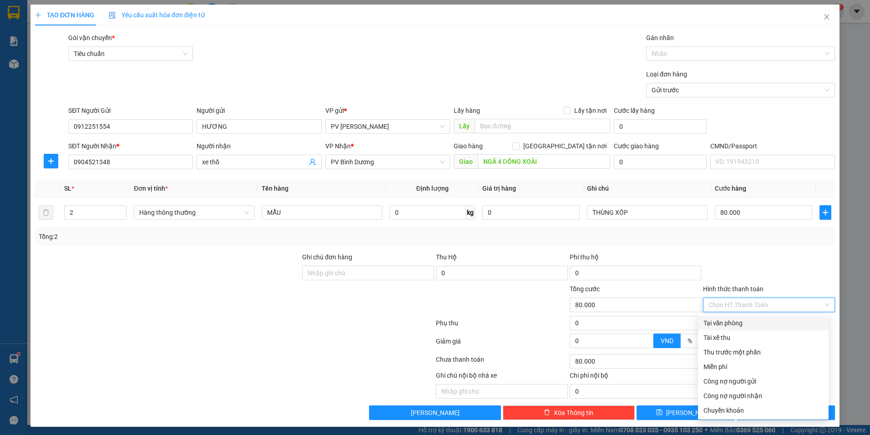
click at [767, 324] on div "Tại văn phòng" at bounding box center [763, 323] width 120 height 10
type input "0"
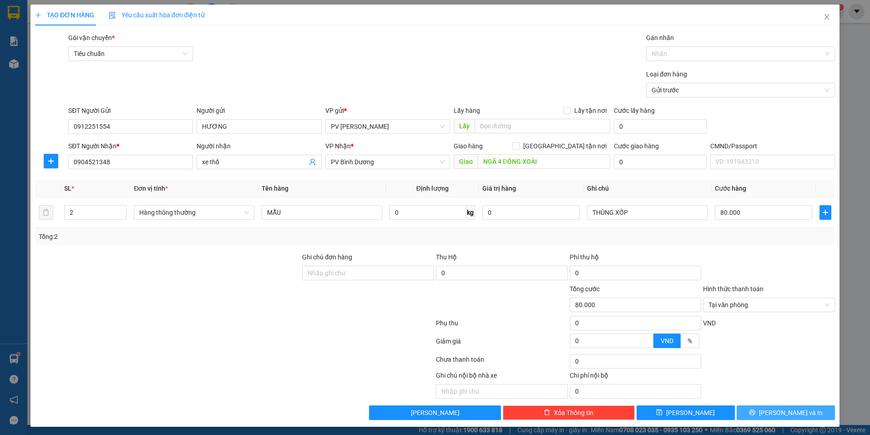
click at [755, 412] on icon "printer" at bounding box center [752, 413] width 6 height 6
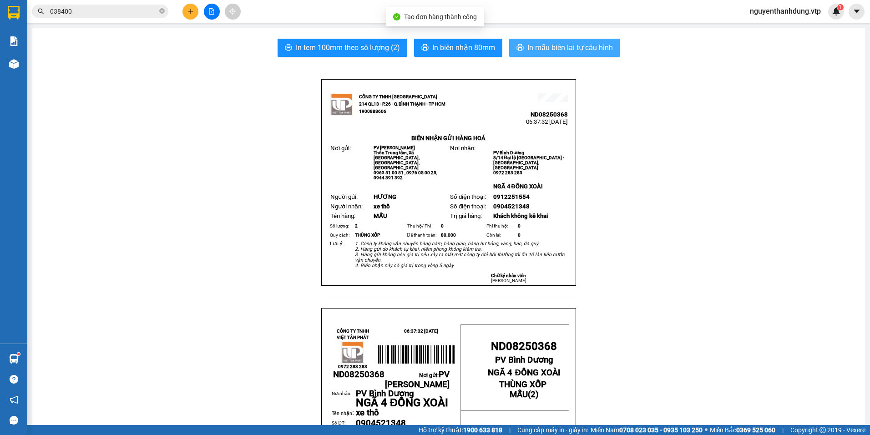
click at [573, 51] on span "In mẫu biên lai tự cấu hình" at bounding box center [570, 47] width 86 height 11
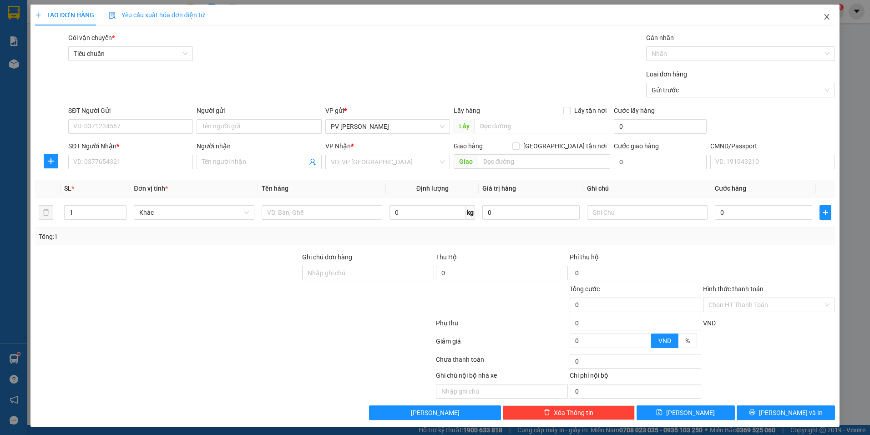
click at [823, 16] on icon "close" at bounding box center [826, 16] width 7 height 7
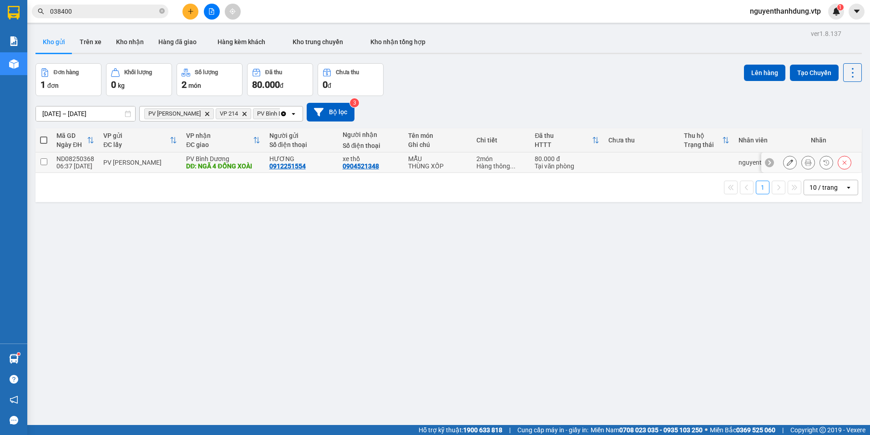
click at [160, 163] on div "PV [PERSON_NAME]" at bounding box center [140, 162] width 74 height 7
checkbox input "true"
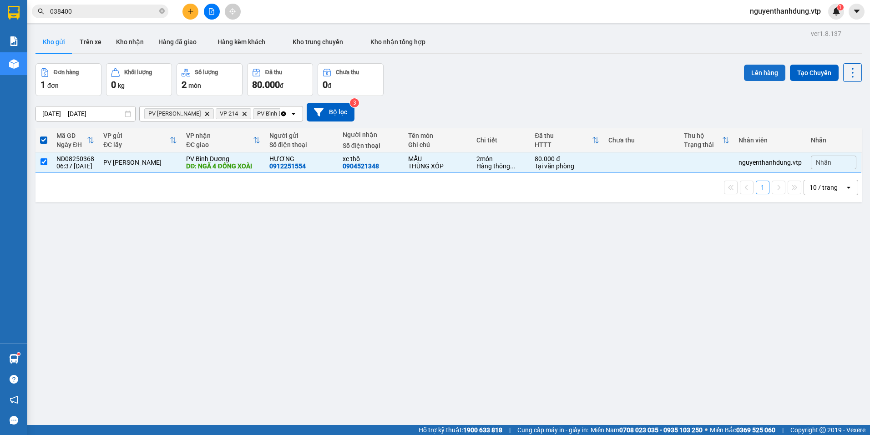
click at [764, 71] on button "Lên hàng" at bounding box center [764, 73] width 41 height 16
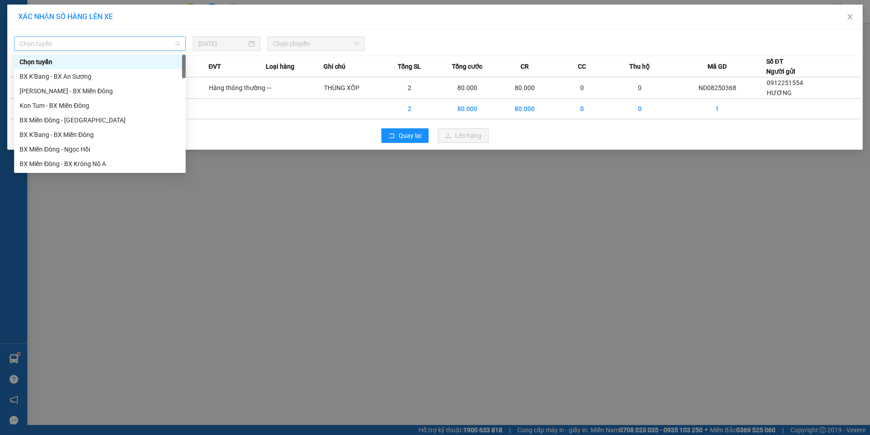
click at [82, 42] on span "Chọn tuyến" at bounding box center [100, 44] width 161 height 14
type input "KN"
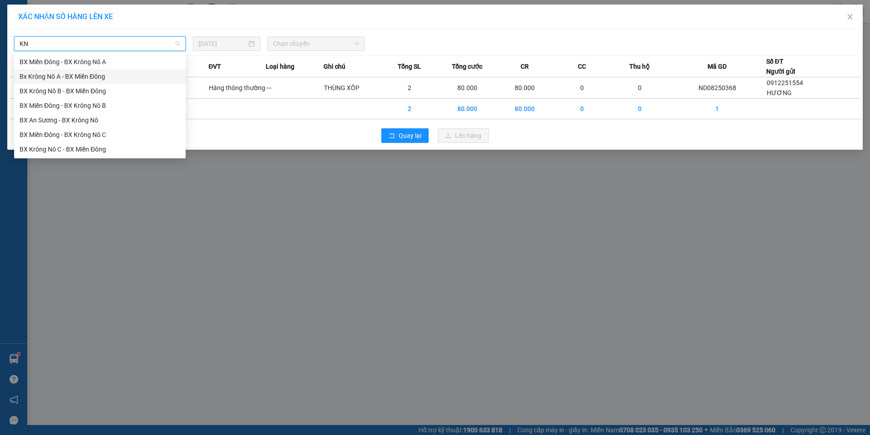
click at [69, 75] on div "Bx Krông Nô A - BX Miền Đông" at bounding box center [100, 76] width 161 height 10
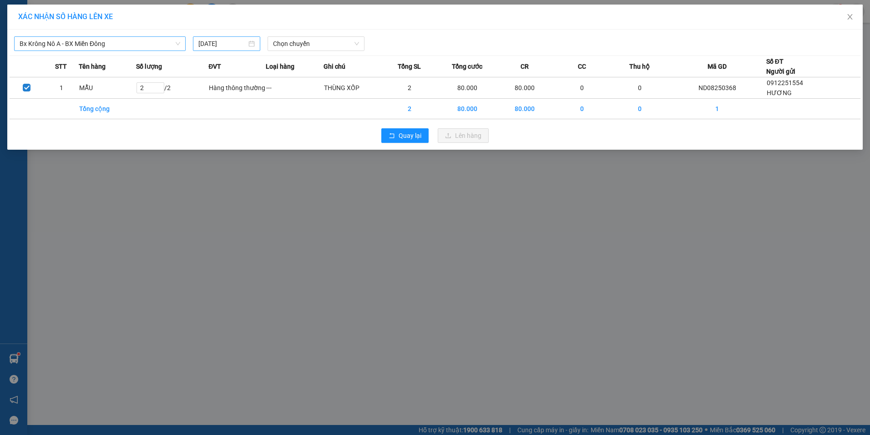
click at [256, 42] on div "[DATE]" at bounding box center [226, 43] width 67 height 15
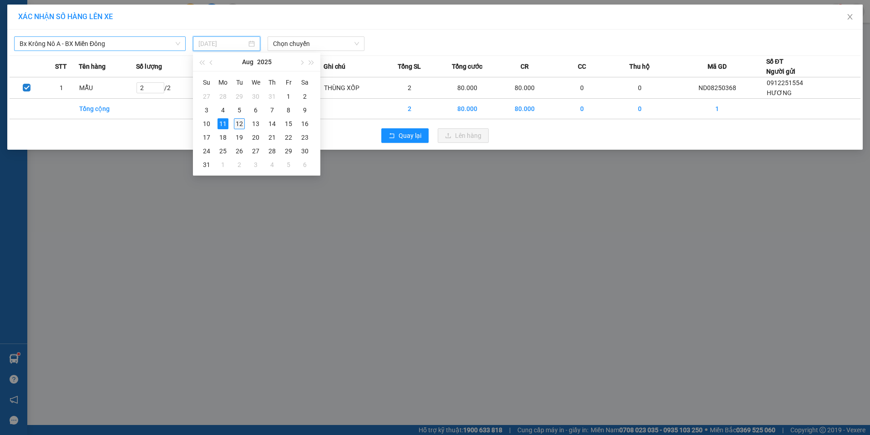
click at [237, 121] on div "12" at bounding box center [239, 123] width 11 height 11
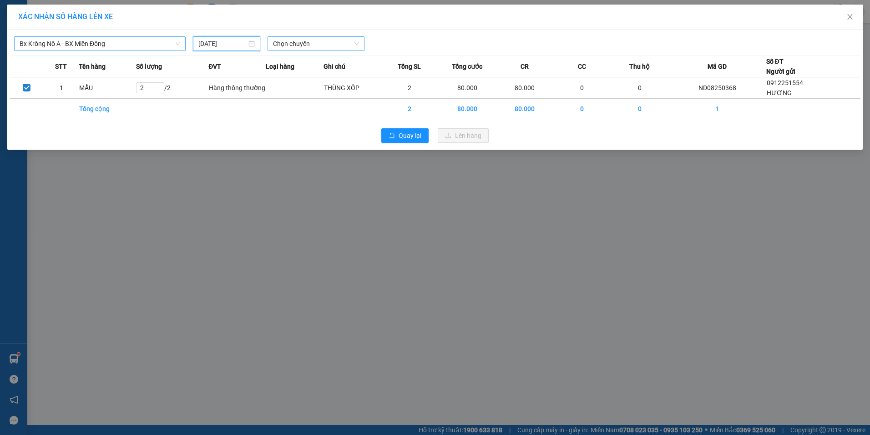
type input "[DATE]"
drag, startPoint x: 324, startPoint y: 44, endPoint x: 325, endPoint y: 50, distance: 5.6
click at [324, 44] on span "Chọn chuyến" at bounding box center [316, 44] width 86 height 14
click at [315, 77] on div "07:00 - 51B-191.55" at bounding box center [308, 76] width 71 height 10
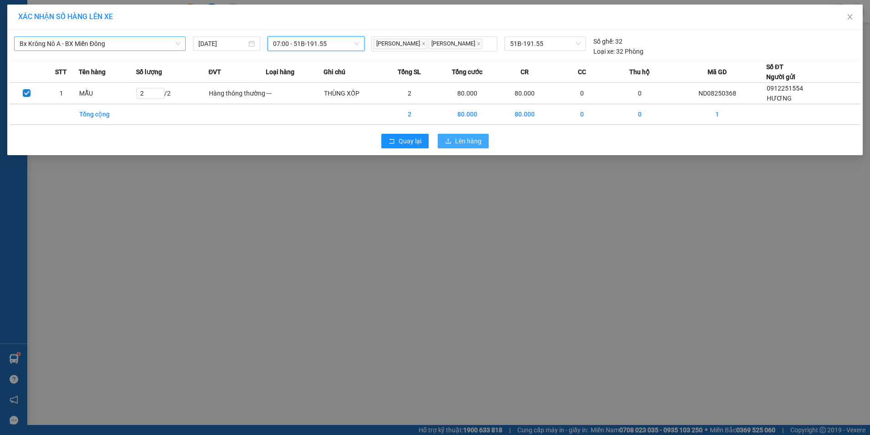
click at [470, 147] on button "Lên hàng" at bounding box center [463, 141] width 51 height 15
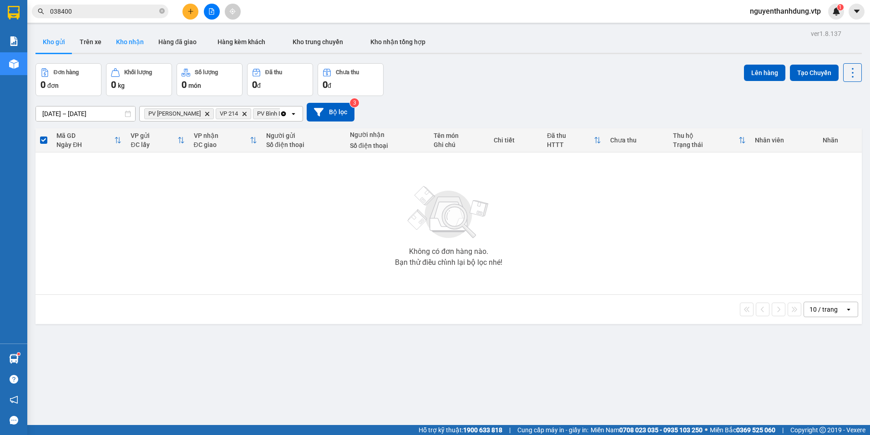
click at [128, 47] on button "Kho nhận" at bounding box center [130, 42] width 42 height 22
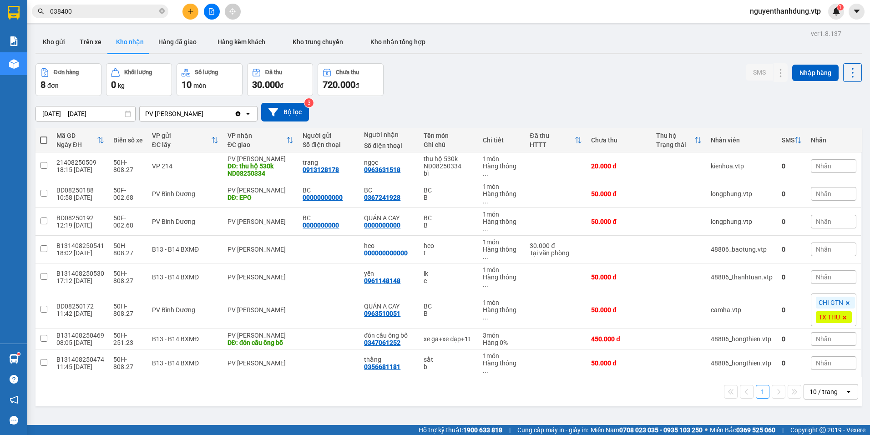
scroll to position [42, 0]
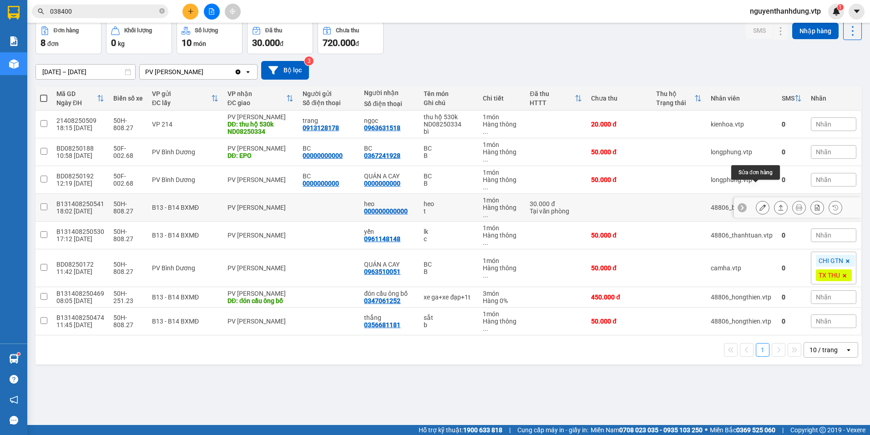
click at [759, 204] on icon at bounding box center [762, 207] width 6 height 6
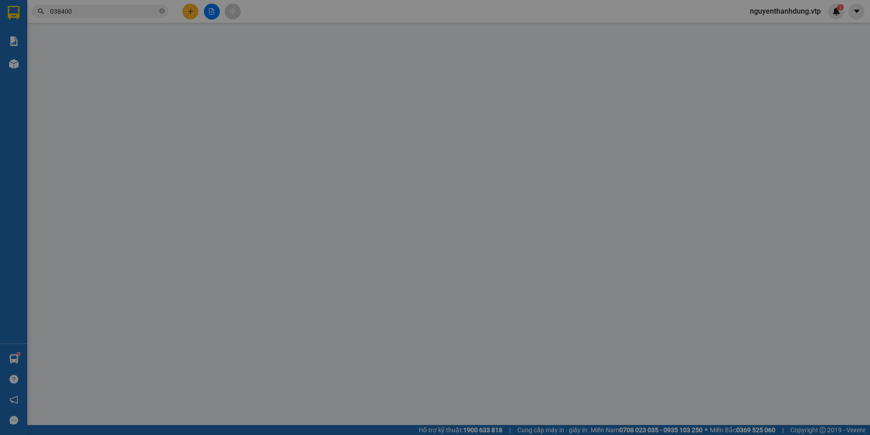
type input "000000000000"
type input "heo"
type input "30.000"
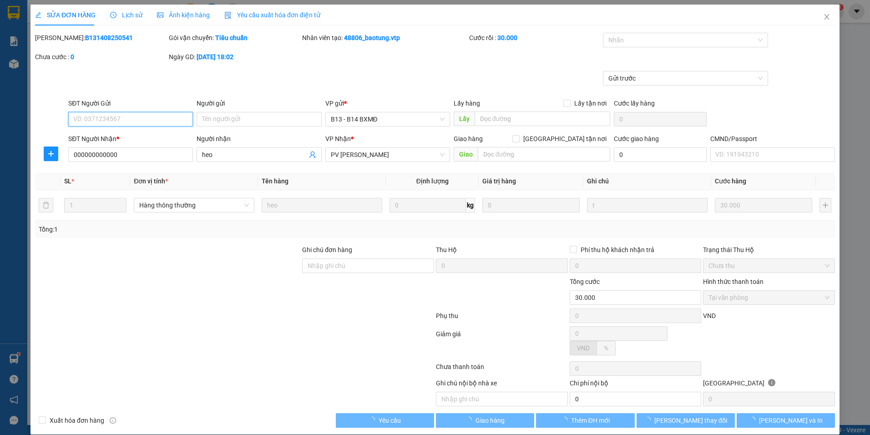
type input "1.500"
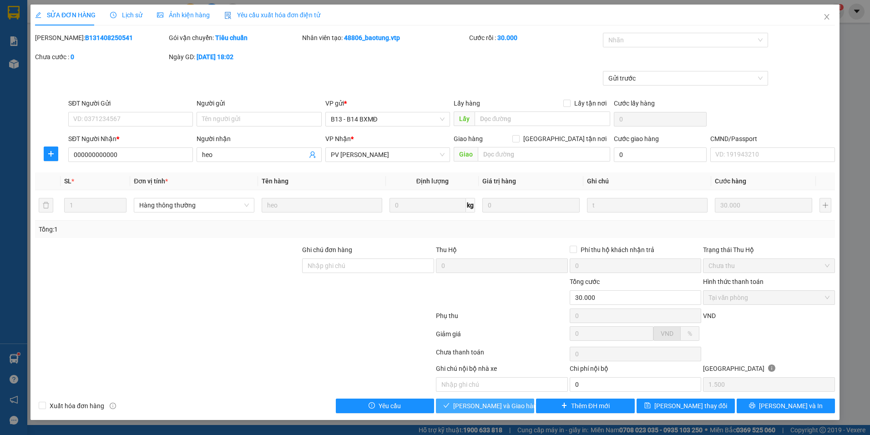
click at [492, 405] on span "[PERSON_NAME] và Giao hàng" at bounding box center [496, 406] width 87 height 10
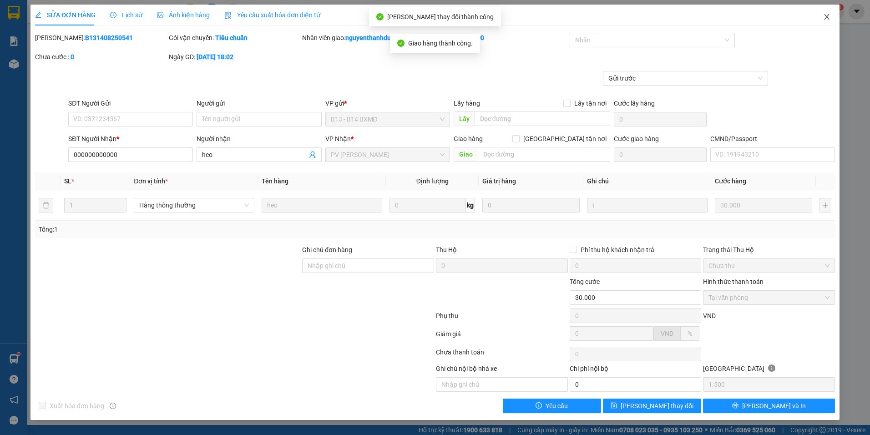
click at [830, 21] on span "Close" at bounding box center [826, 17] width 25 height 25
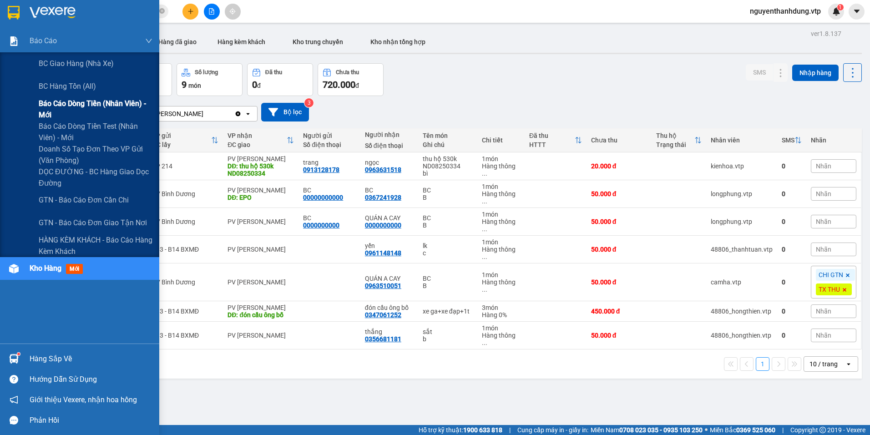
click at [96, 103] on span "Báo cáo dòng tiền (nhân viên) - mới" at bounding box center [96, 109] width 114 height 23
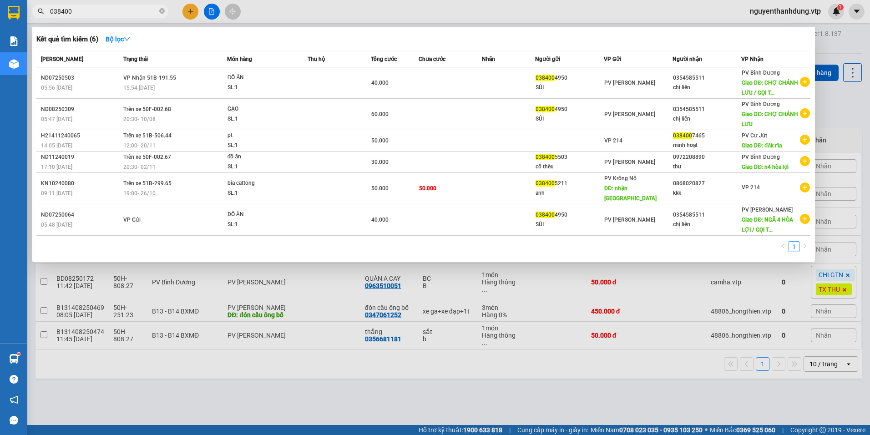
click at [129, 10] on input "038400" at bounding box center [103, 11] width 107 height 10
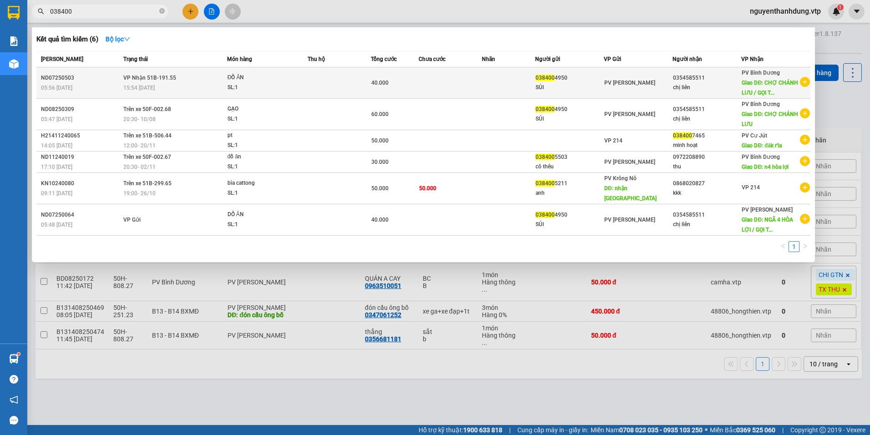
click at [510, 76] on td at bounding box center [508, 82] width 53 height 31
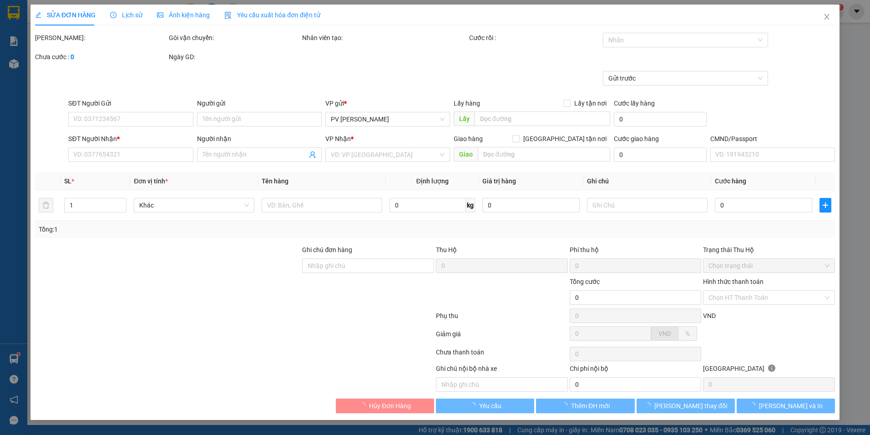
type input "0384004950"
type input "SỦI"
type input "0354585511"
type input "chị liên"
type input "CHỢ CHÁNH LƯU / GỌI TRC 30'"
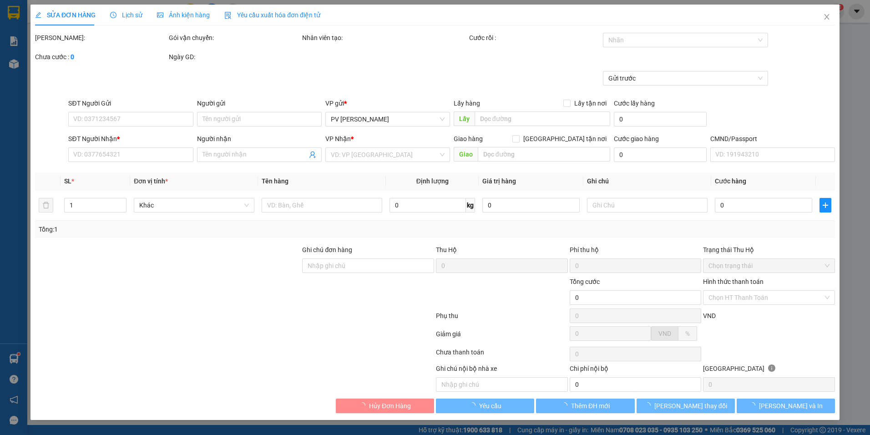
type input "40.000"
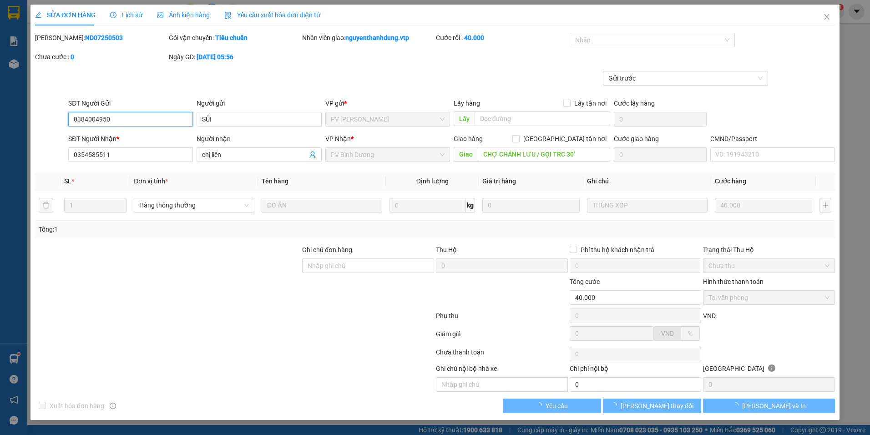
type input "2.000"
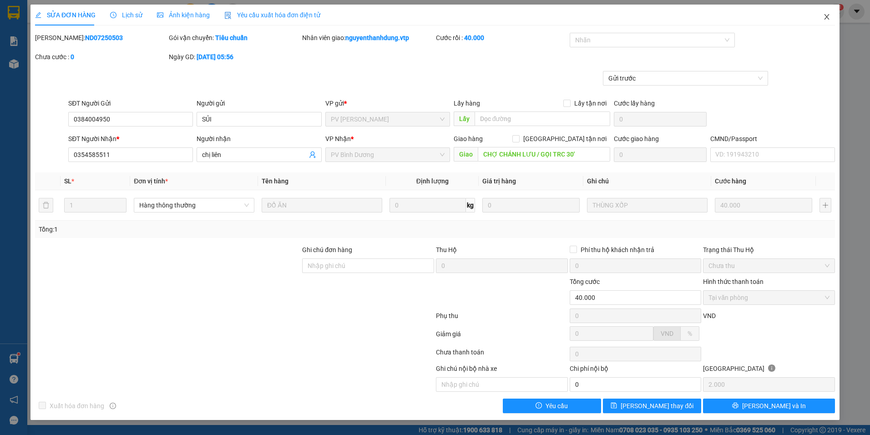
click at [823, 17] on icon "close" at bounding box center [826, 16] width 7 height 7
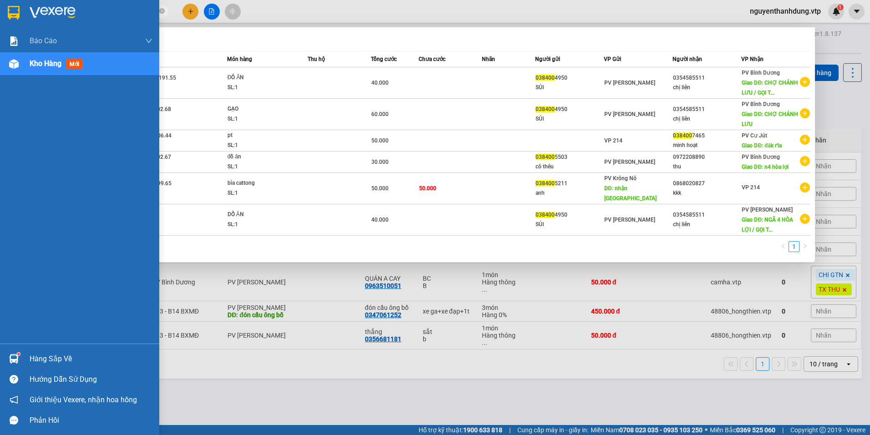
drag, startPoint x: 86, startPoint y: 9, endPoint x: 10, endPoint y: 23, distance: 77.2
click at [10, 23] on section "Kết quả tìm kiếm ( 6 ) Bộ lọc Mã ĐH Trạng thái Món hàng Thu hộ Tổng cước Chưa c…" at bounding box center [435, 217] width 870 height 435
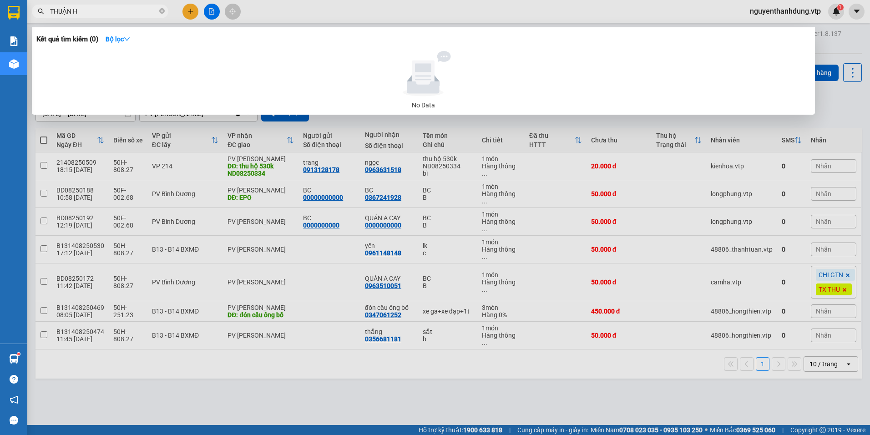
type input "THUẬN"
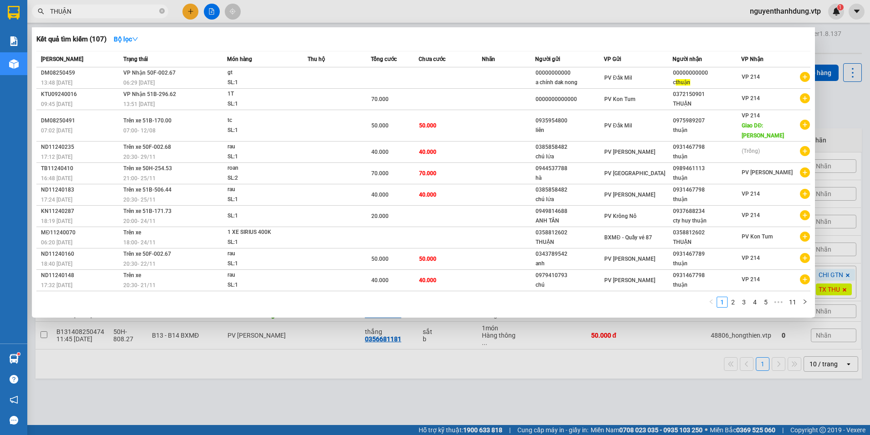
drag, startPoint x: 86, startPoint y: 10, endPoint x: -2, endPoint y: 30, distance: 89.5
click at [0, 30] on html "Kết quả tìm kiếm ( 107 ) Bộ lọc Mã ĐH Trạng thái Món hàng Thu hộ Tổng cước Chưa…" at bounding box center [435, 217] width 870 height 435
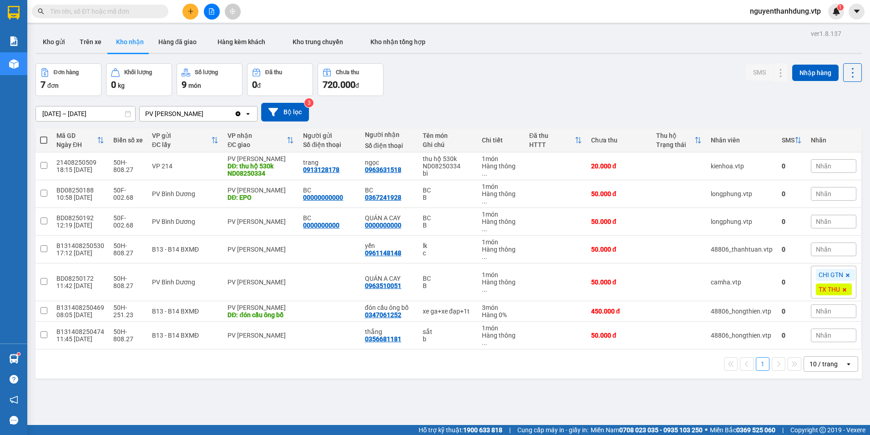
click at [136, 10] on input "text" at bounding box center [103, 11] width 107 height 10
click at [71, 8] on input "text" at bounding box center [103, 11] width 107 height 10
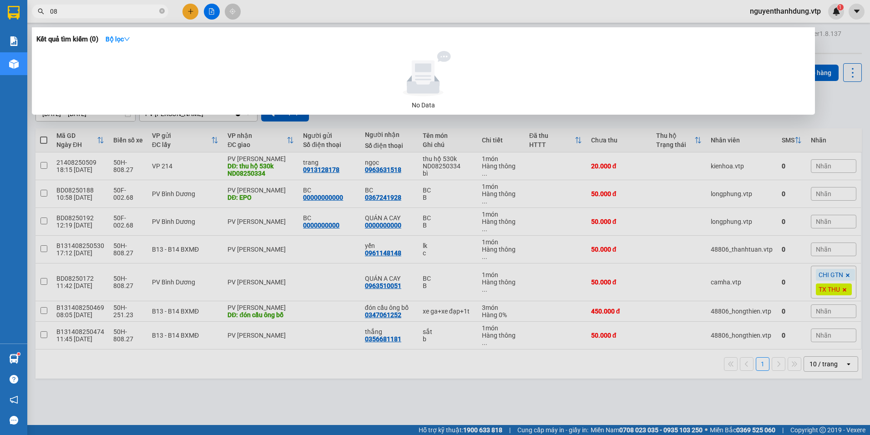
type input "0"
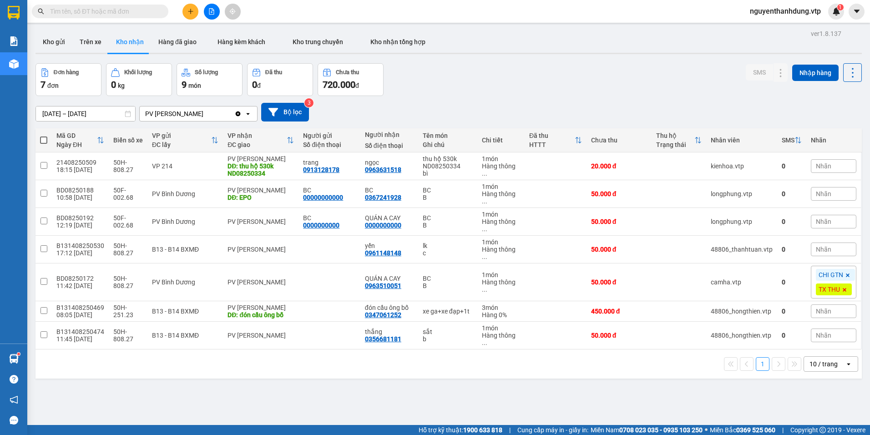
click at [110, 7] on input "text" at bounding box center [103, 11] width 107 height 10
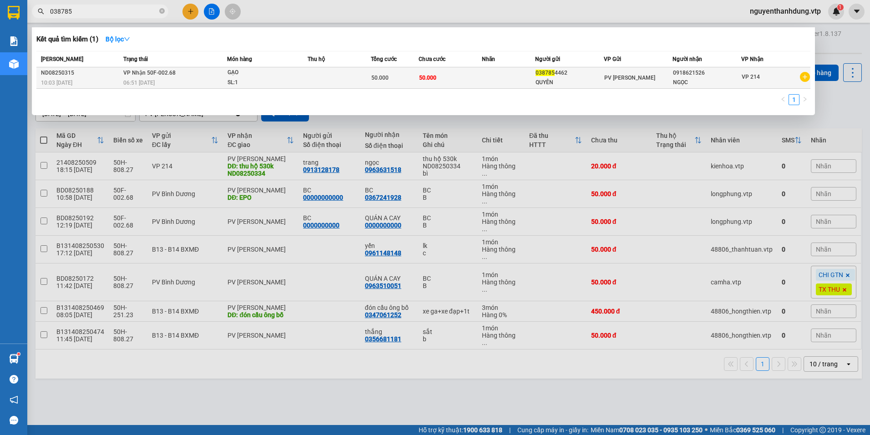
type input "038785"
click at [623, 79] on span "PV [PERSON_NAME]" at bounding box center [629, 78] width 51 height 6
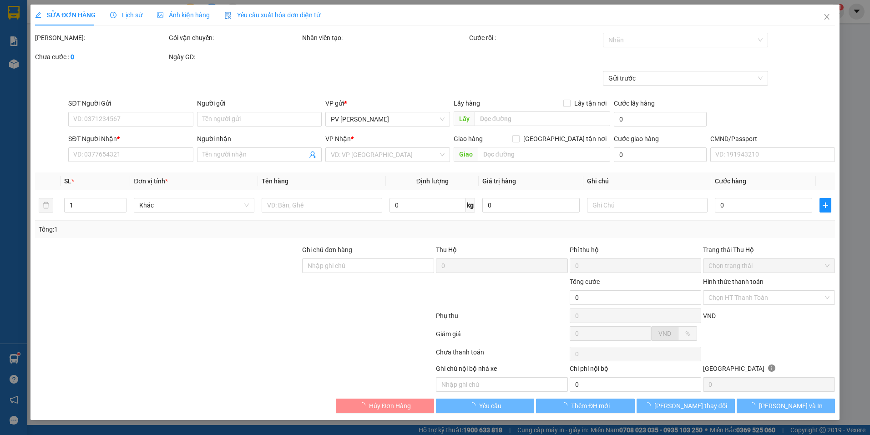
type input "0387854462"
type input "QUYÊN"
type input "0918621526"
type input "NGỌC"
type input "50.000"
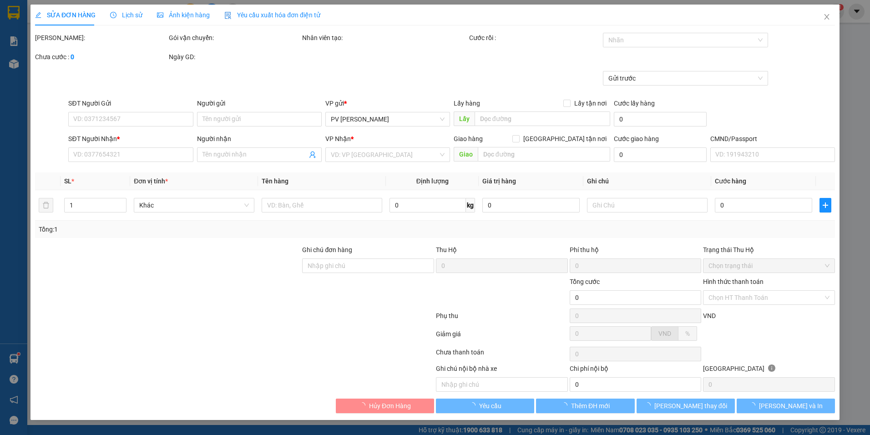
type input "50.000"
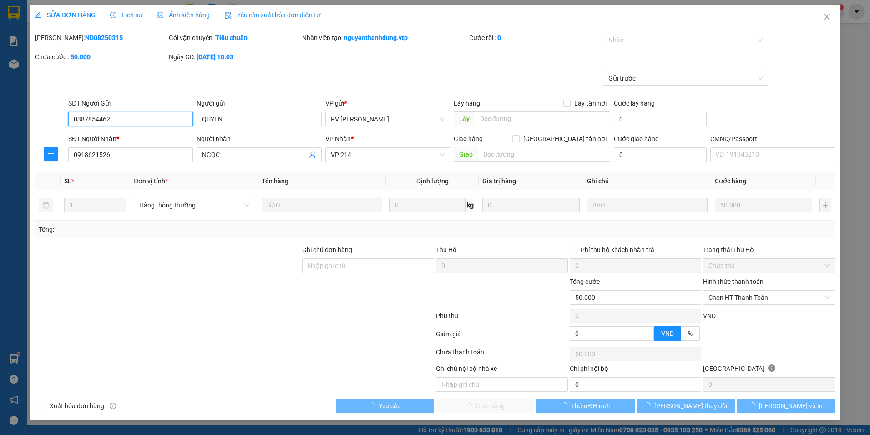
type input "2.500"
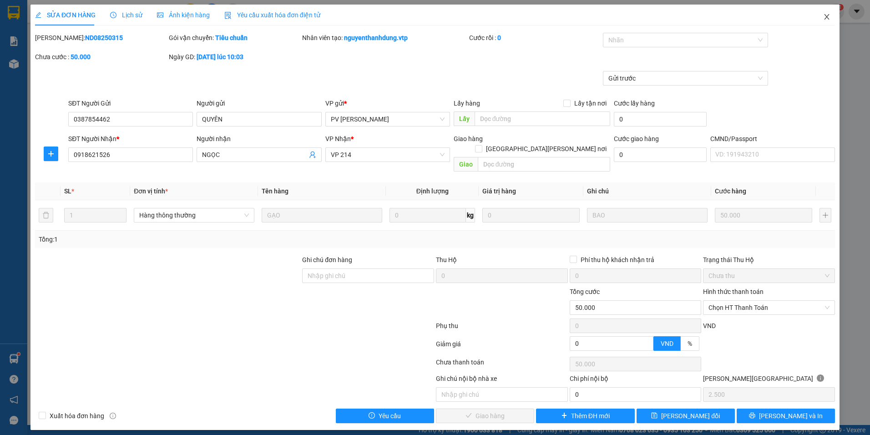
click at [822, 18] on span "Close" at bounding box center [826, 17] width 25 height 25
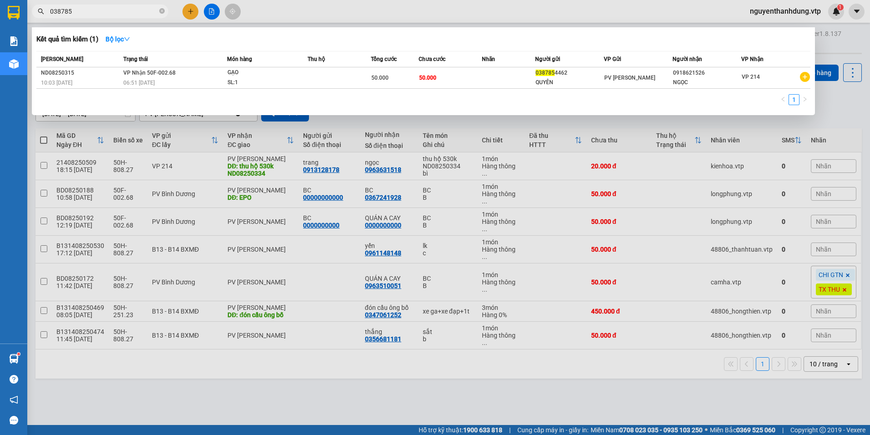
click at [123, 11] on input "038785" at bounding box center [103, 11] width 107 height 10
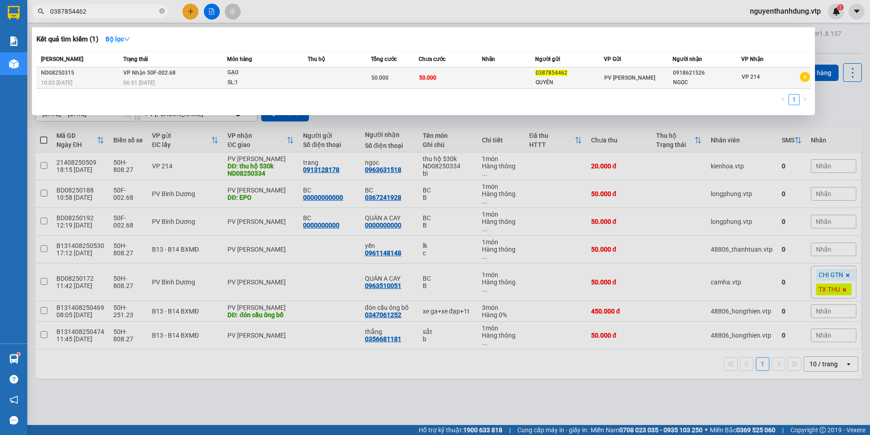
type input "0387854462"
click at [649, 78] on div "PV [PERSON_NAME]" at bounding box center [638, 78] width 68 height 10
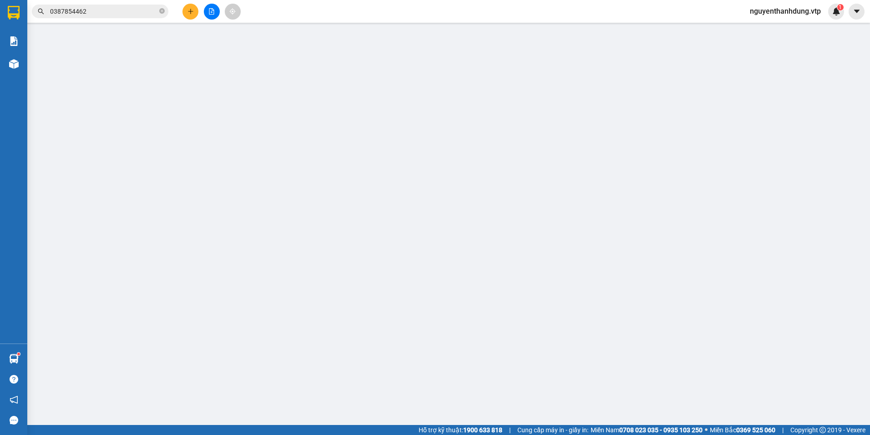
type input "0387854462"
type input "QUYÊN"
type input "0918621526"
type input "NGỌC"
type input "50.000"
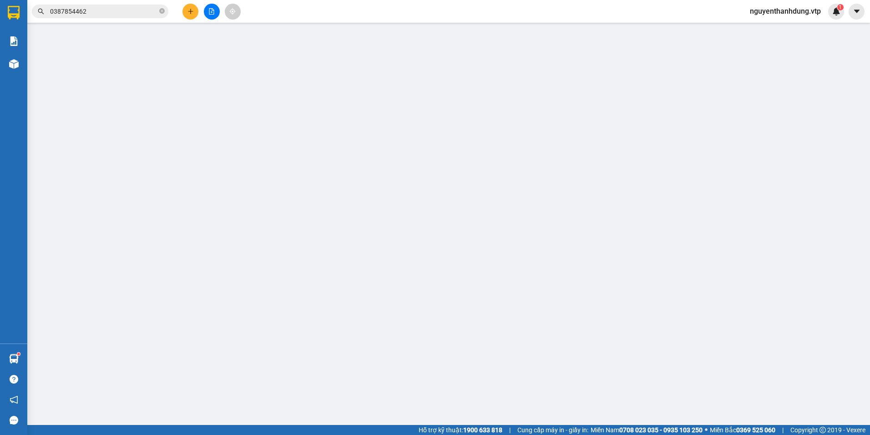
type input "50.000"
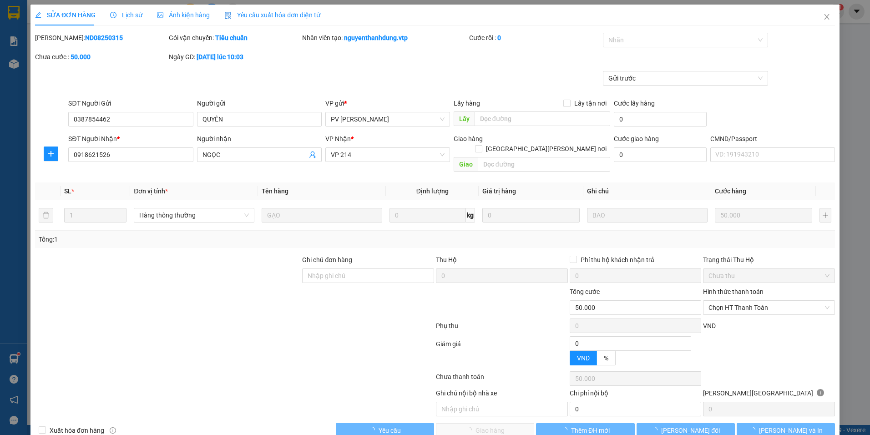
type input "2.500"
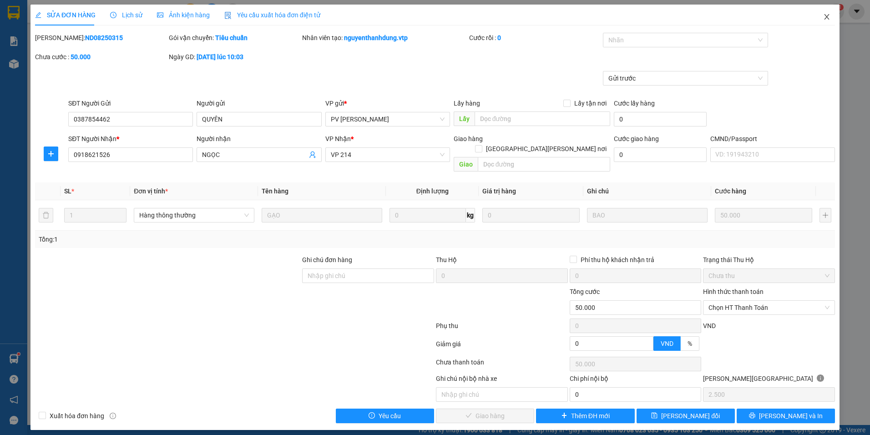
click at [825, 16] on icon "close" at bounding box center [826, 16] width 7 height 7
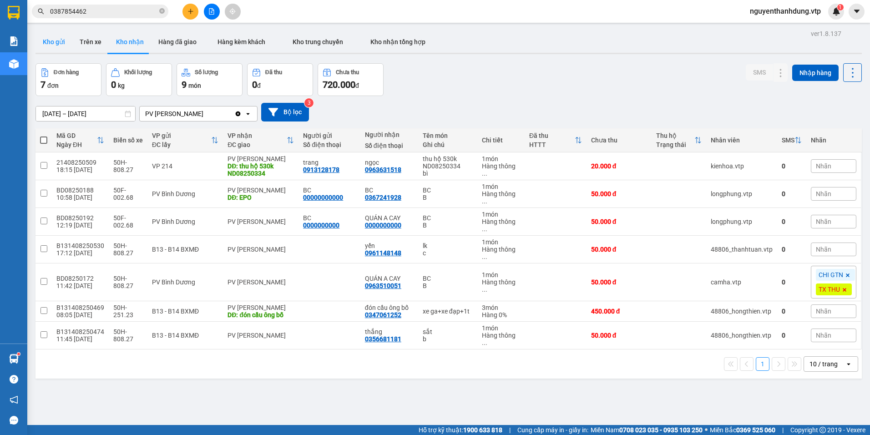
click at [58, 46] on button "Kho gửi" at bounding box center [53, 42] width 37 height 22
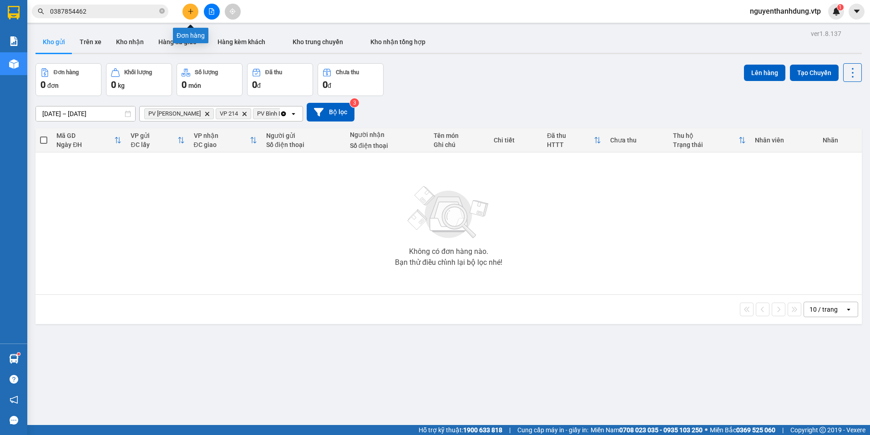
click at [190, 10] on icon "plus" at bounding box center [190, 11] width 6 height 6
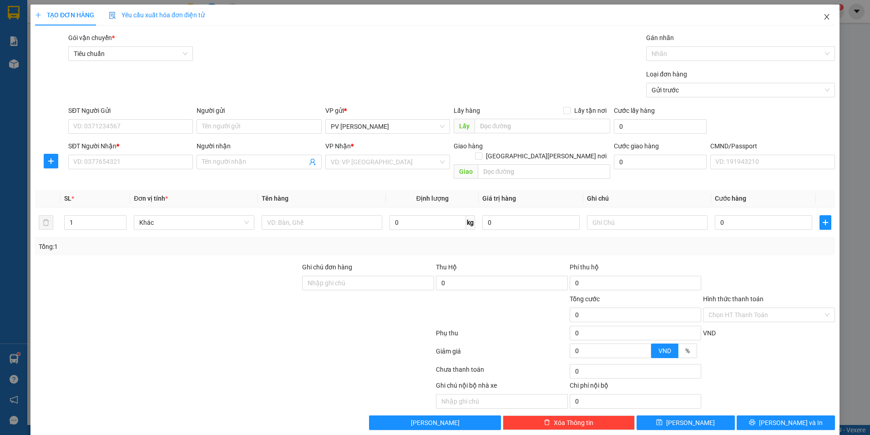
click at [823, 15] on icon "close" at bounding box center [826, 16] width 7 height 7
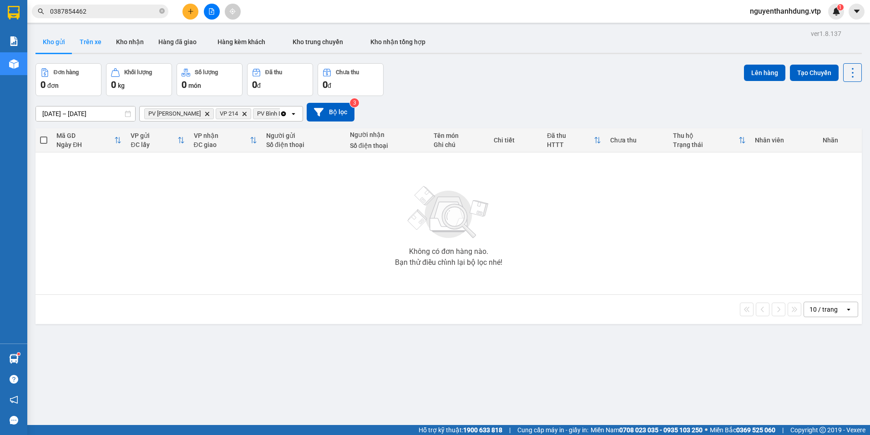
click at [98, 42] on button "Trên xe" at bounding box center [90, 42] width 36 height 22
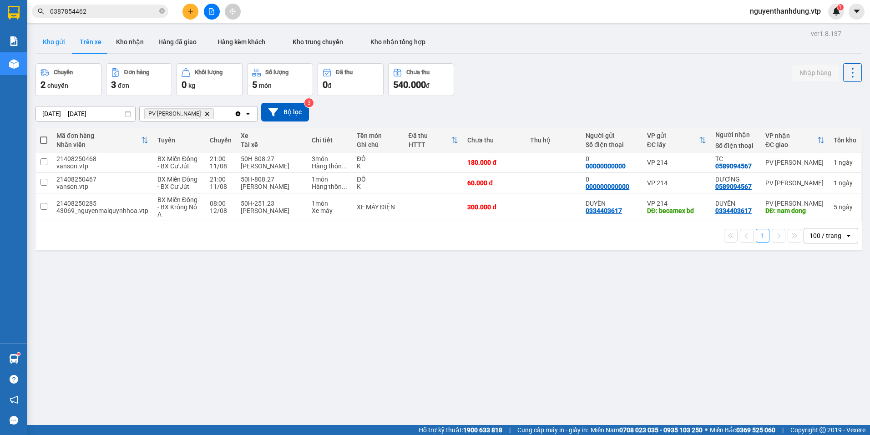
click at [61, 47] on button "Kho gửi" at bounding box center [53, 42] width 37 height 22
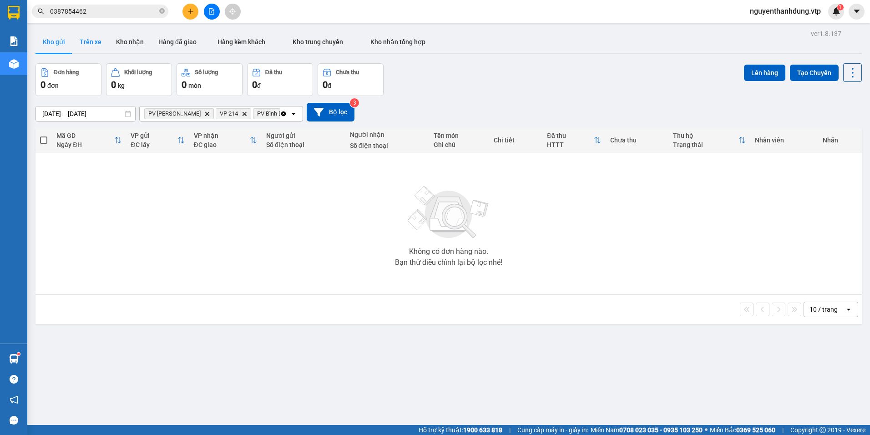
click at [94, 42] on button "Trên xe" at bounding box center [90, 42] width 36 height 22
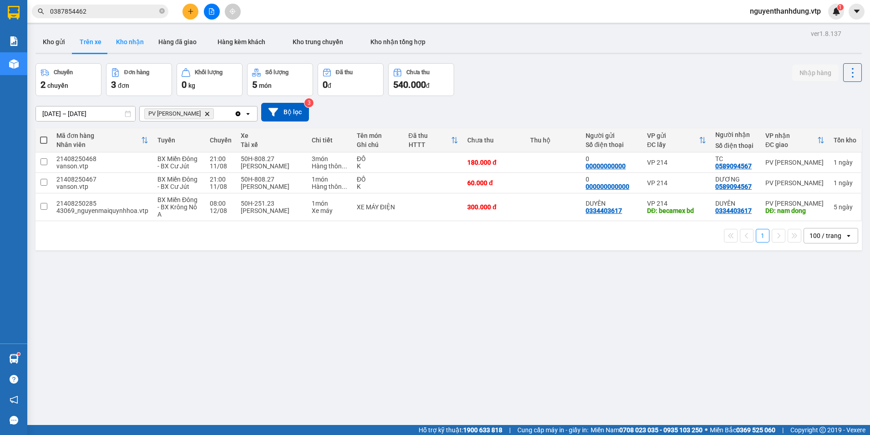
click at [131, 38] on button "Kho nhận" at bounding box center [130, 42] width 42 height 22
type input "[DATE] – [DATE]"
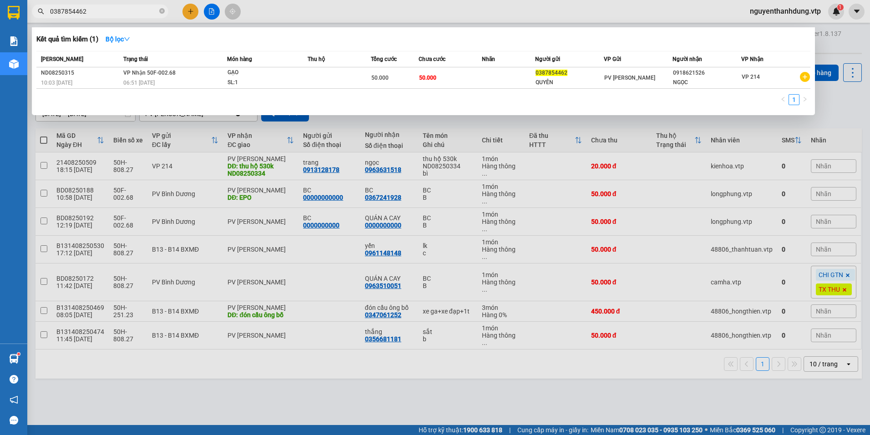
drag, startPoint x: 99, startPoint y: 10, endPoint x: 45, endPoint y: 10, distance: 54.2
click at [45, 10] on span "0387854462" at bounding box center [100, 12] width 137 height 14
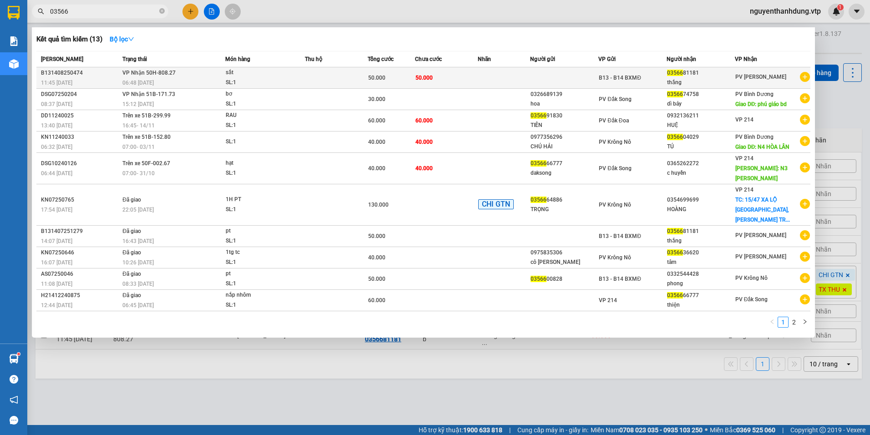
type input "03566"
click at [491, 82] on td at bounding box center [504, 77] width 52 height 21
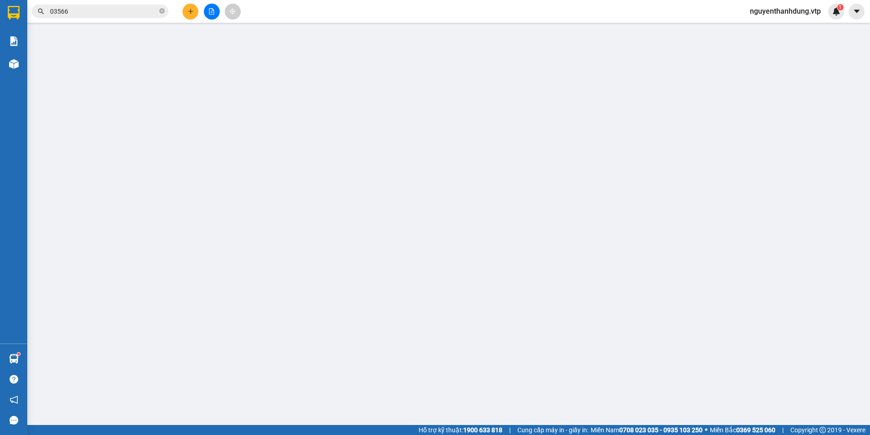
type input "0356681181"
type input "thắng"
type input "50.000"
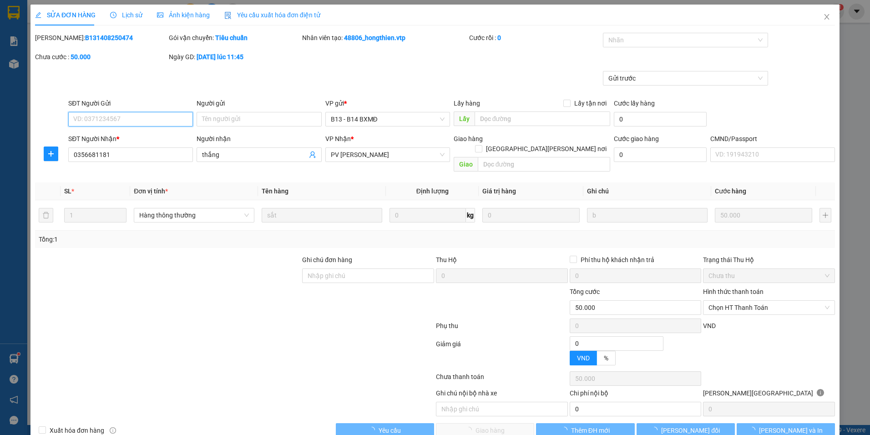
type input "2.500"
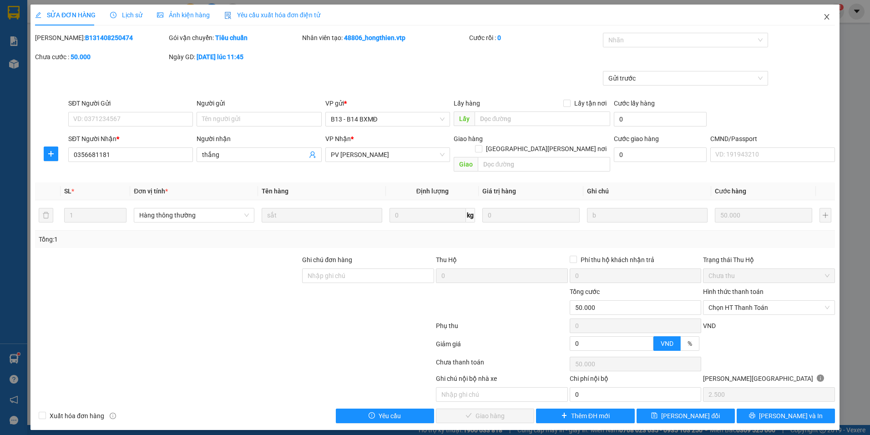
click at [825, 20] on icon "close" at bounding box center [826, 16] width 5 height 5
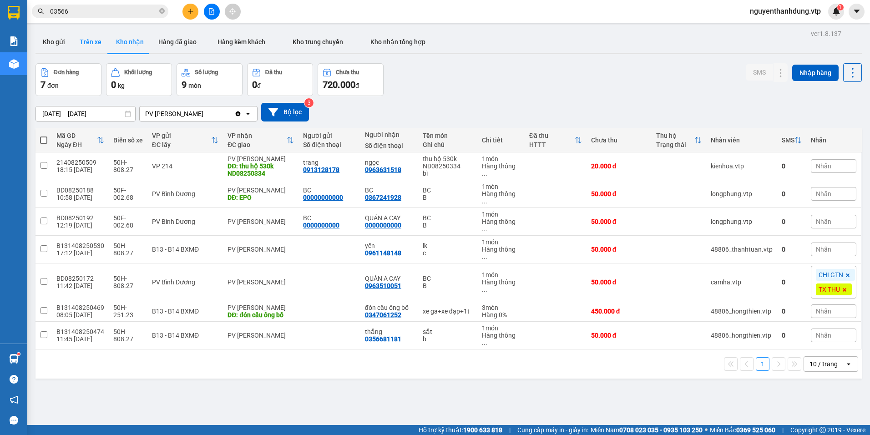
click at [101, 40] on button "Trên xe" at bounding box center [90, 42] width 36 height 22
type input "[DATE] – [DATE]"
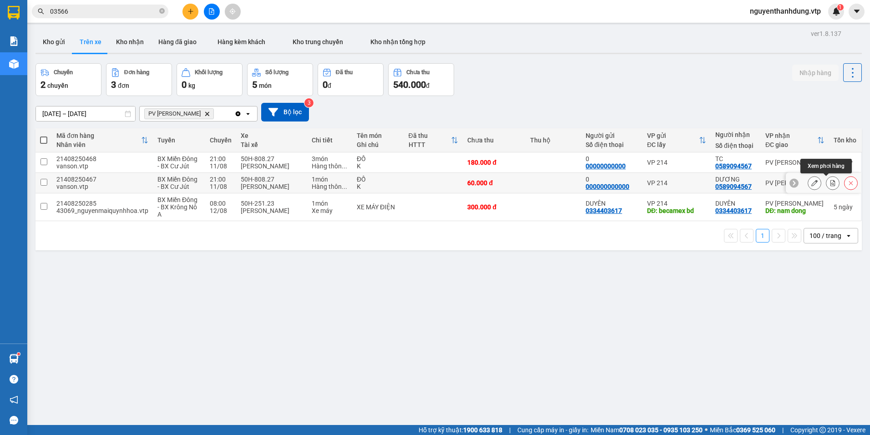
click at [830, 181] on icon at bounding box center [833, 183] width 6 height 6
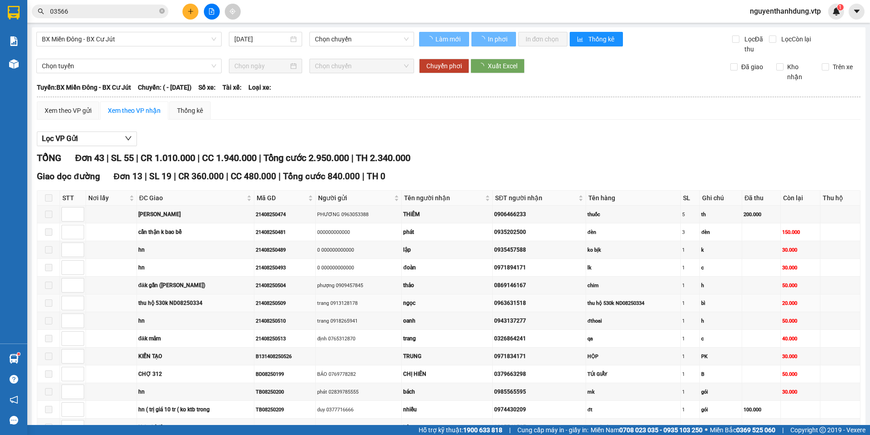
type input "[DATE]"
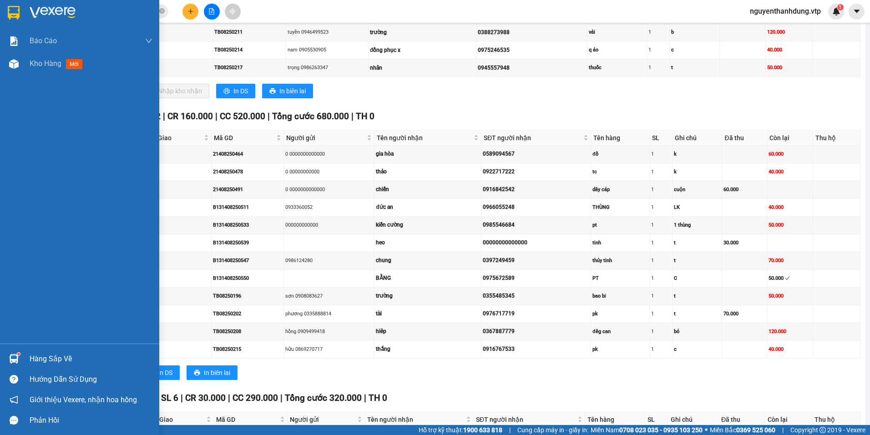
scroll to position [729, 0]
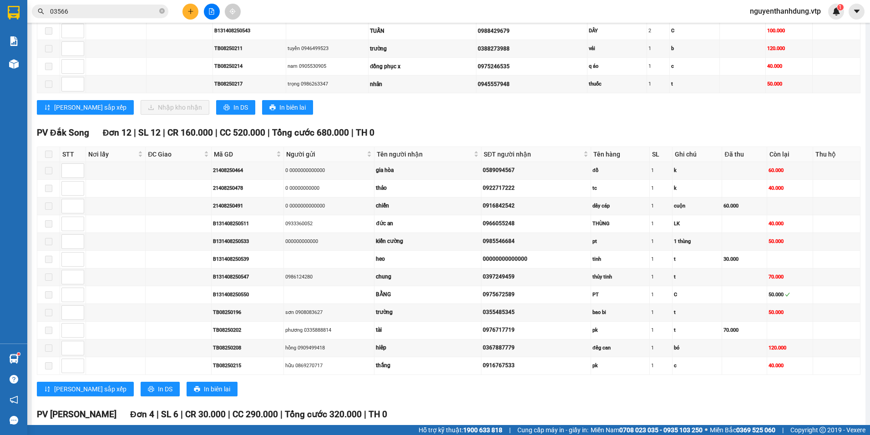
click at [116, 12] on input "03566" at bounding box center [103, 11] width 107 height 10
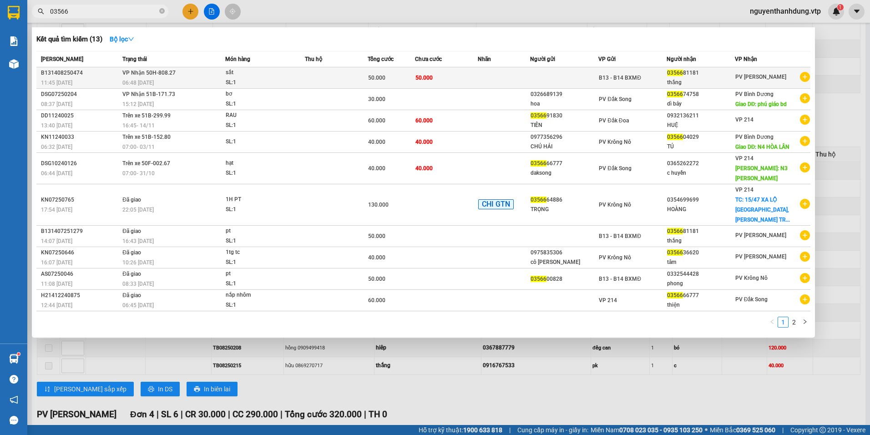
click at [608, 71] on td "B13 - B14 BXMĐ" at bounding box center [632, 77] width 68 height 21
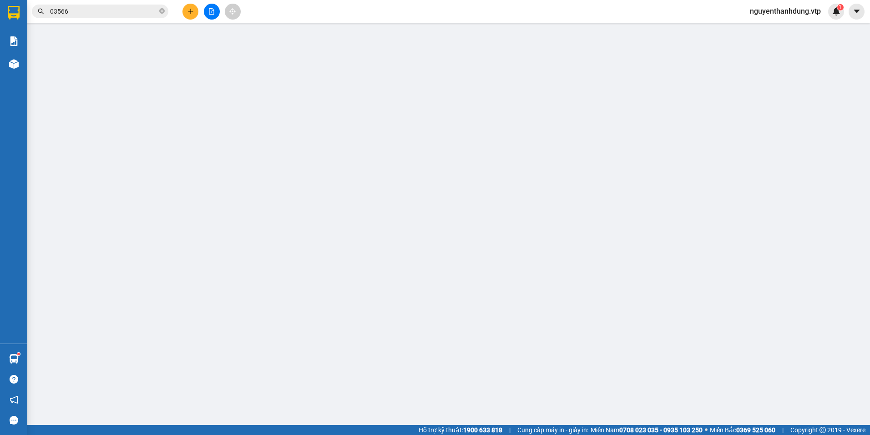
type input "2.500"
type input "0356681181"
type input "thắng"
type input "50.000"
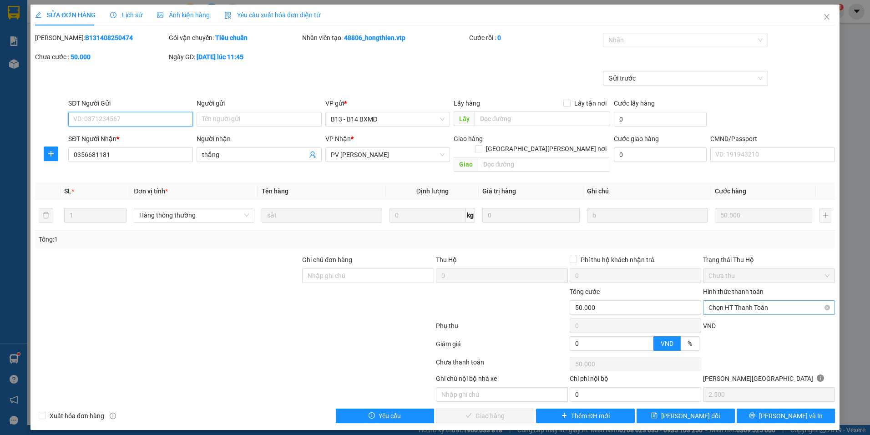
click at [832, 300] on div "Chọn HT Thanh Toán" at bounding box center [769, 307] width 132 height 15
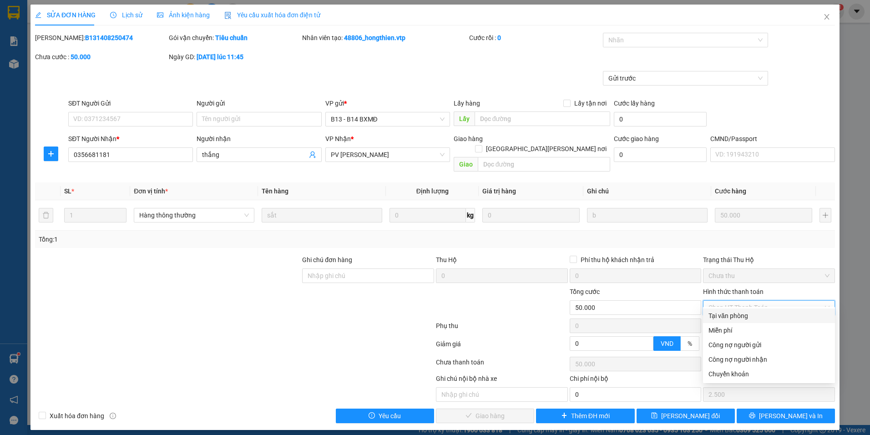
click at [743, 317] on div "Tại văn phòng" at bounding box center [768, 316] width 121 height 10
type input "0"
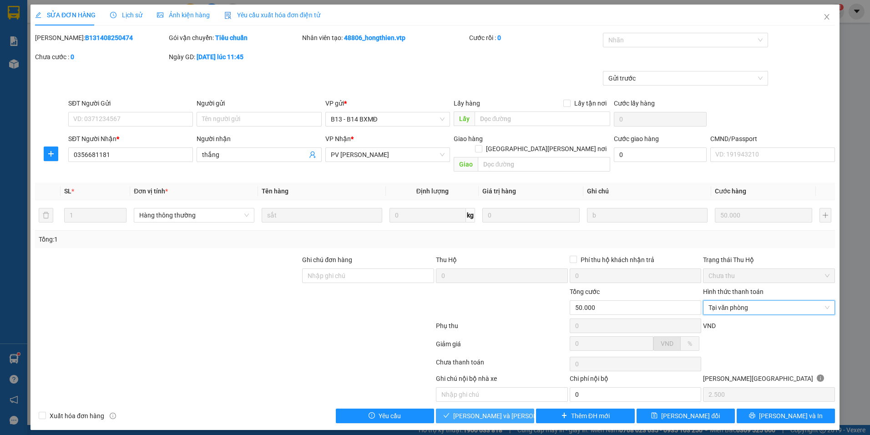
click at [499, 411] on button "[PERSON_NAME] và Giao hàng" at bounding box center [485, 416] width 98 height 15
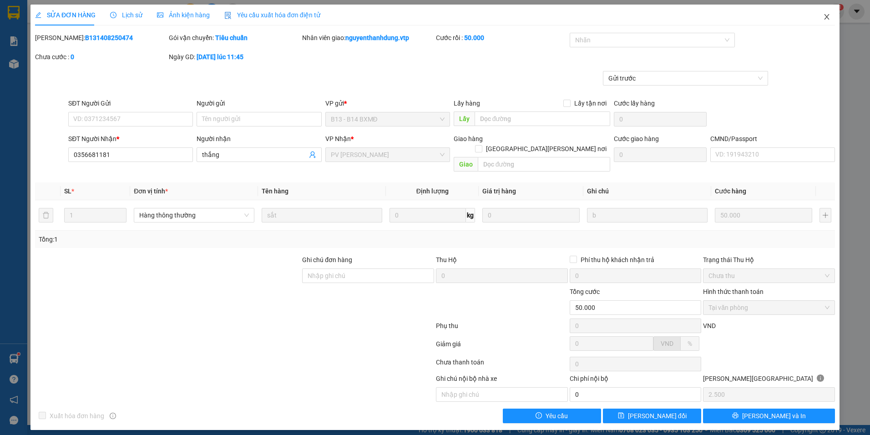
click at [827, 16] on icon "close" at bounding box center [826, 16] width 5 height 5
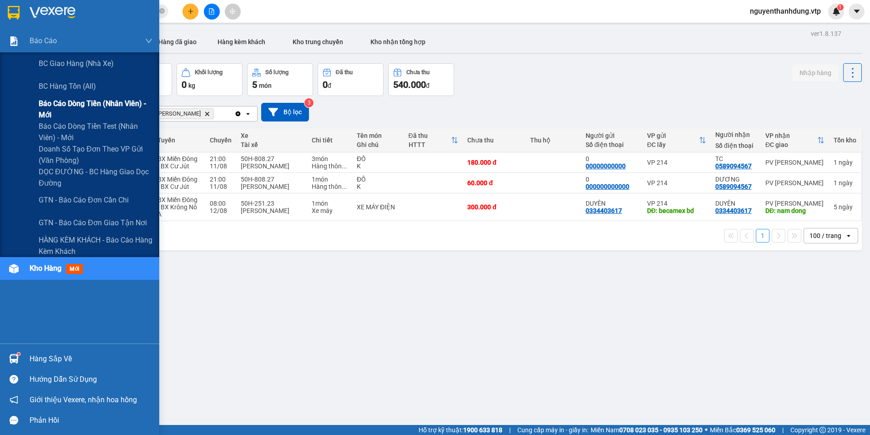
click at [77, 106] on span "Báo cáo dòng tiền (nhân viên) - mới" at bounding box center [96, 109] width 114 height 23
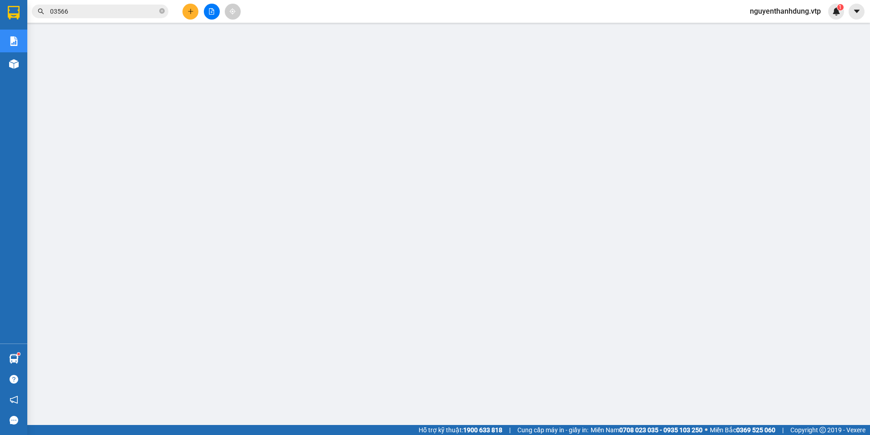
scroll to position [16, 0]
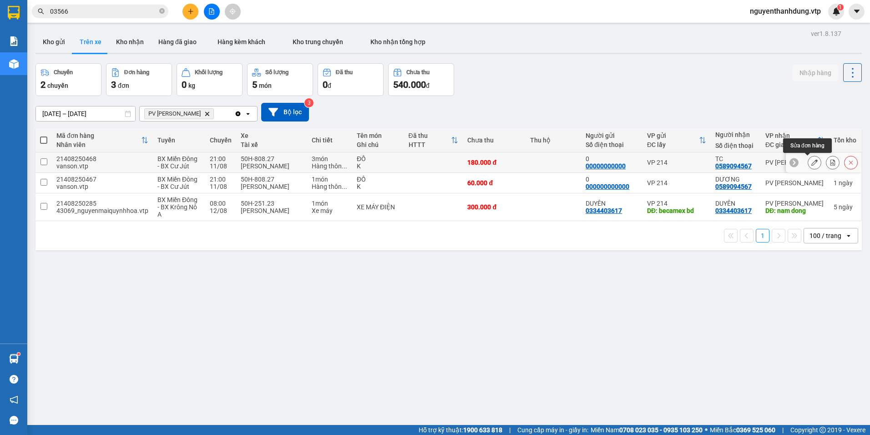
click at [811, 163] on icon at bounding box center [814, 162] width 6 height 6
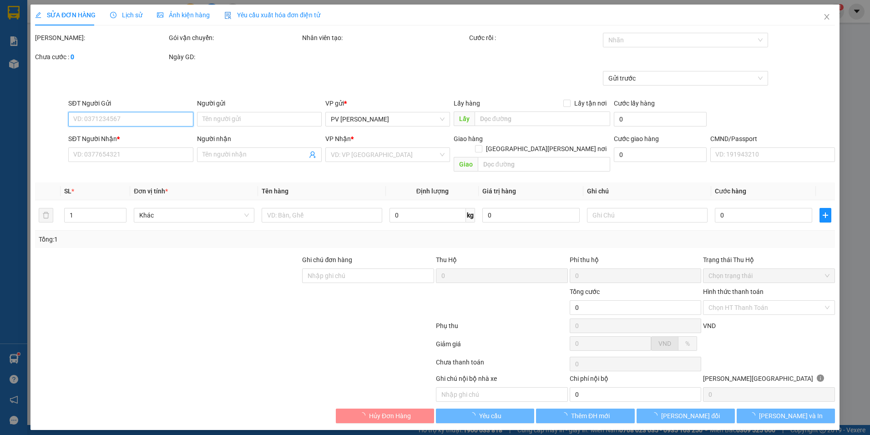
type input "9.000"
type input "00000000000"
type input "0"
type input "0589094567"
type input "TC"
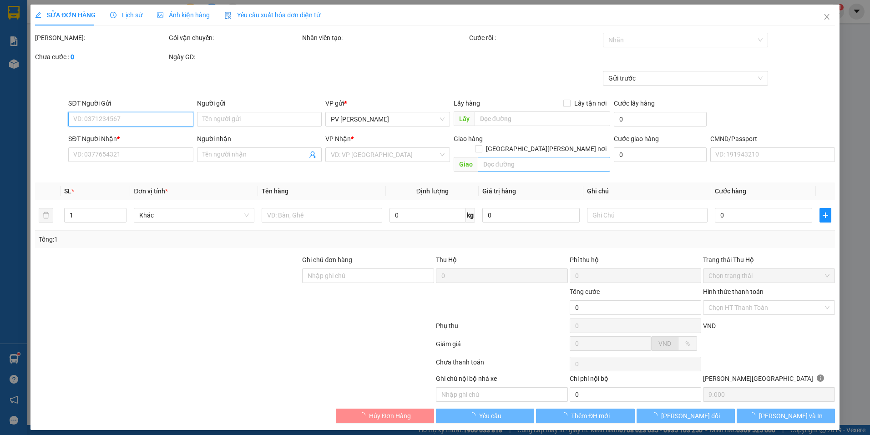
type input "180.000"
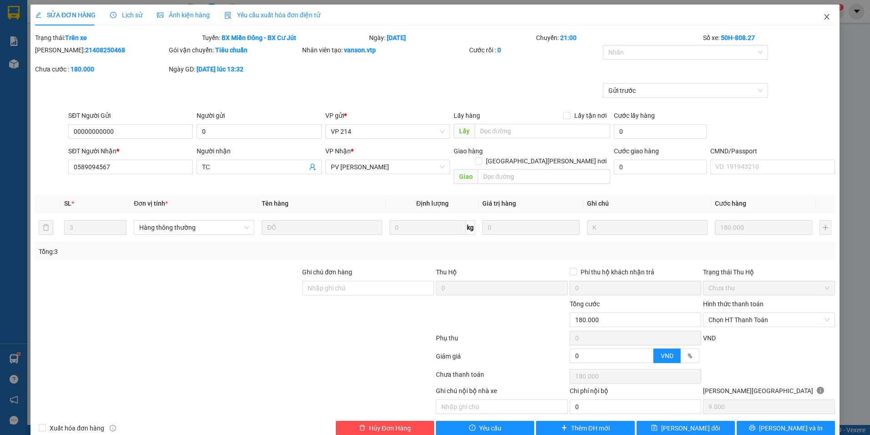
click at [823, 18] on icon "close" at bounding box center [826, 16] width 7 height 7
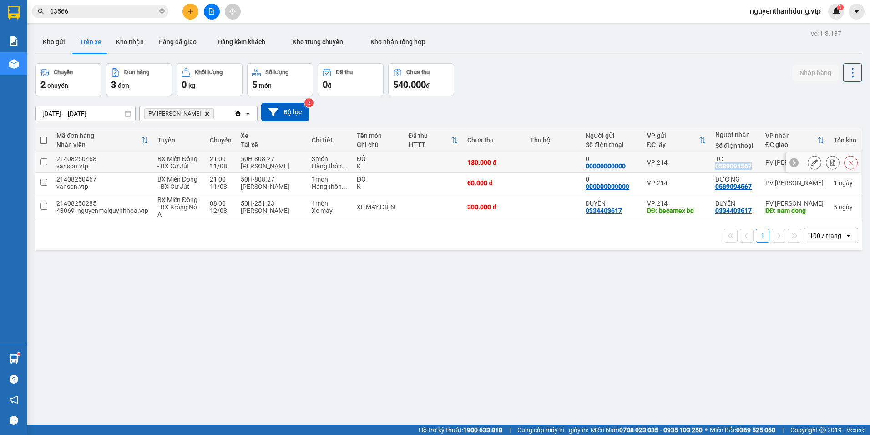
drag, startPoint x: 742, startPoint y: 168, endPoint x: 704, endPoint y: 172, distance: 38.4
click at [711, 172] on td "TC 0589094567" at bounding box center [736, 162] width 50 height 20
checkbox input "true"
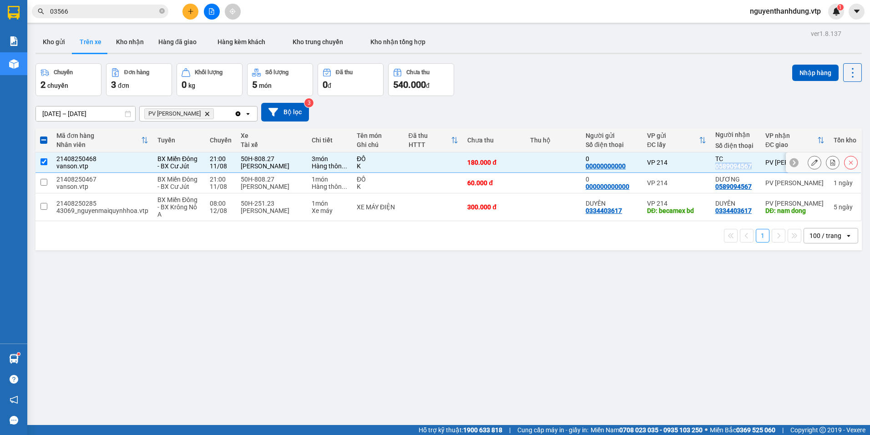
copy div "0589094567"
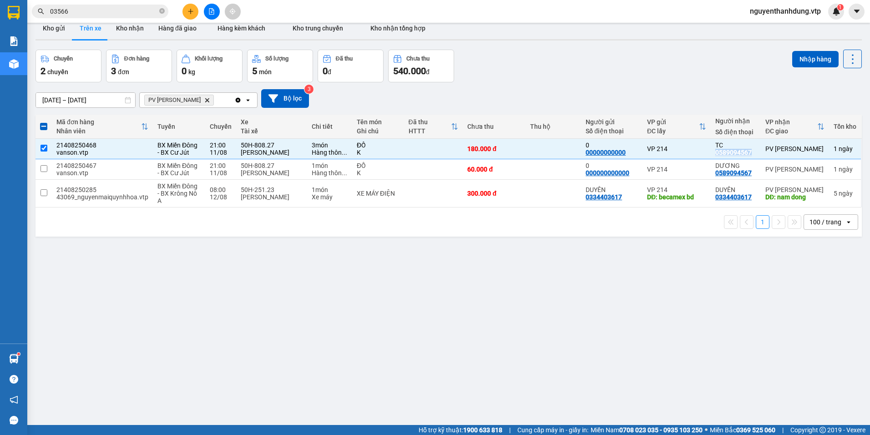
scroll to position [0, 0]
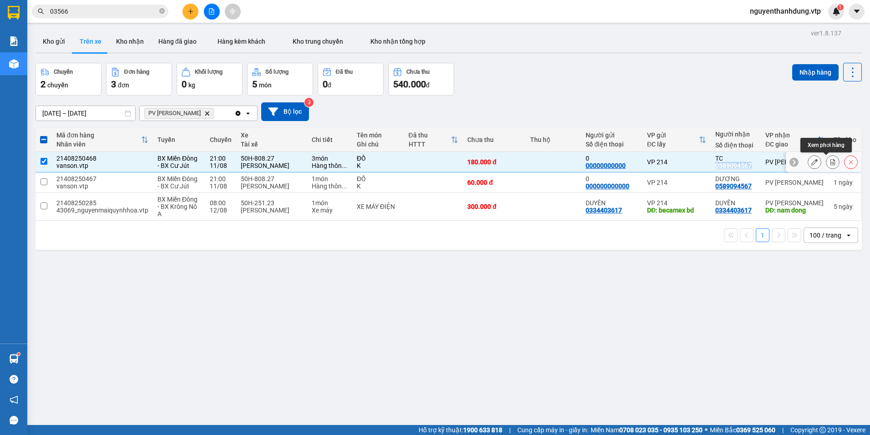
click at [830, 162] on icon at bounding box center [833, 162] width 6 height 6
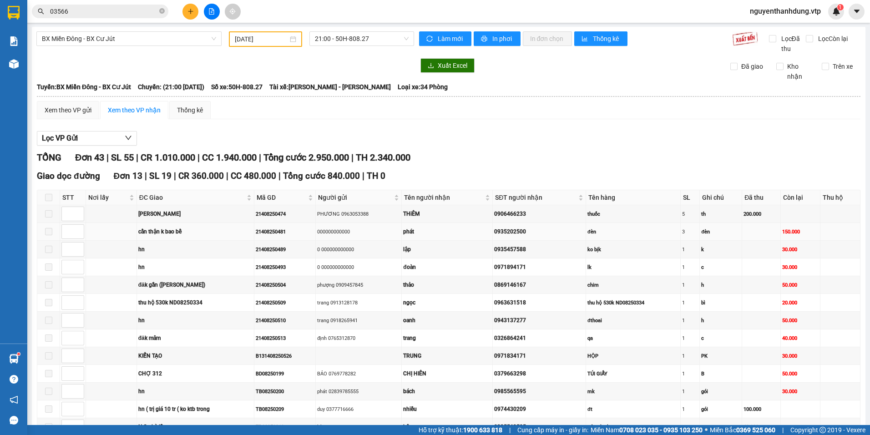
scroll to position [228, 0]
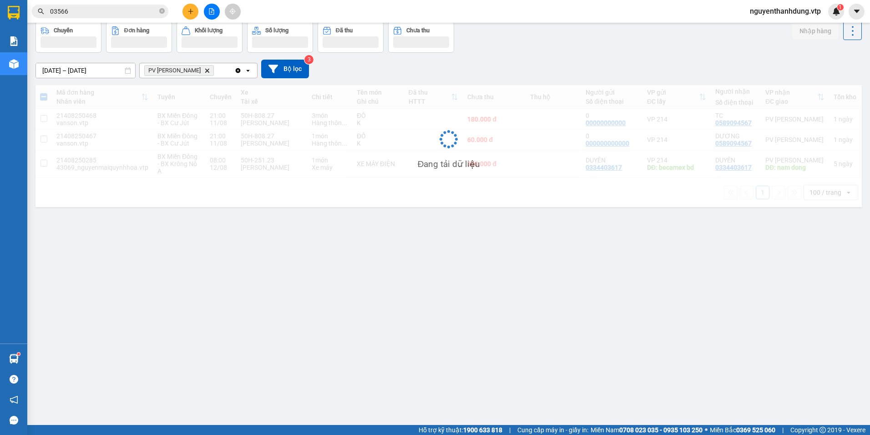
scroll to position [42, 0]
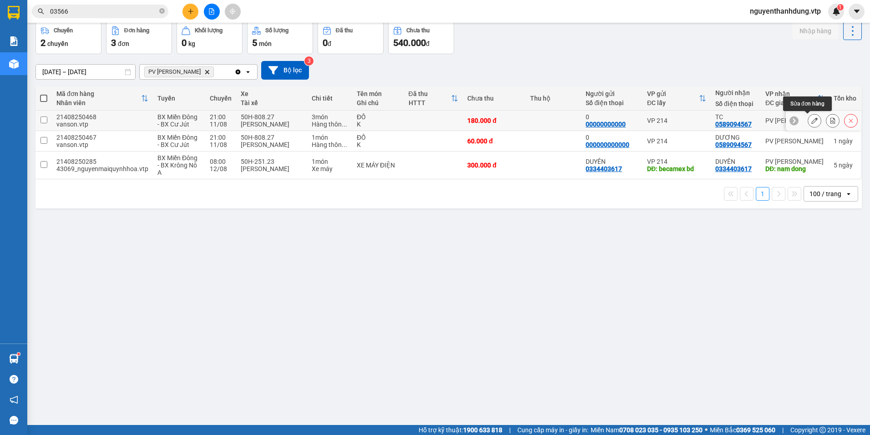
click at [811, 121] on icon at bounding box center [814, 120] width 6 height 6
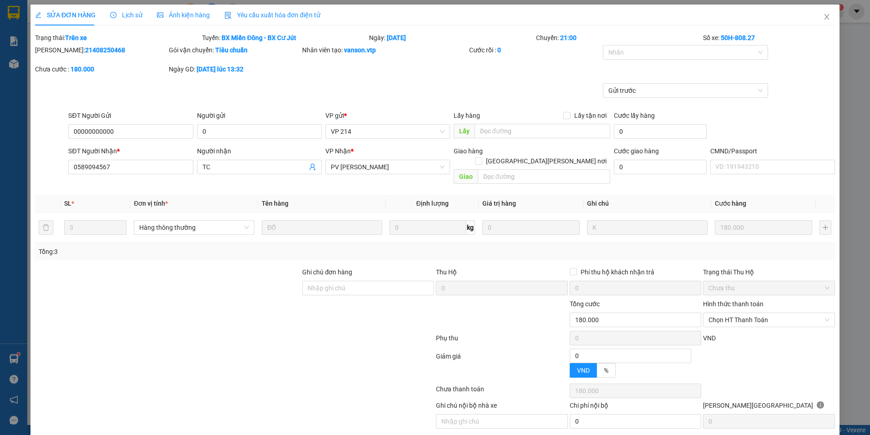
type input "9.000"
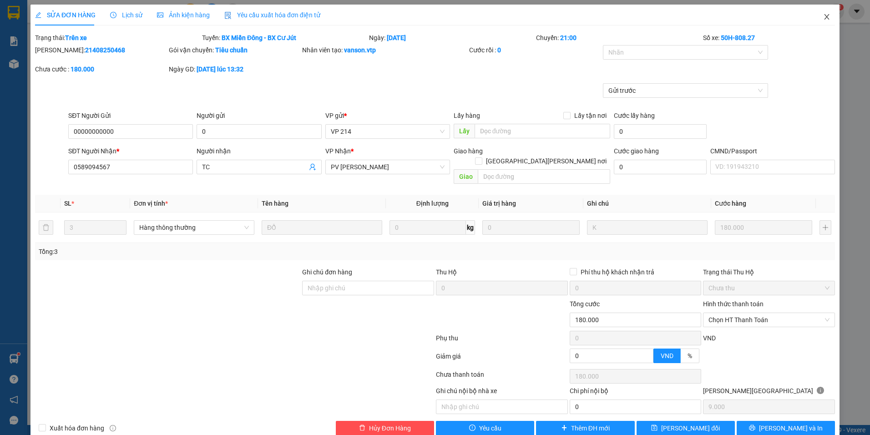
click at [815, 20] on span "Close" at bounding box center [826, 17] width 25 height 25
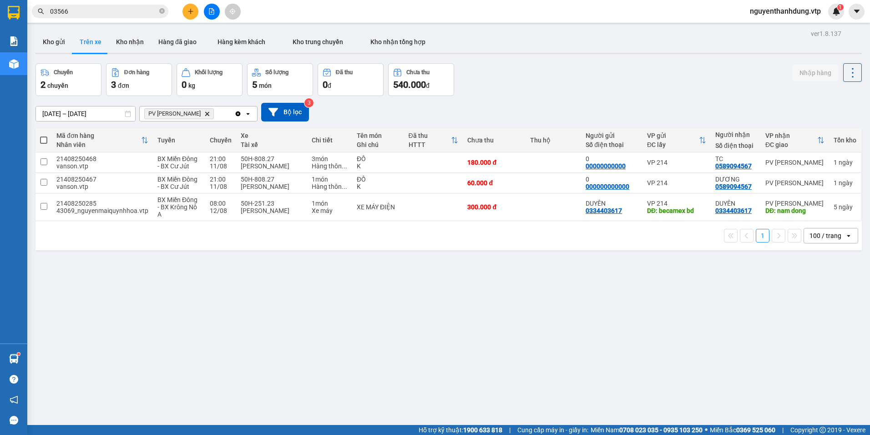
click at [121, 12] on input "03566" at bounding box center [103, 11] width 107 height 10
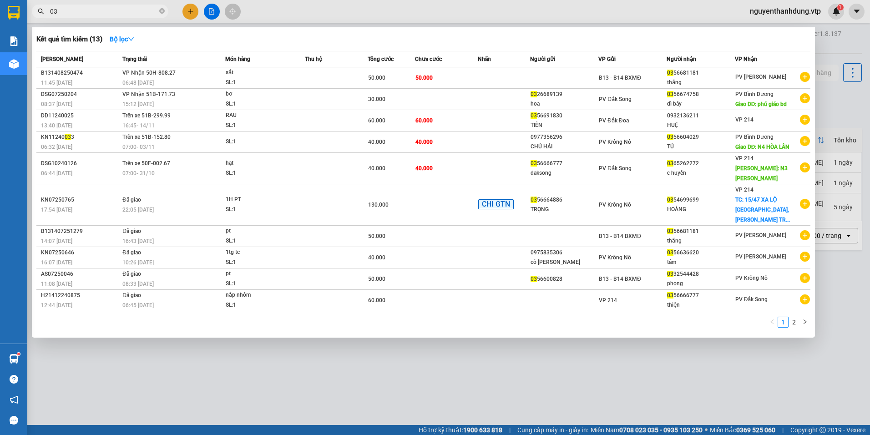
type input "0"
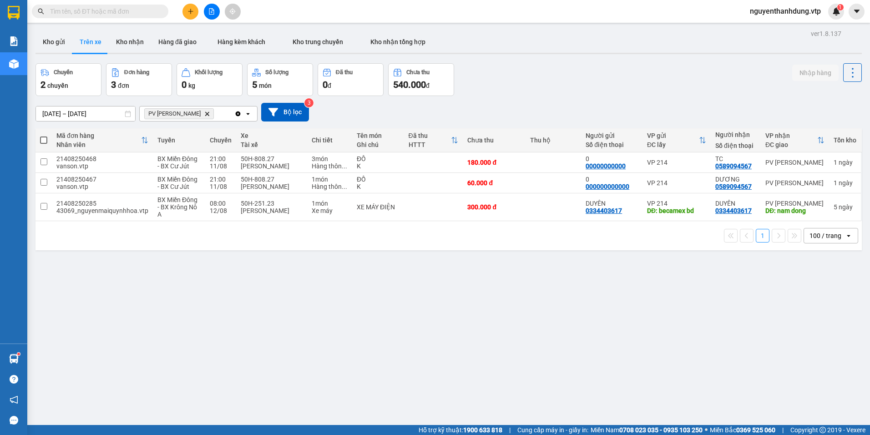
click at [110, 9] on input "text" at bounding box center [103, 11] width 107 height 10
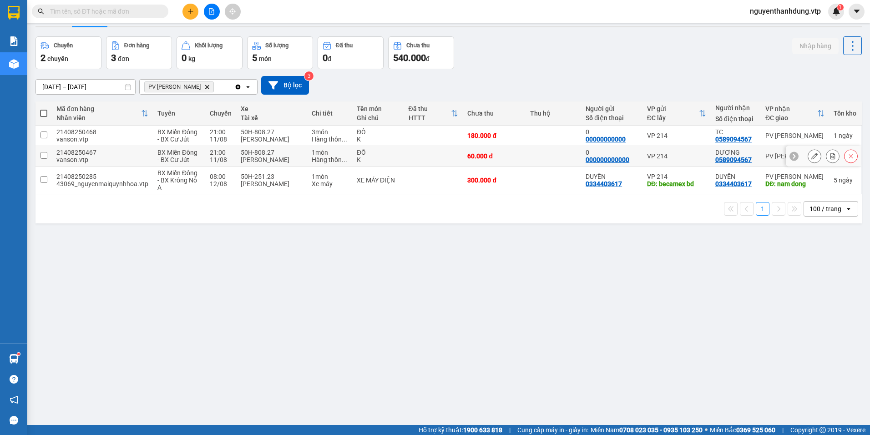
scroll to position [42, 0]
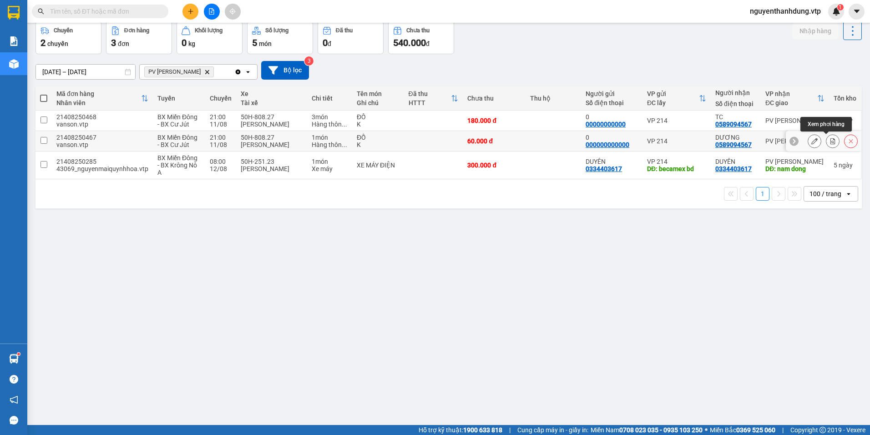
click at [830, 140] on icon at bounding box center [832, 141] width 5 height 6
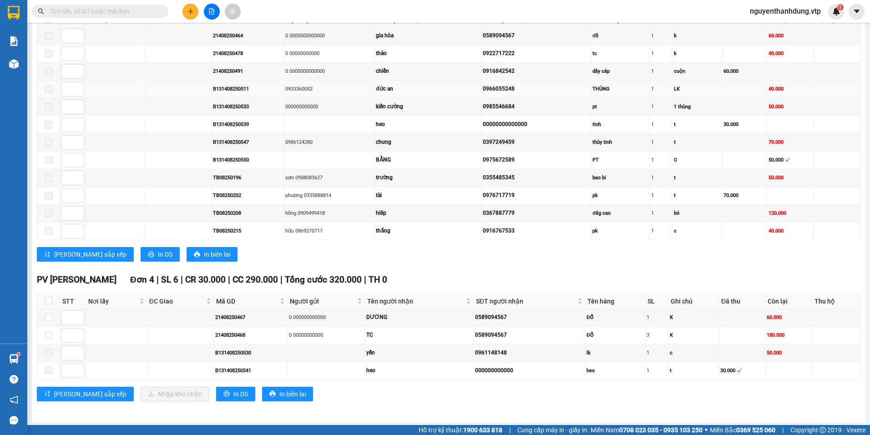
scroll to position [865, 0]
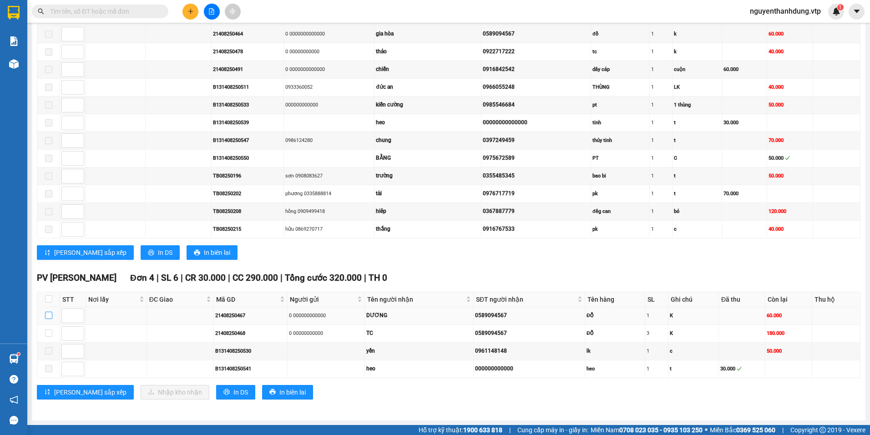
click at [51, 315] on input "checkbox" at bounding box center [48, 315] width 7 height 7
checkbox input "true"
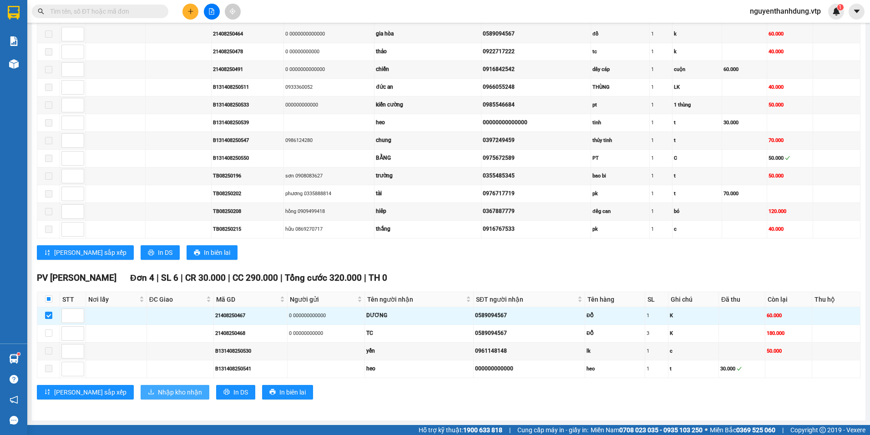
click at [158, 392] on span "Nhập kho nhận" at bounding box center [180, 392] width 44 height 10
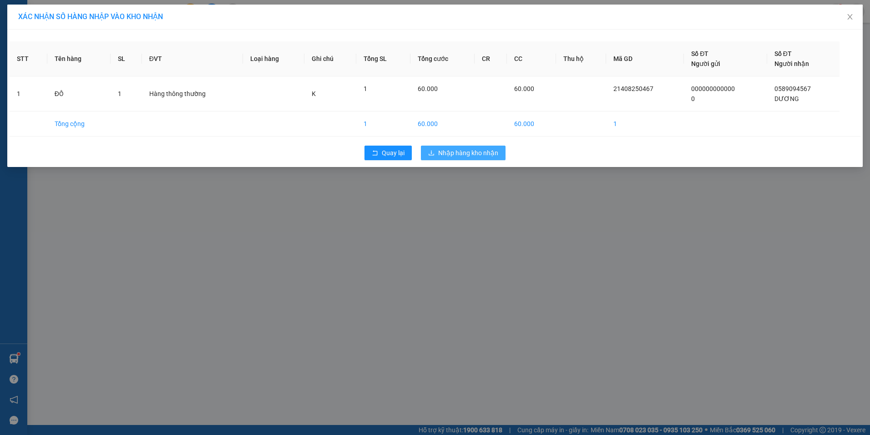
click at [448, 152] on span "Nhập hàng kho nhận" at bounding box center [468, 153] width 60 height 10
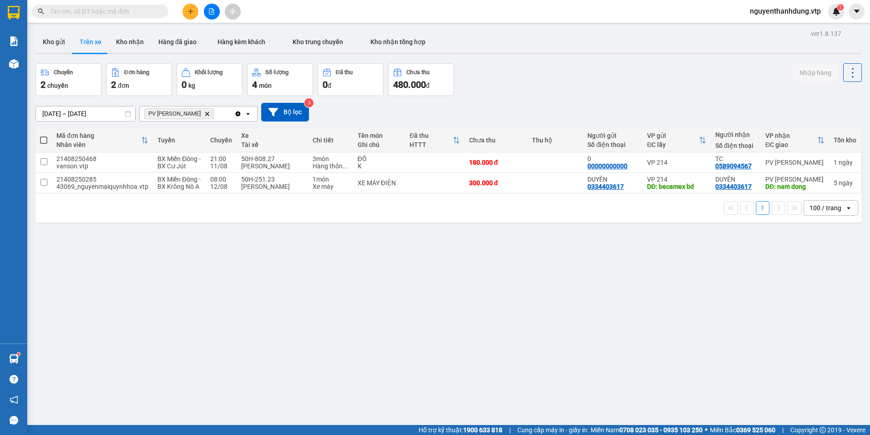
click at [103, 11] on input "text" at bounding box center [103, 11] width 107 height 10
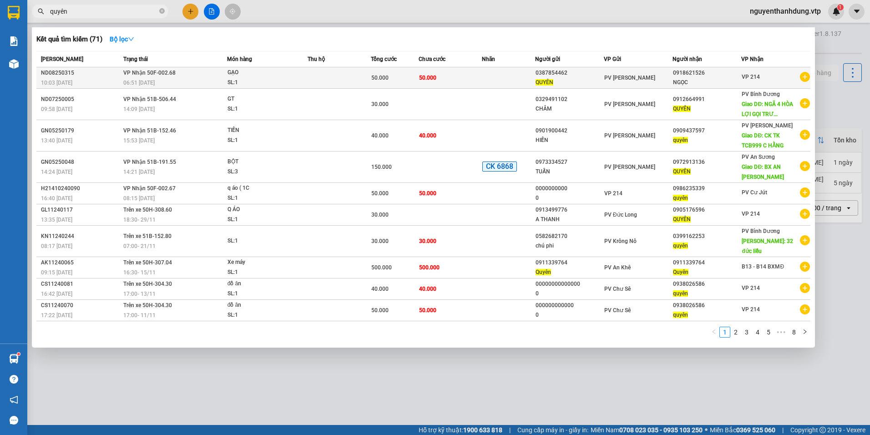
type input "quyên"
click at [628, 81] on span "PV [PERSON_NAME]" at bounding box center [629, 78] width 51 height 6
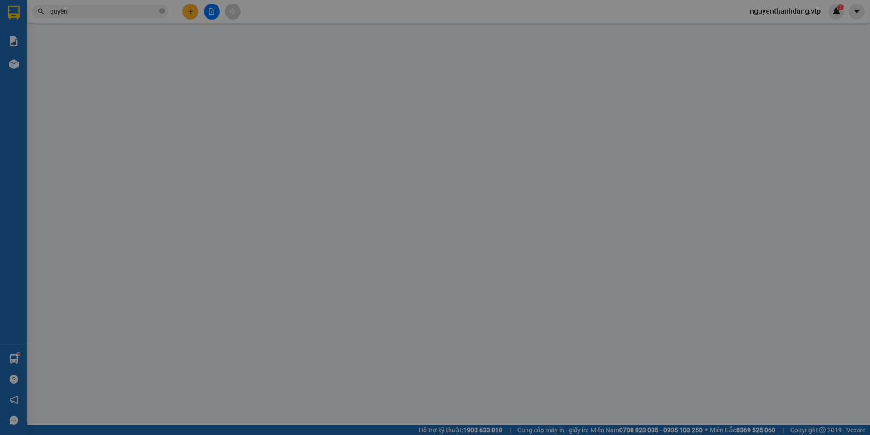
type input "0387854462"
type input "QUYÊN"
type input "0918621526"
type input "NGỌC"
type input "50.000"
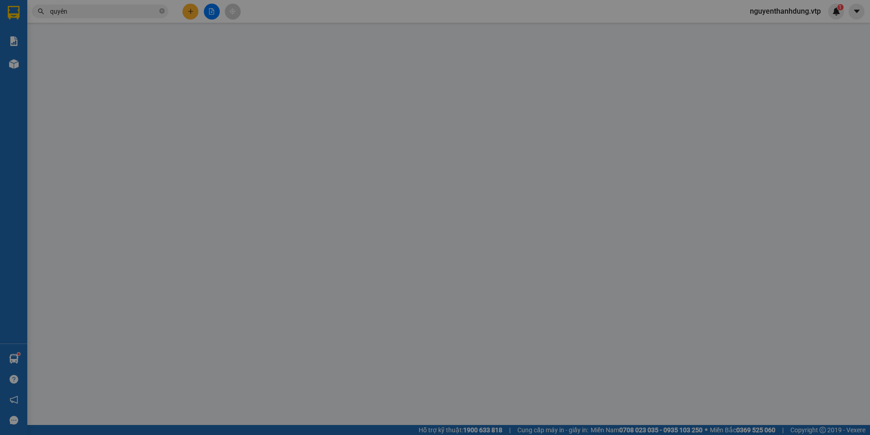
type input "50.000"
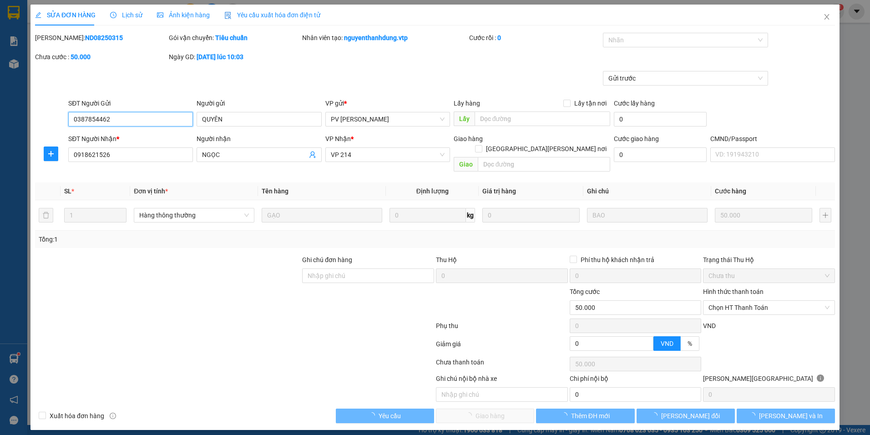
type input "2.500"
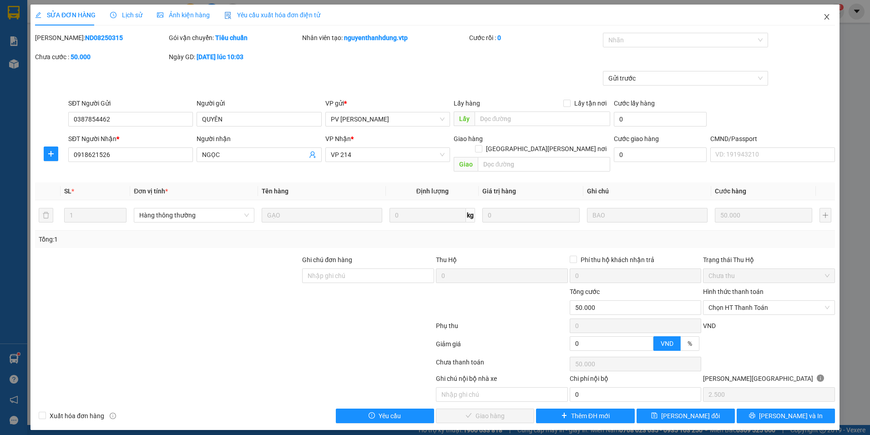
click at [833, 15] on span "Close" at bounding box center [826, 17] width 25 height 25
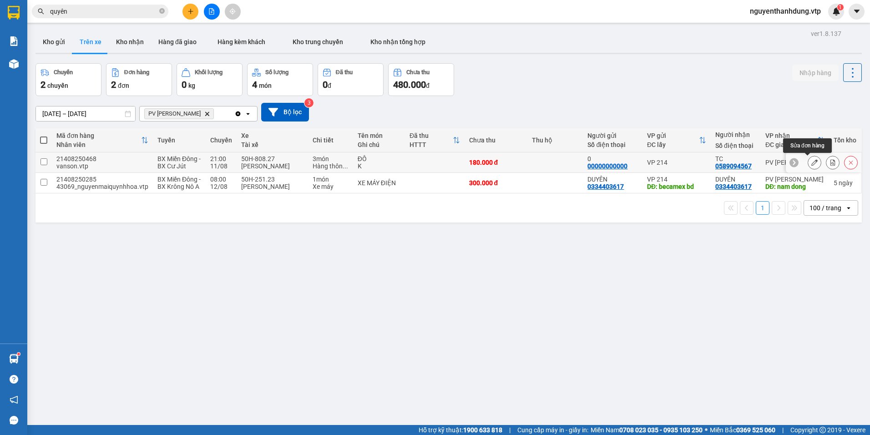
click at [811, 164] on button at bounding box center [814, 163] width 13 height 16
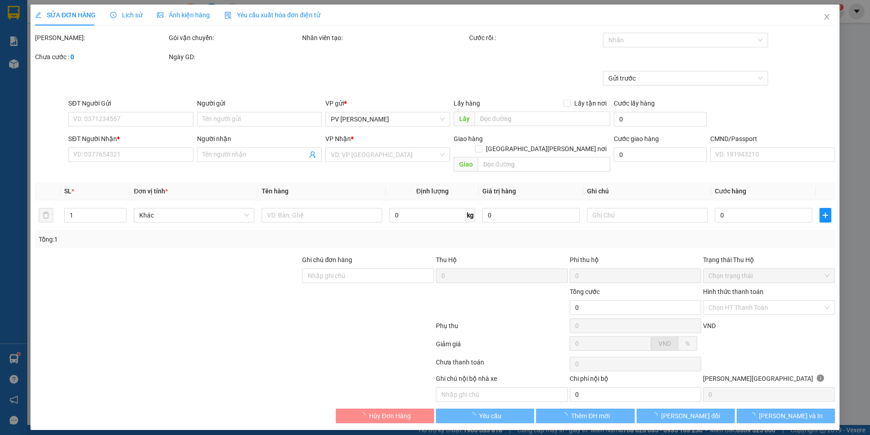
type input "9.000"
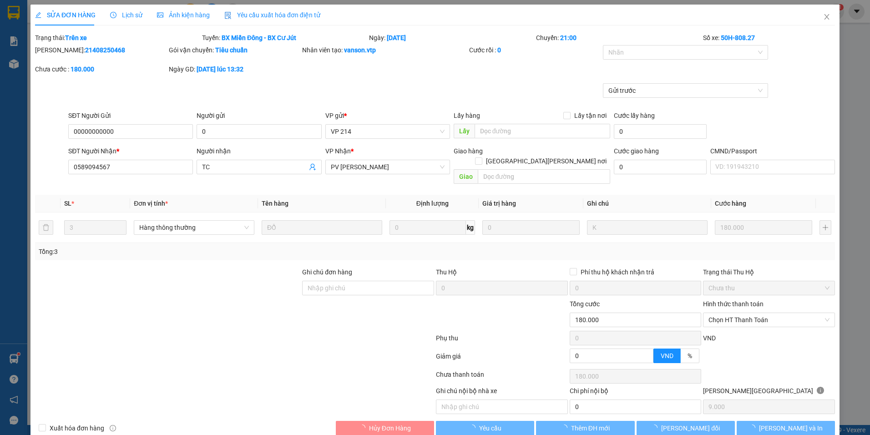
type input "00000000000"
type input "0"
type input "0589094567"
type input "TC"
type input "180.000"
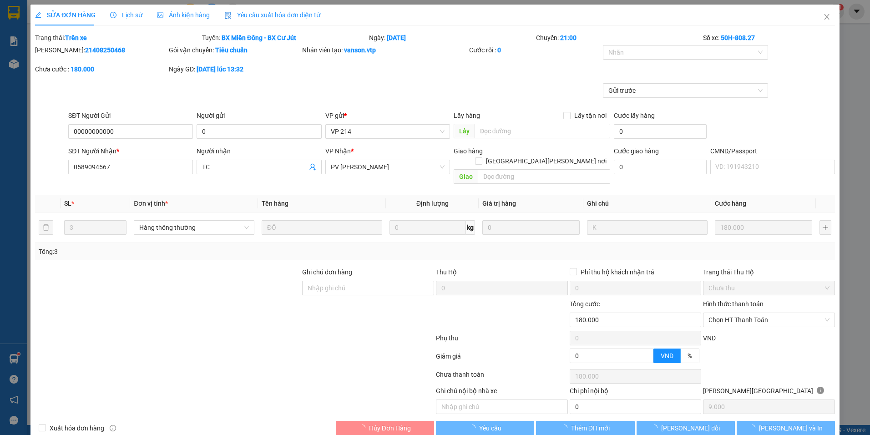
type input "180.000"
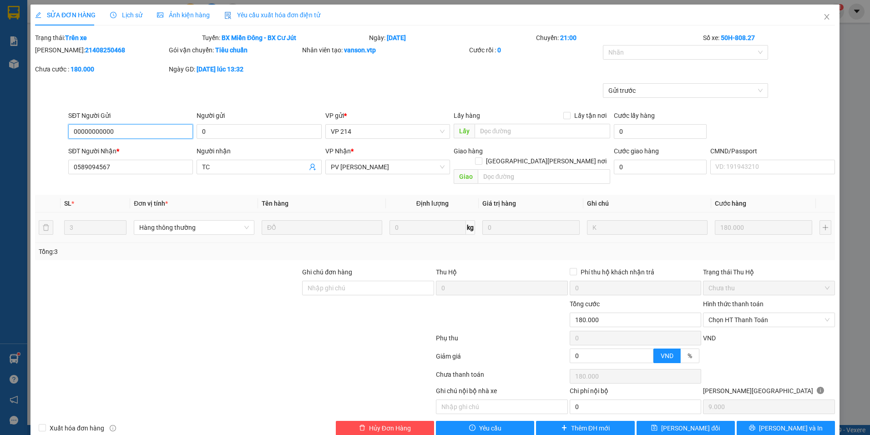
scroll to position [8, 0]
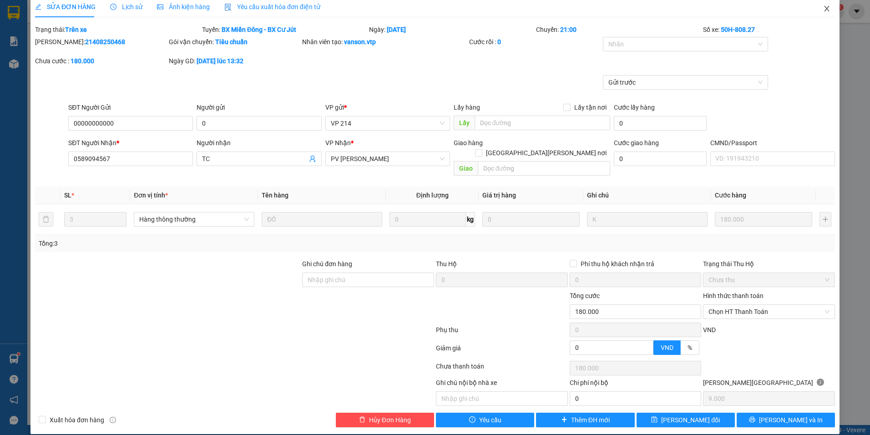
click at [823, 11] on icon "close" at bounding box center [826, 8] width 7 height 7
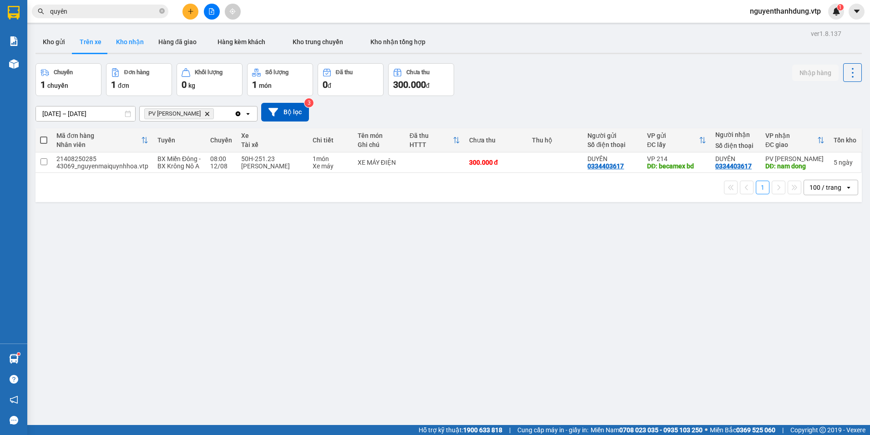
click at [147, 42] on button "Kho nhận" at bounding box center [130, 42] width 42 height 22
type input "[DATE] – [DATE]"
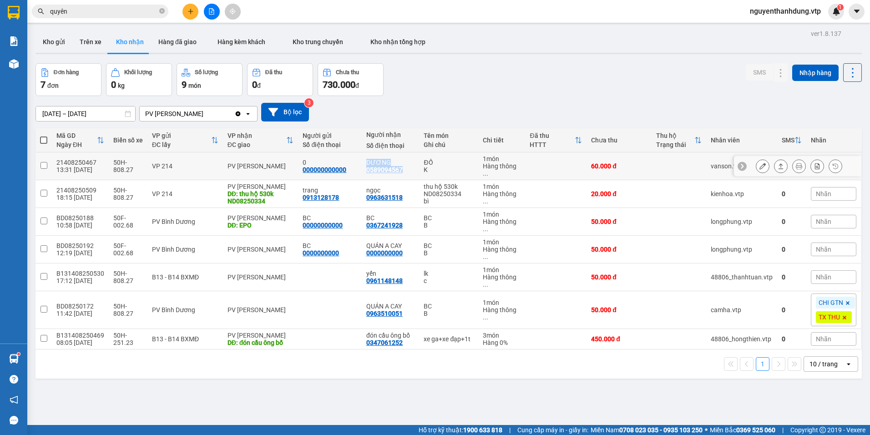
drag, startPoint x: 398, startPoint y: 166, endPoint x: 355, endPoint y: 167, distance: 42.8
click at [355, 167] on tr "21408250467 13:31 11/08 50H-808.27 VP 214 PV Nam Đong 0 000000000000 DƯƠNG 0589…" at bounding box center [448, 166] width 826 height 28
checkbox input "true"
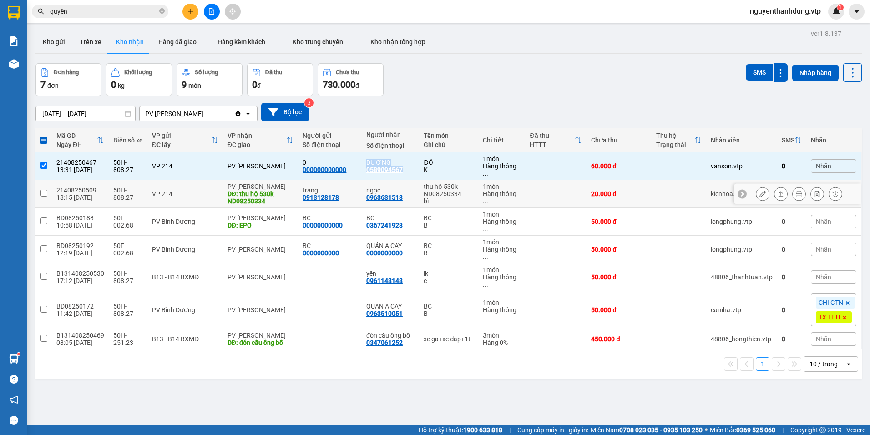
copy tr "DƯƠNG 0589094567"
click at [91, 13] on input "quyên" at bounding box center [103, 11] width 107 height 10
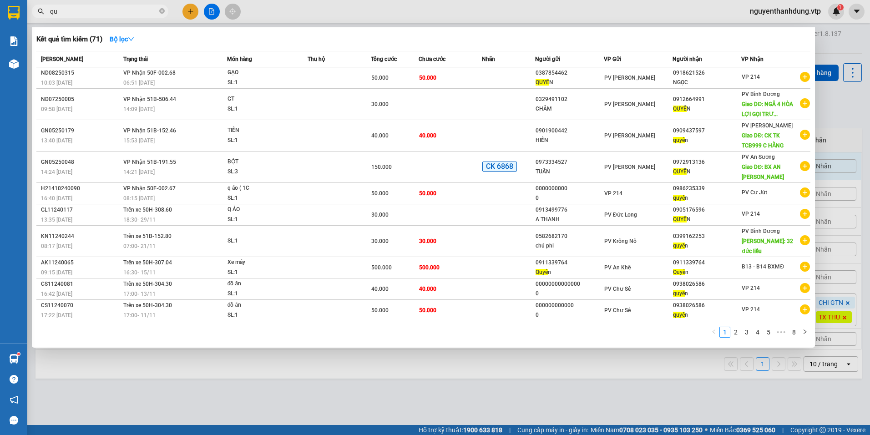
type input "q"
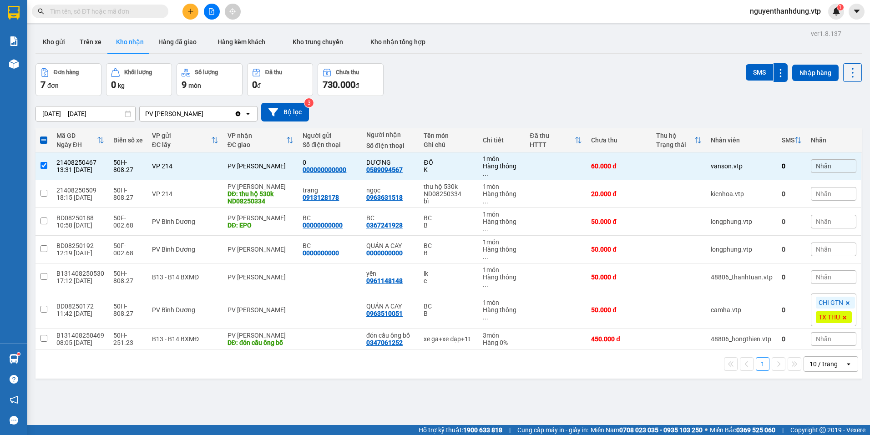
paste input "DƯƠNG 0589094567"
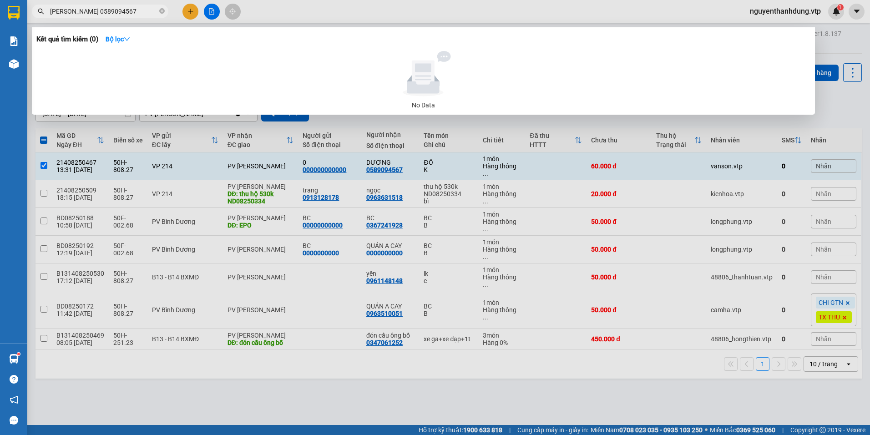
drag, startPoint x: 90, startPoint y: 10, endPoint x: 51, endPoint y: 13, distance: 39.2
click at [51, 13] on input "DƯƠNG 0589094567" at bounding box center [103, 11] width 107 height 10
click at [99, 10] on input "0589094567" at bounding box center [103, 11] width 107 height 10
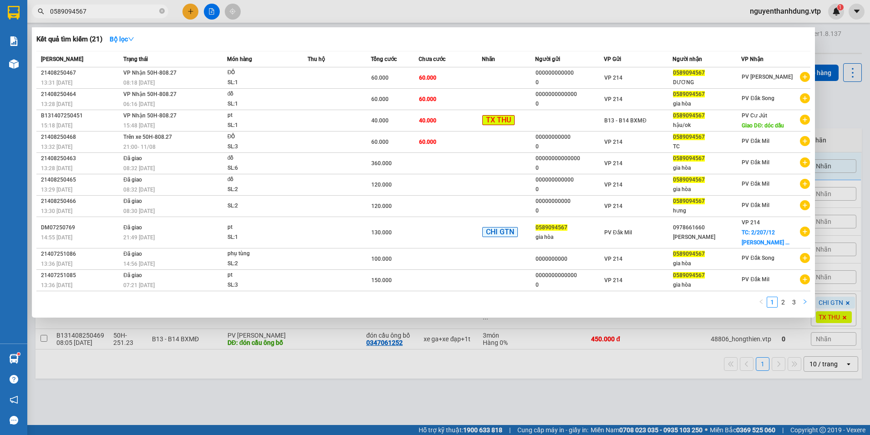
type input "0589094567"
click at [804, 301] on icon "right" at bounding box center [805, 301] width 3 height 5
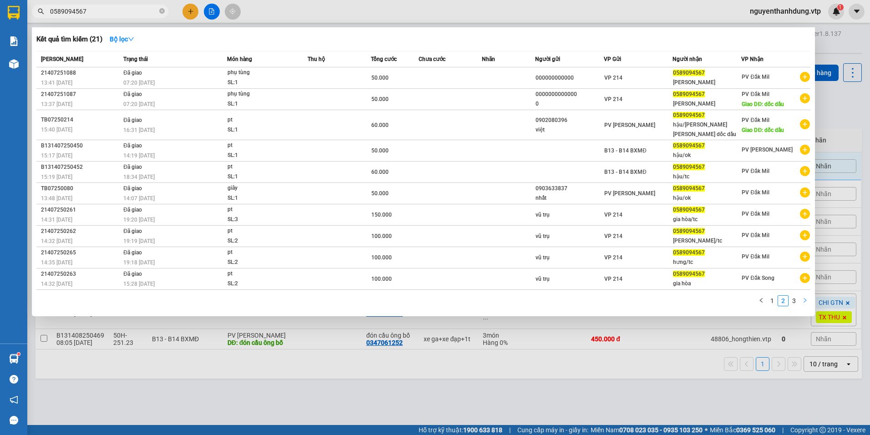
click at [805, 298] on icon "right" at bounding box center [804, 300] width 5 height 5
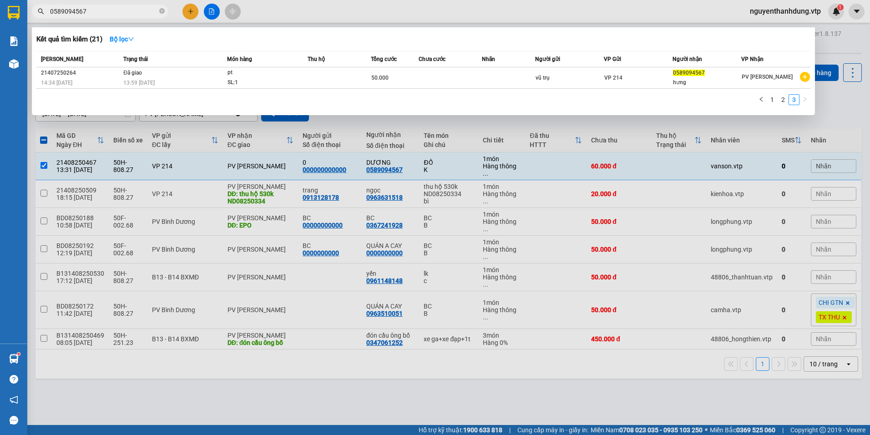
click at [351, 364] on div at bounding box center [435, 217] width 870 height 435
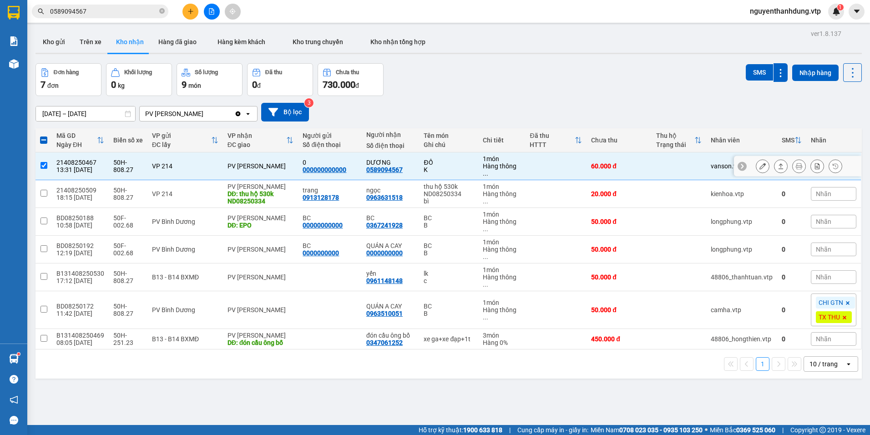
click at [49, 163] on td at bounding box center [43, 166] width 16 height 28
checkbox input "false"
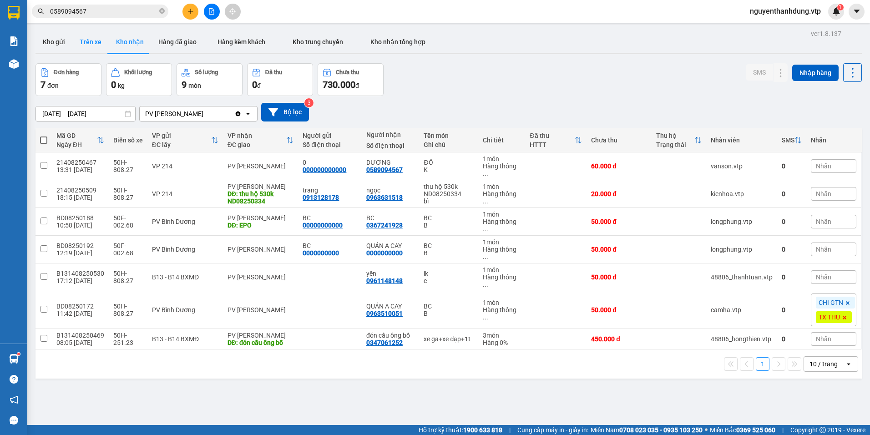
click at [92, 44] on button "Trên xe" at bounding box center [90, 42] width 36 height 22
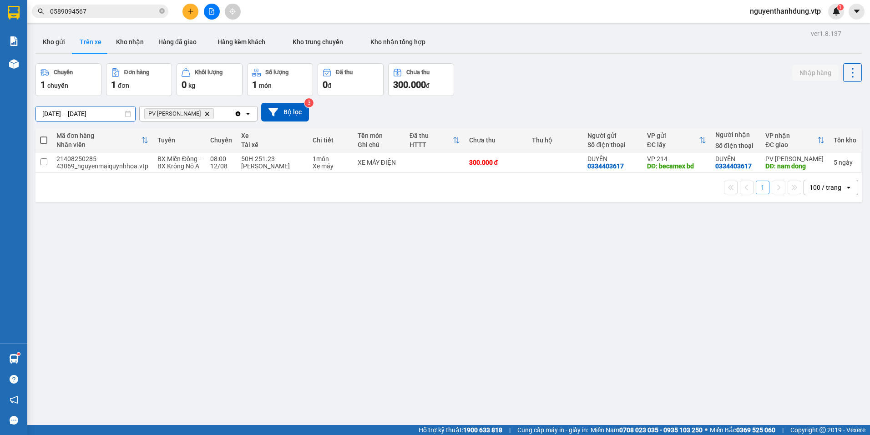
click at [118, 112] on input "[DATE] – [DATE]" at bounding box center [85, 113] width 99 height 15
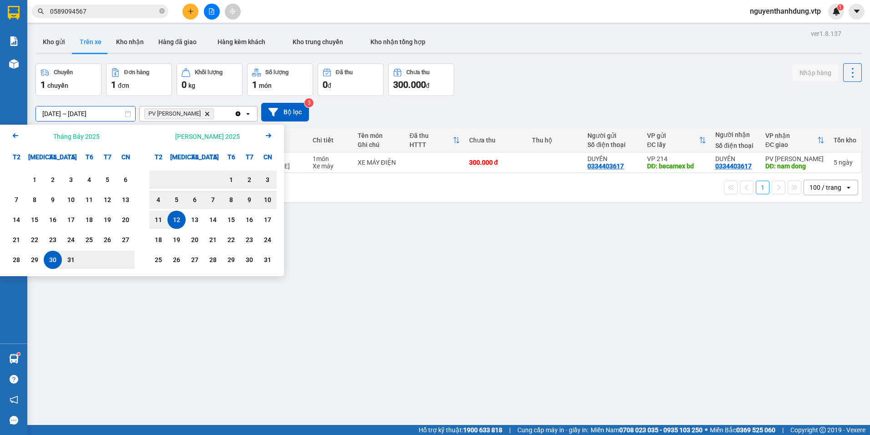
click at [429, 309] on div "ver 1.8.137 Kho gửi Trên xe Kho nhận Hàng đã giao Hàng kèm khách Kho trung chuy…" at bounding box center [449, 244] width 834 height 435
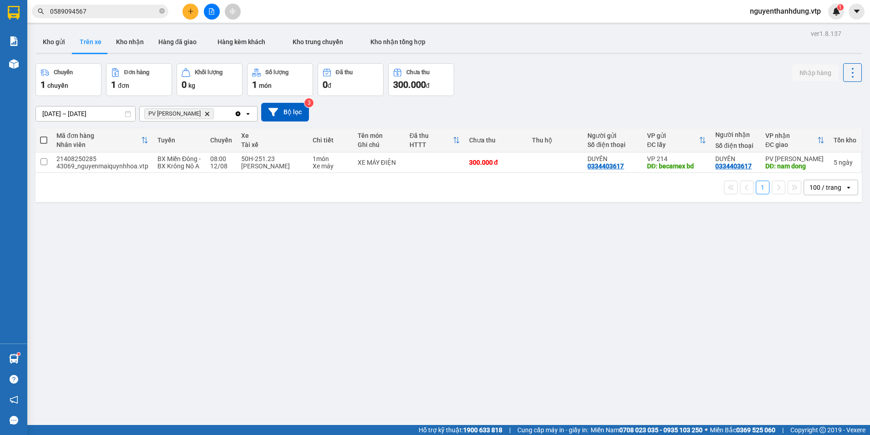
click at [507, 68] on div "Chuyến 1 chuyến Đơn hàng 1 đơn Khối lượng 0 kg Số lượng 1 món Đã thu 0 đ Chưa t…" at bounding box center [448, 79] width 826 height 33
click at [132, 42] on button "Kho nhận" at bounding box center [130, 42] width 42 height 22
type input "[DATE] – [DATE]"
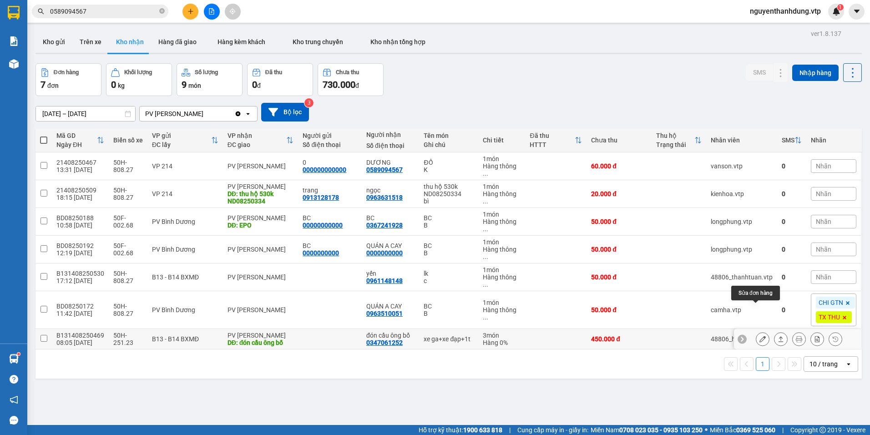
click at [759, 336] on icon at bounding box center [762, 339] width 6 height 6
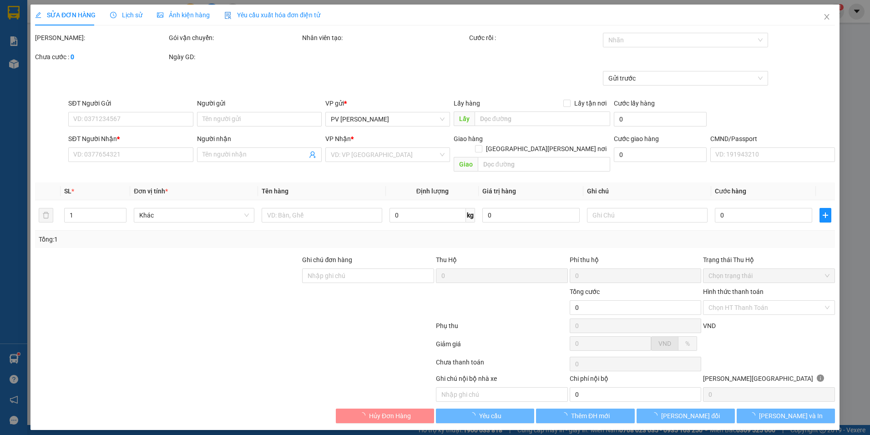
type input "0347061252"
type input "đón cầu ông bố"
type input "ko có hàng /khách hủy"
type input "450.000"
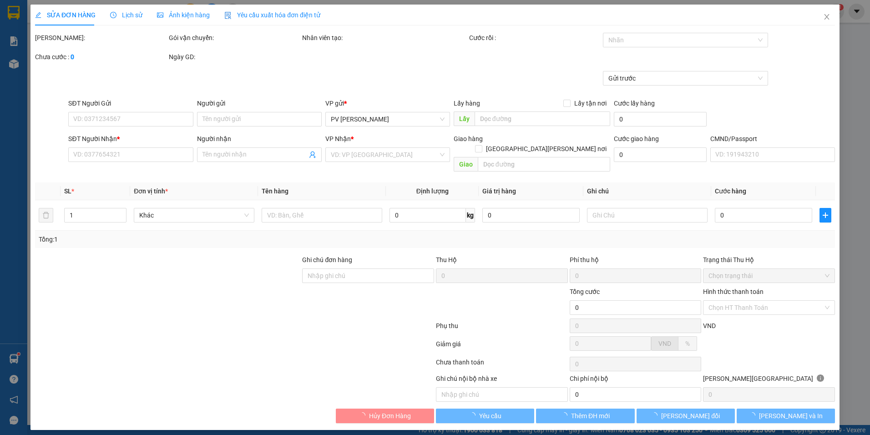
type input "450.000"
type input "ko chở"
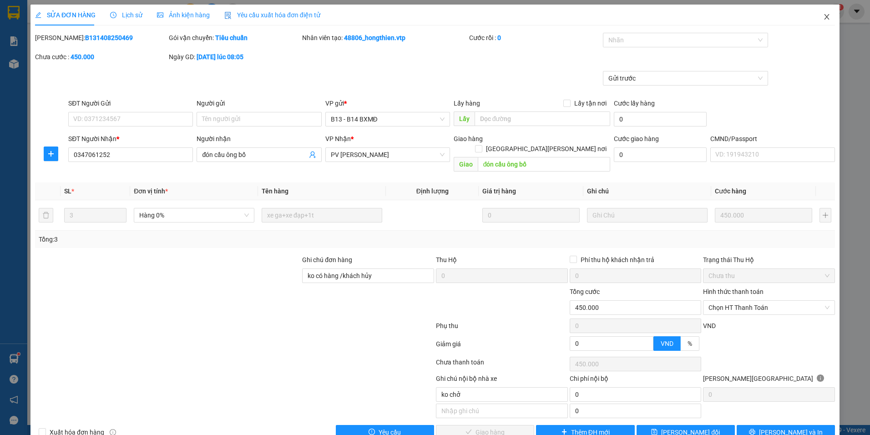
click at [825, 17] on span "Close" at bounding box center [826, 17] width 25 height 25
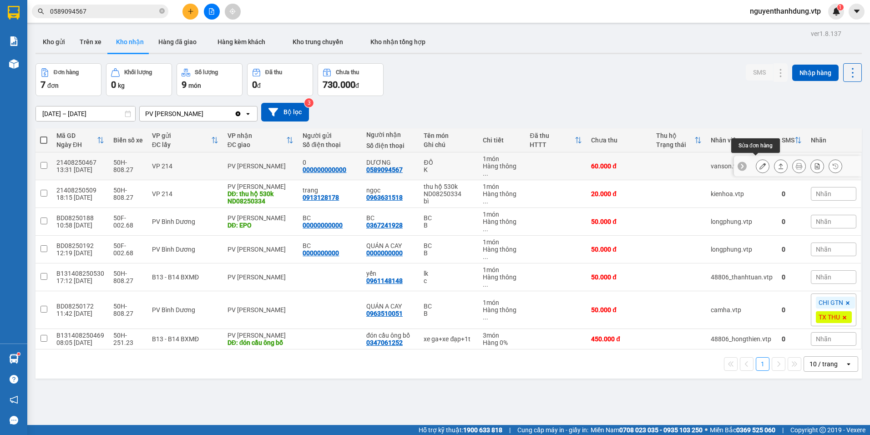
click at [759, 163] on icon at bounding box center [762, 166] width 6 height 6
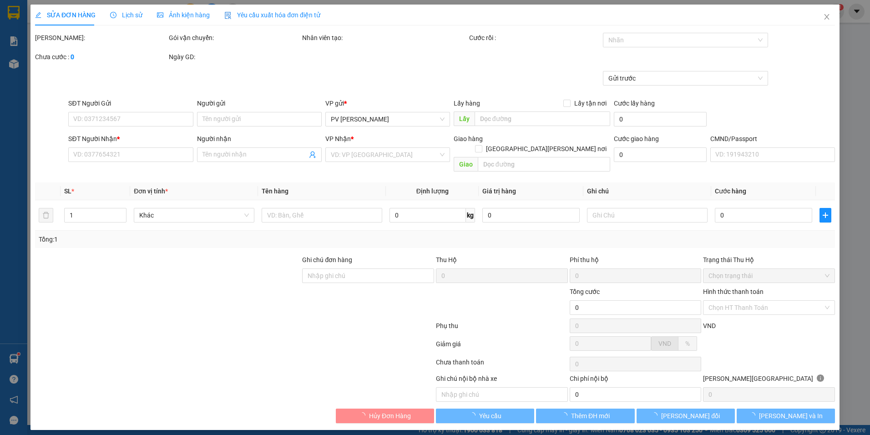
type input "000000000000"
type input "0"
type input "0589094567"
type input "DƯƠNG"
type input "60.000"
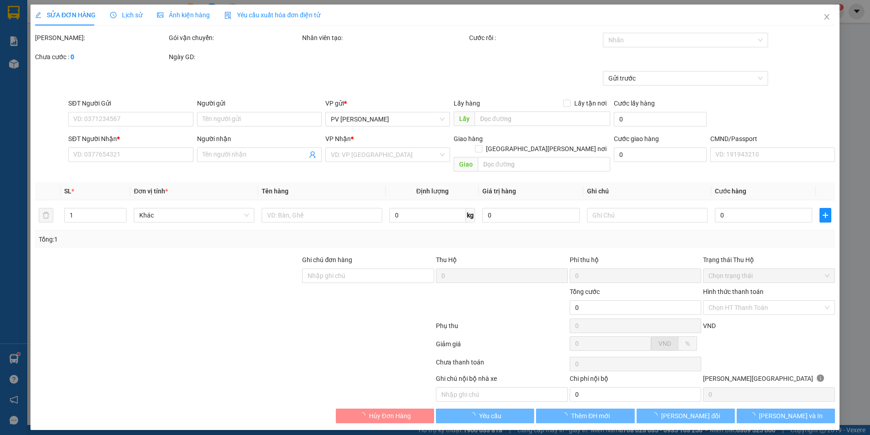
type input "60.000"
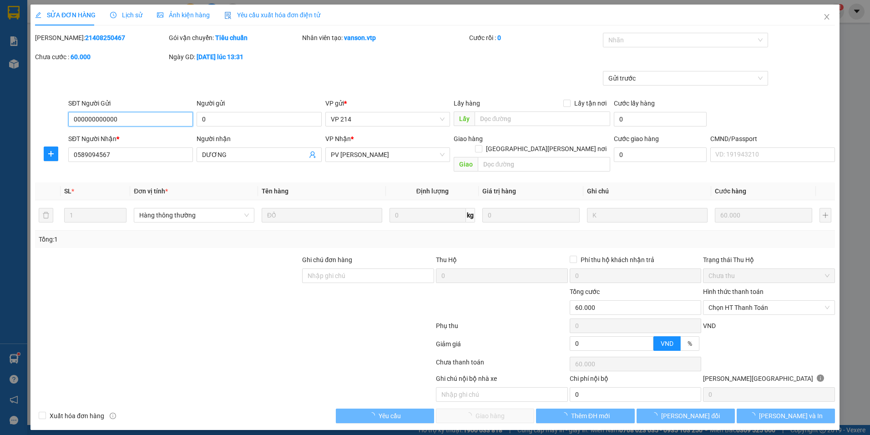
type input "3.000"
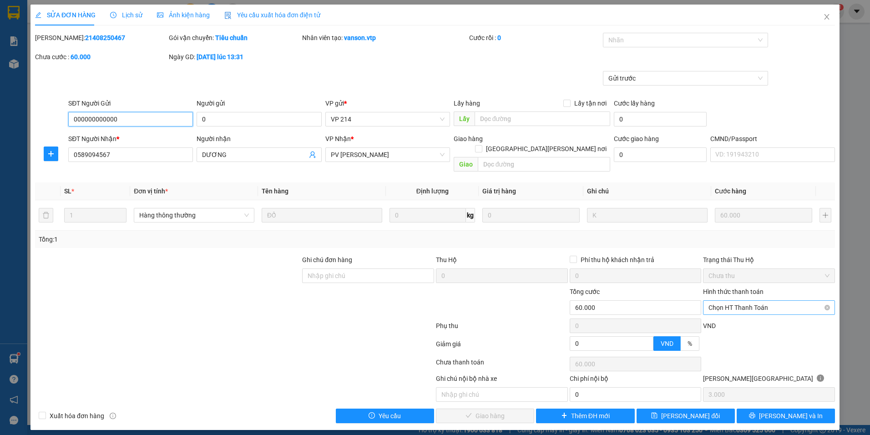
click at [751, 301] on span "Chọn HT Thanh Toán" at bounding box center [768, 308] width 121 height 14
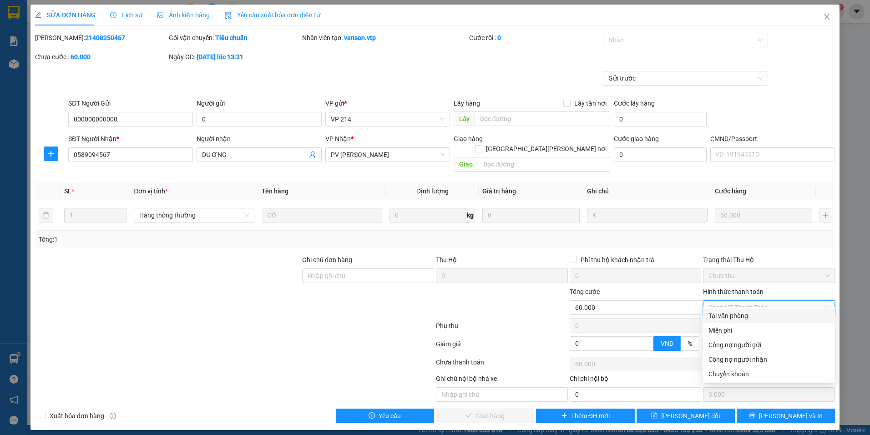
click at [716, 314] on div "Tại văn phòng" at bounding box center [768, 316] width 121 height 10
type input "0"
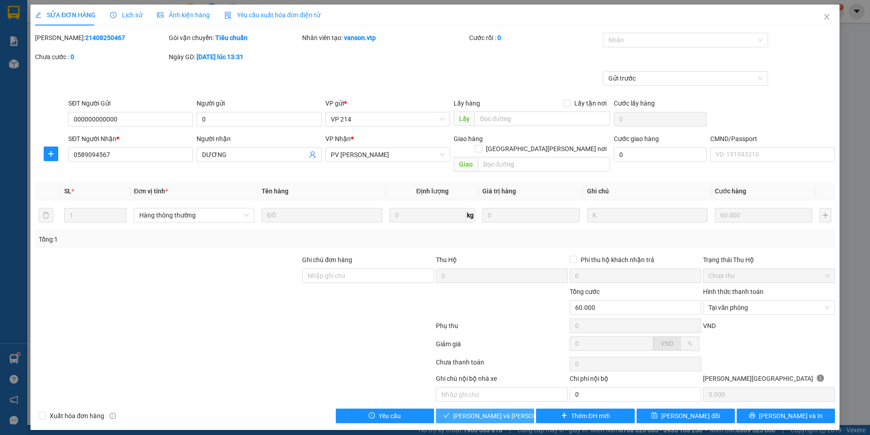
click at [517, 409] on button "[PERSON_NAME] và Giao hàng" at bounding box center [485, 416] width 98 height 15
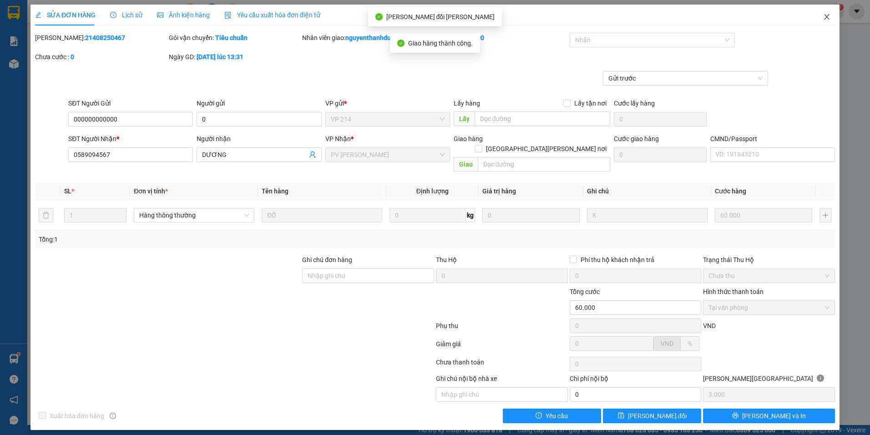
click at [821, 21] on span "Close" at bounding box center [826, 17] width 25 height 25
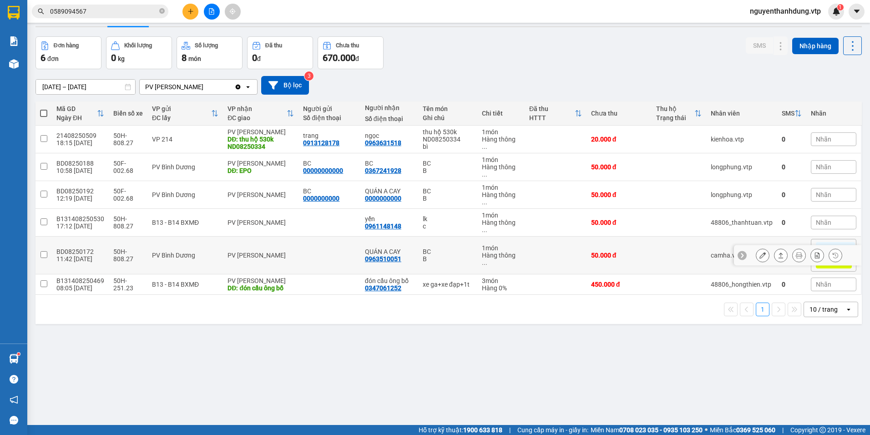
scroll to position [42, 0]
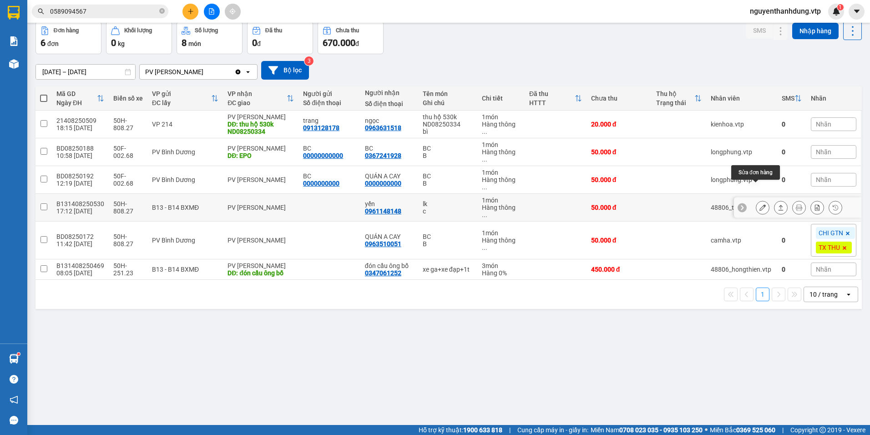
click at [759, 204] on icon at bounding box center [762, 207] width 6 height 6
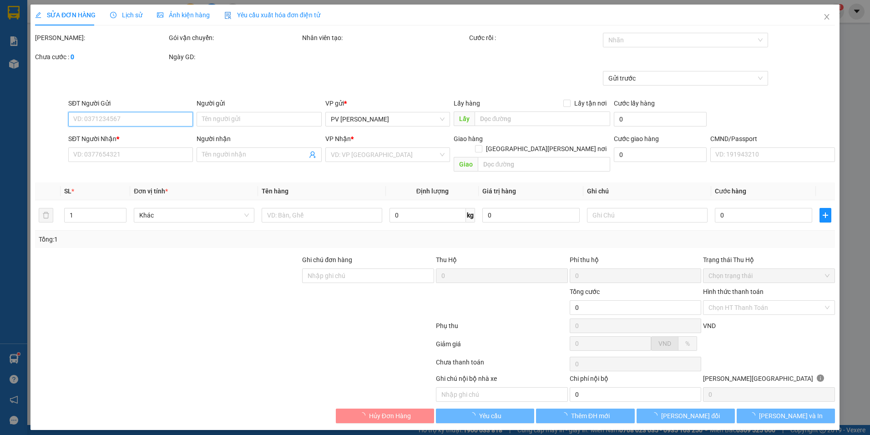
type input "2.500"
type input "0961148148"
type input "yến"
type input "50.000"
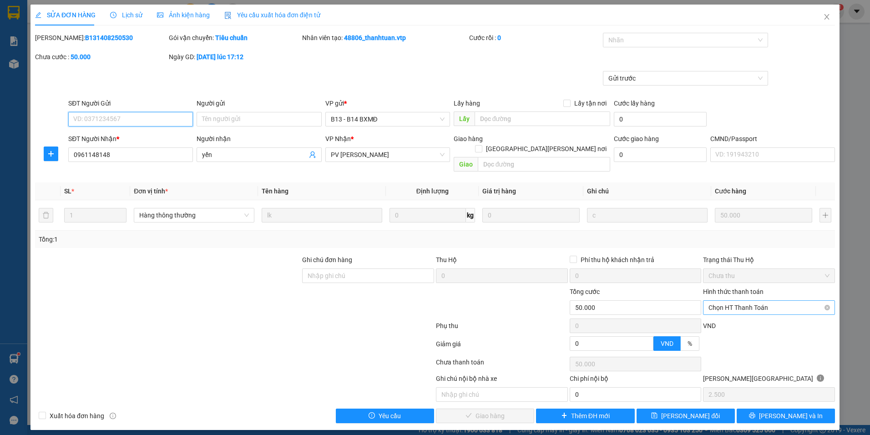
click at [768, 301] on span "Chọn HT Thanh Toán" at bounding box center [768, 308] width 121 height 14
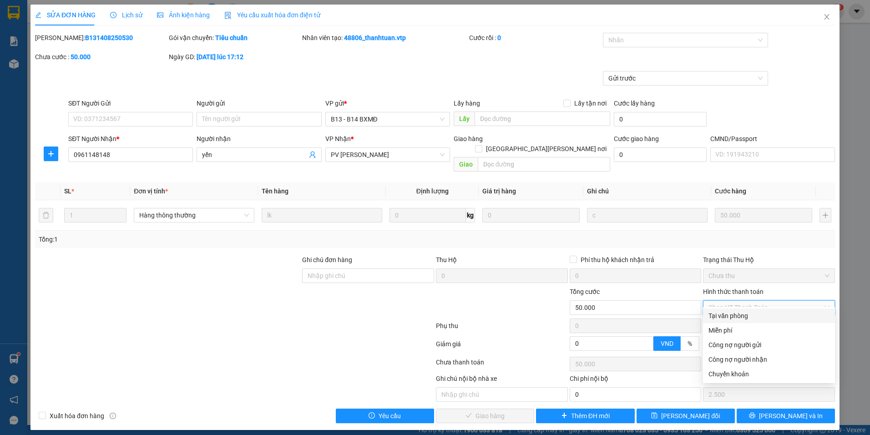
click at [764, 315] on div "Tại văn phòng" at bounding box center [768, 316] width 121 height 10
type input "0"
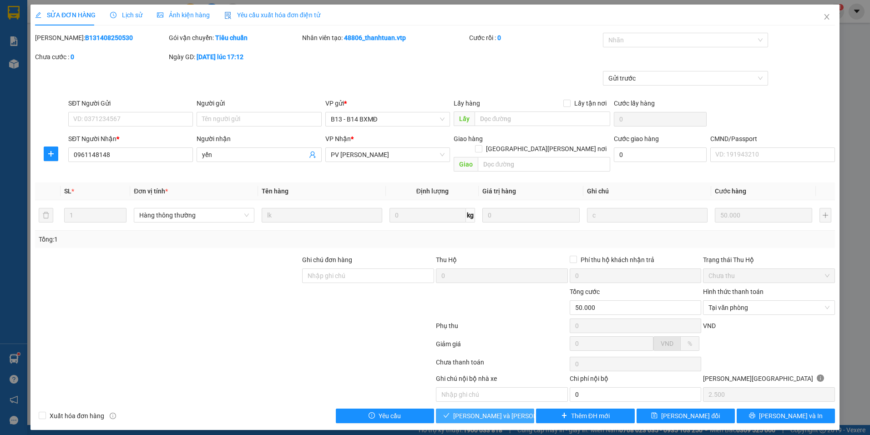
click at [509, 411] on span "[PERSON_NAME] và Giao hàng" at bounding box center [514, 416] width 123 height 10
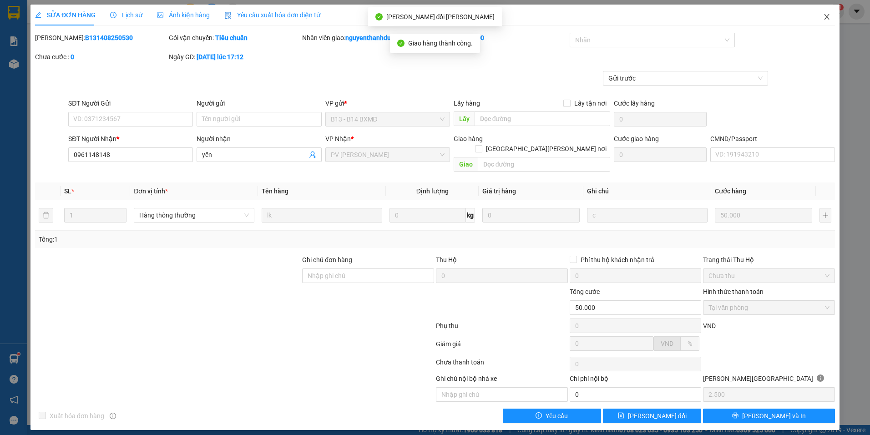
click at [828, 14] on icon "close" at bounding box center [826, 16] width 7 height 7
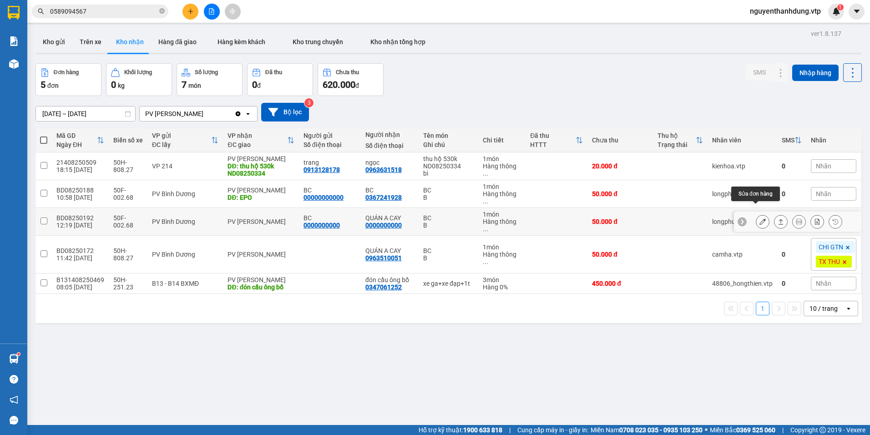
click at [759, 218] on icon at bounding box center [762, 221] width 6 height 6
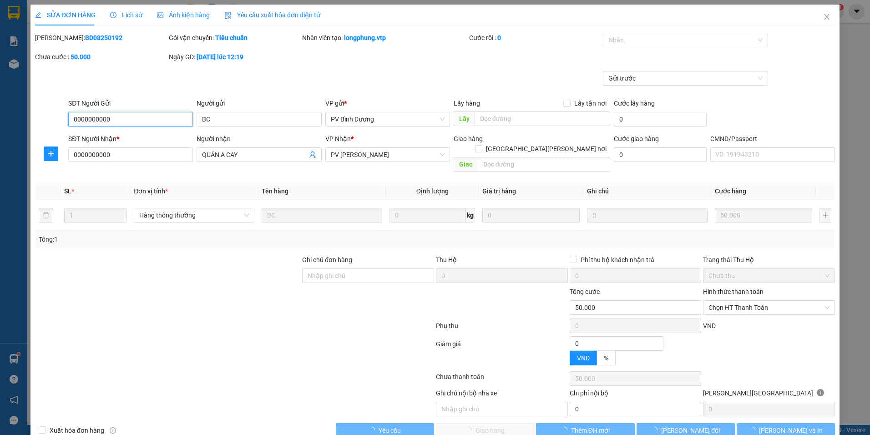
type input "2.500"
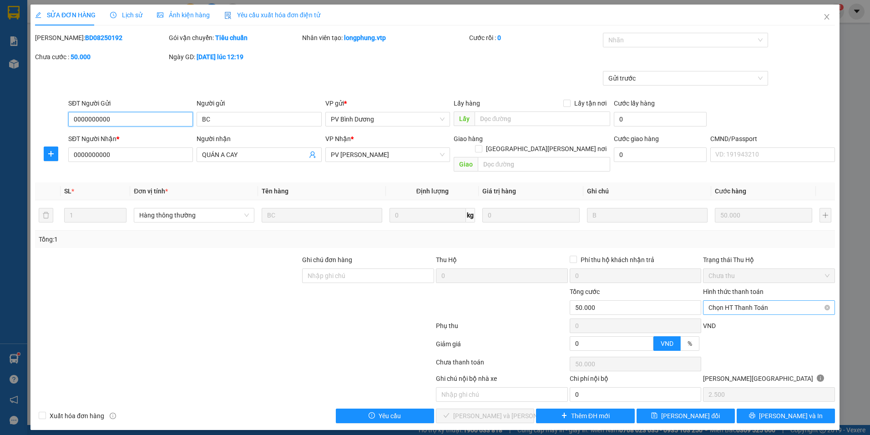
click at [772, 301] on span "Chọn HT Thanh Toán" at bounding box center [768, 308] width 121 height 14
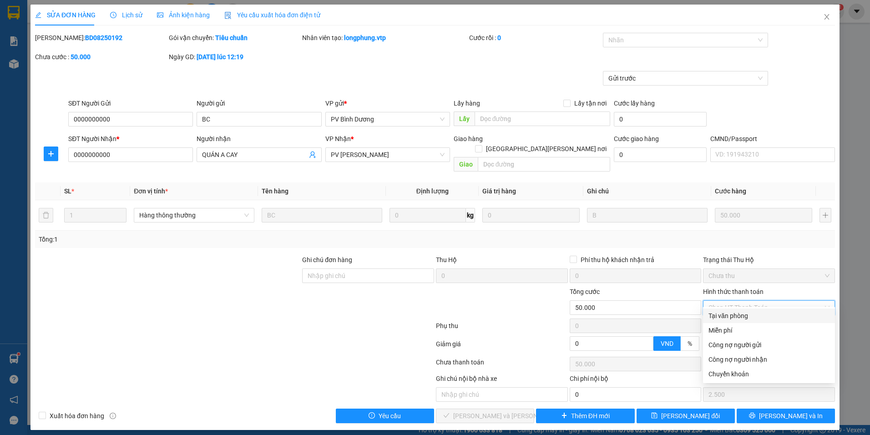
click at [763, 313] on div "Tại văn phòng" at bounding box center [768, 316] width 121 height 10
type input "0"
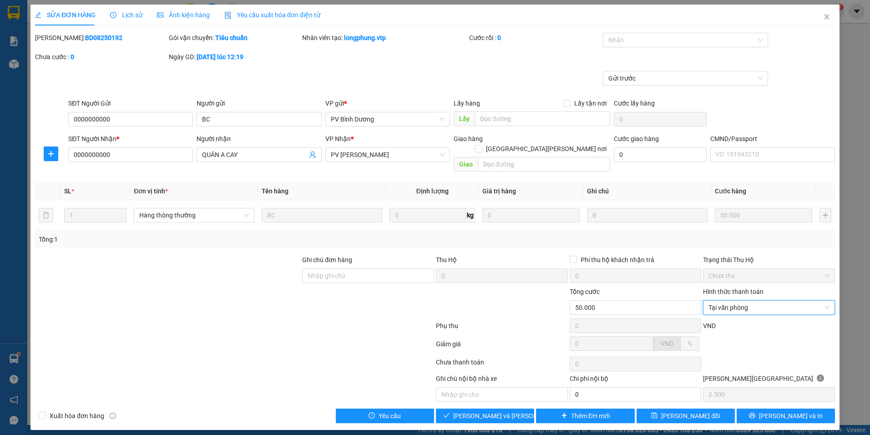
click at [504, 413] on div "SỬA ĐƠN HÀNG Lịch sử Ảnh kiện hàng Yêu cầu xuất hóa đơn điện tử Total Paid Fee …" at bounding box center [434, 217] width 809 height 425
click at [506, 411] on span "[PERSON_NAME] và Giao hàng" at bounding box center [514, 416] width 123 height 10
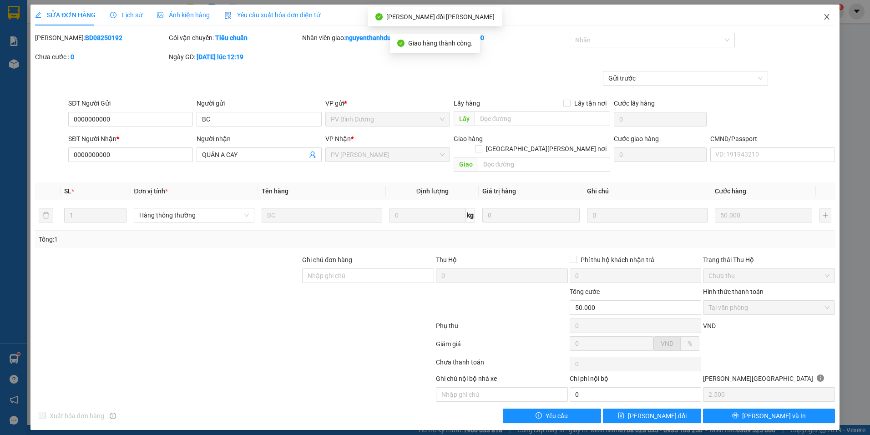
click at [828, 15] on icon "close" at bounding box center [826, 16] width 7 height 7
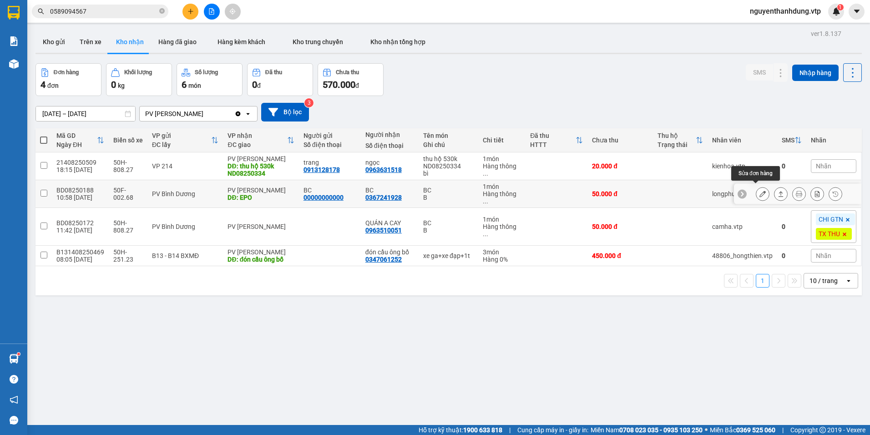
click at [759, 191] on button at bounding box center [762, 194] width 13 height 16
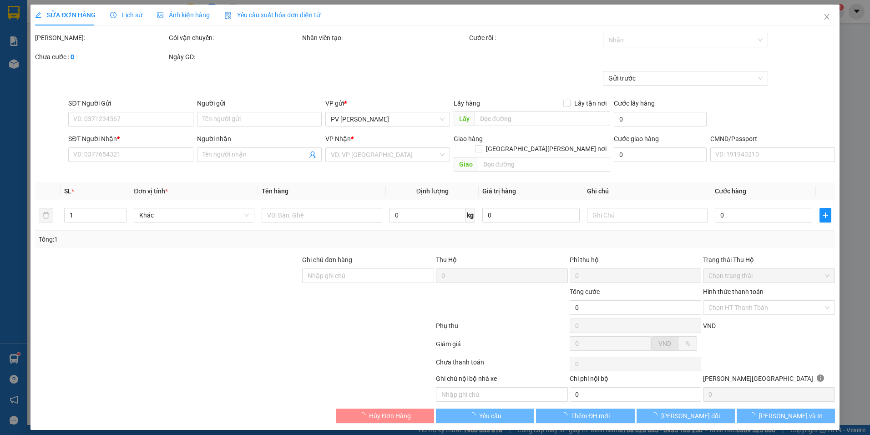
type input "00000000000"
type input "BC"
type input "0367241928"
type input "BC"
type input "EPO"
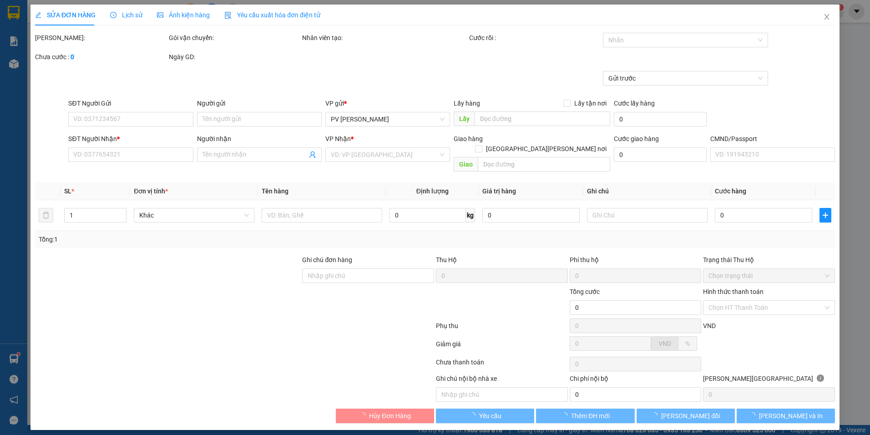
type input "50.000"
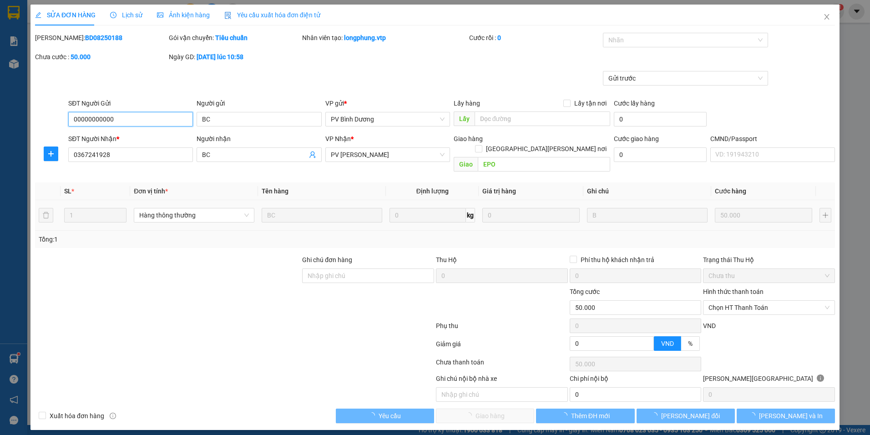
type input "2.500"
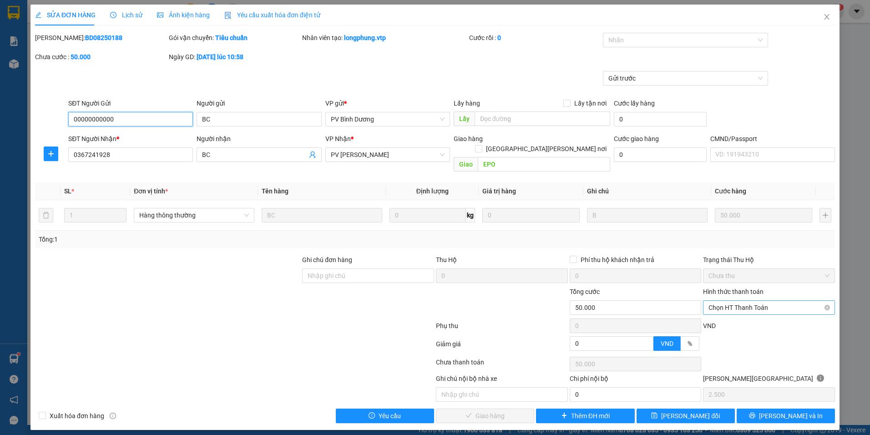
click at [781, 301] on span "Chọn HT Thanh Toán" at bounding box center [768, 308] width 121 height 14
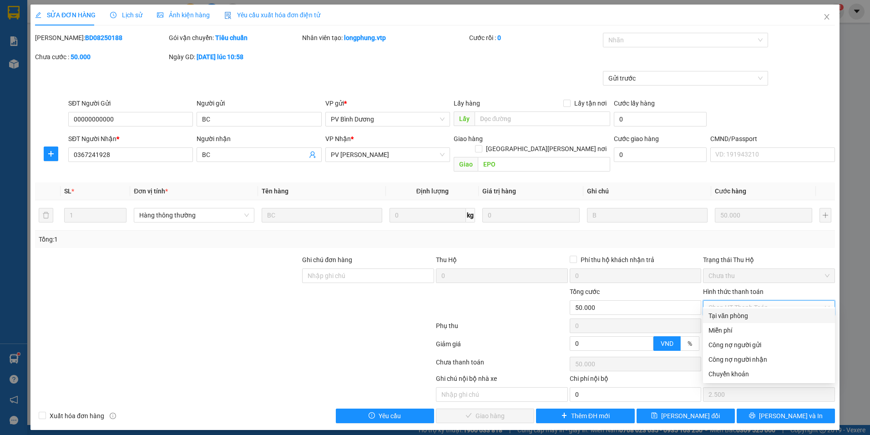
click at [742, 317] on div "Tại văn phòng" at bounding box center [768, 316] width 121 height 10
type input "0"
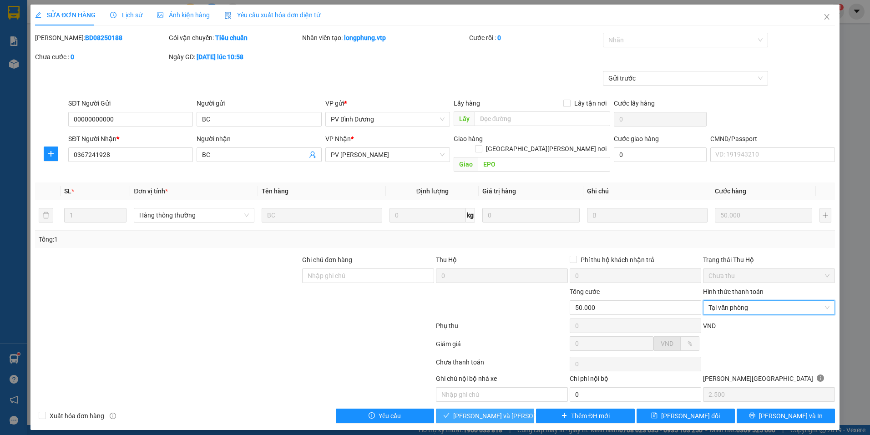
click at [474, 411] on span "[PERSON_NAME] và Giao hàng" at bounding box center [514, 416] width 123 height 10
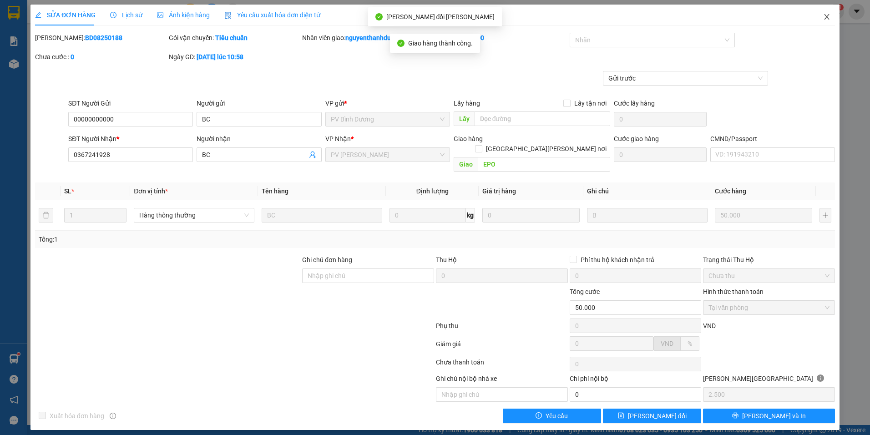
click at [825, 24] on span "Close" at bounding box center [826, 17] width 25 height 25
